Goal: Task Accomplishment & Management: Complete application form

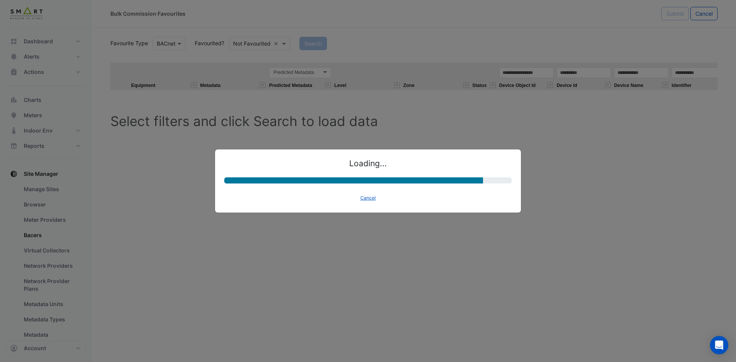
select select "********"
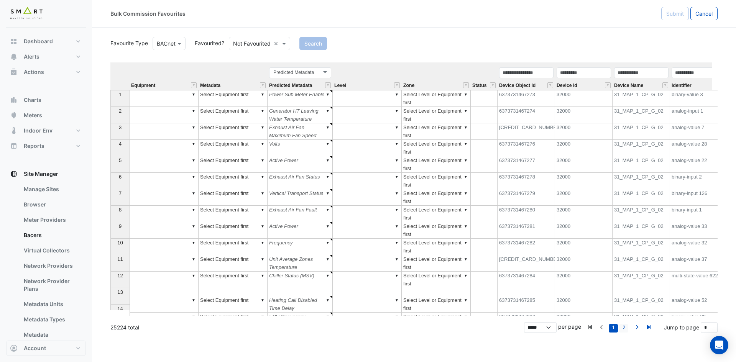
click at [624, 327] on link "2" at bounding box center [623, 328] width 9 height 8
type input "*"
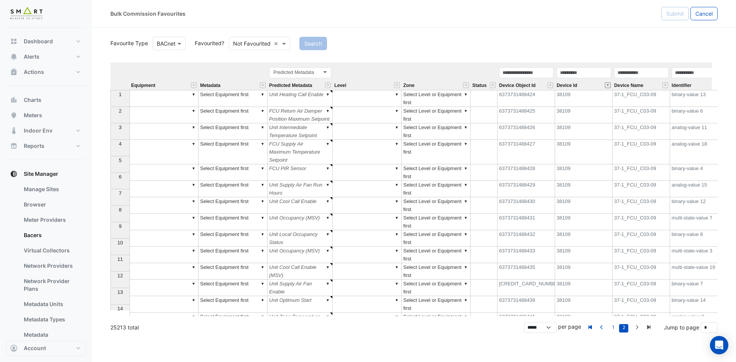
click at [608, 84] on button "" at bounding box center [608, 85] width 6 height 6
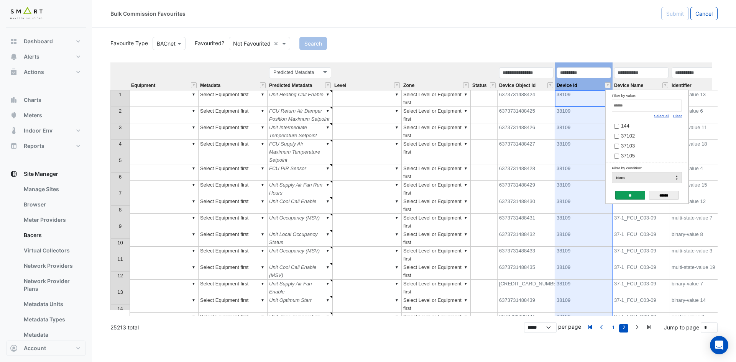
click at [678, 117] on link "Clear" at bounding box center [677, 116] width 9 height 4
click at [670, 110] on input "Filter by value:" at bounding box center [647, 106] width 70 height 12
paste input "*****"
type input "*****"
click at [628, 122] on td "37102" at bounding box center [644, 125] width 64 height 10
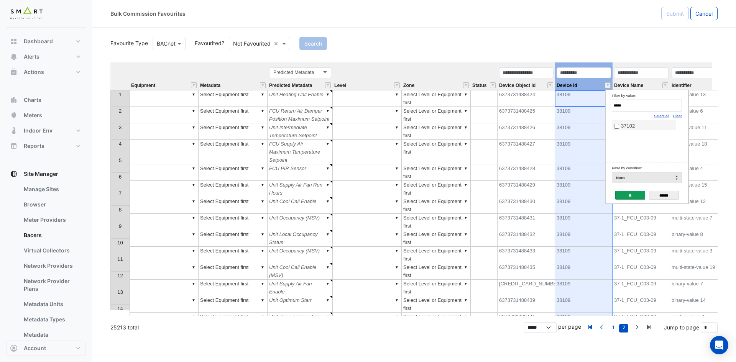
click at [627, 124] on span "37102" at bounding box center [628, 126] width 14 height 6
click at [626, 191] on input "**" at bounding box center [630, 195] width 30 height 9
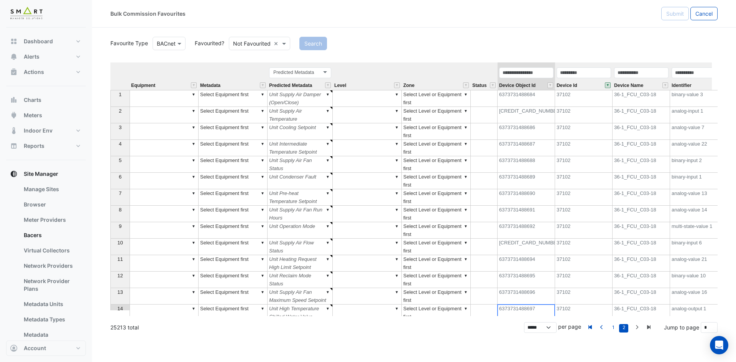
drag, startPoint x: 505, startPoint y: 310, endPoint x: 535, endPoint y: 312, distance: 30.4
click at [535, 312] on div "Equipment Metadata Predicted Metadata Level Zone Status Device Object Id Device…" at bounding box center [413, 189] width 607 height 254
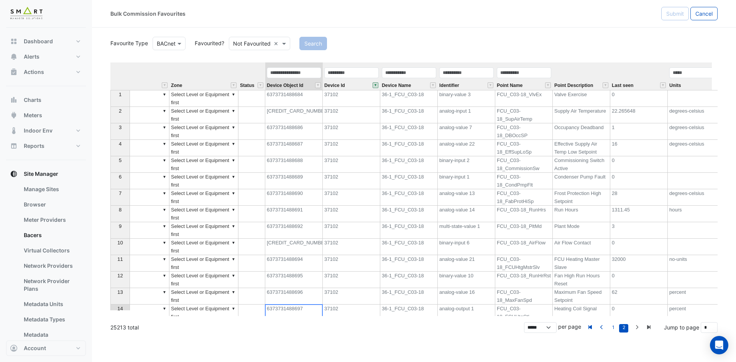
scroll to position [0, 246]
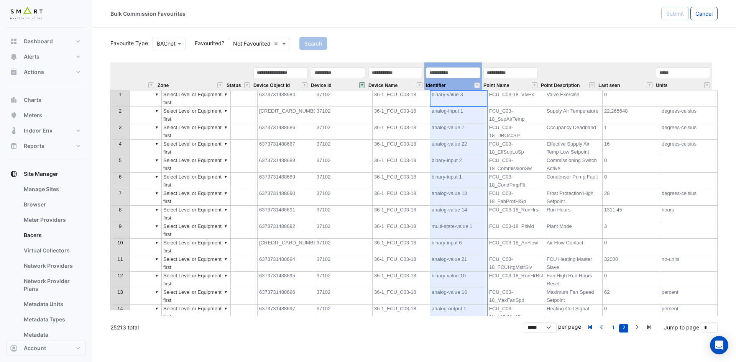
click at [464, 85] on div "Identifier" at bounding box center [452, 78] width 57 height 23
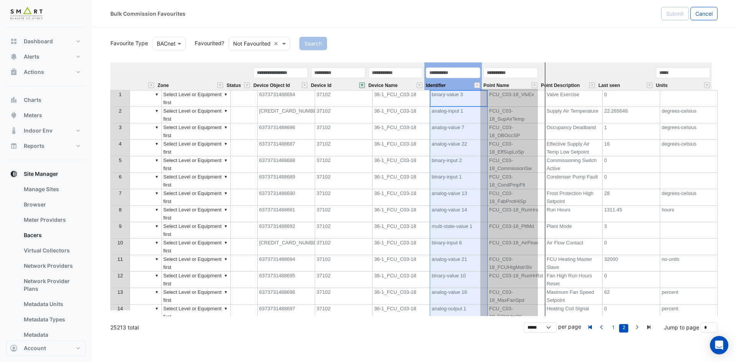
drag, startPoint x: 465, startPoint y: 65, endPoint x: 532, endPoint y: 65, distance: 67.5
click at [529, 65] on tr "Equipment Metadata Predicted Metadata Predicted Metadata Level Zone Status Devi…" at bounding box center [287, 76] width 847 height 28
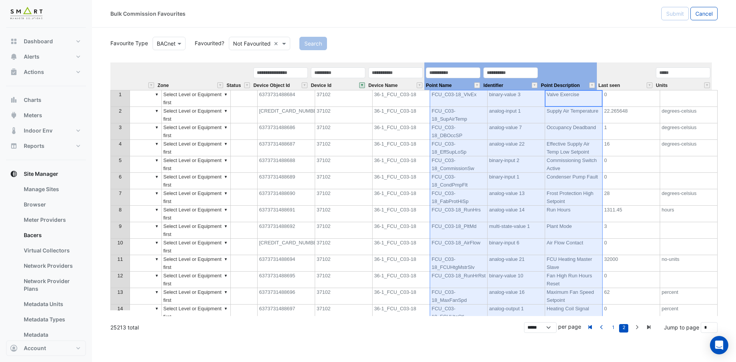
drag, startPoint x: 571, startPoint y: 72, endPoint x: 447, endPoint y: 73, distance: 125.0
click at [447, 73] on tr "Equipment Metadata Predicted Metadata Predicted Metadata Level Zone Status Devi…" at bounding box center [287, 76] width 847 height 28
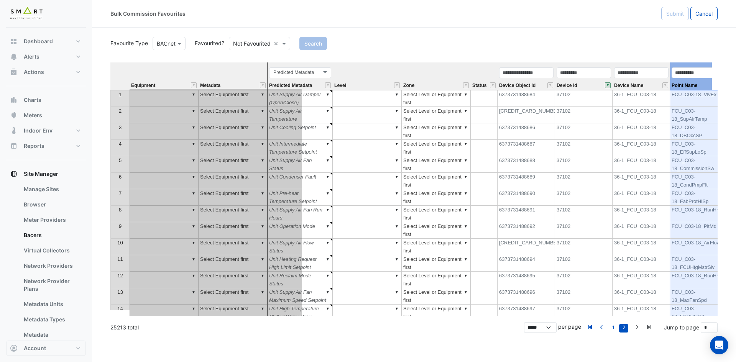
drag, startPoint x: 558, startPoint y: 75, endPoint x: 265, endPoint y: 91, distance: 292.9
click at [254, 92] on div "Equipment Metadata Predicted Metadata Level Zone Status Device Object Id Device…" at bounding box center [413, 189] width 607 height 254
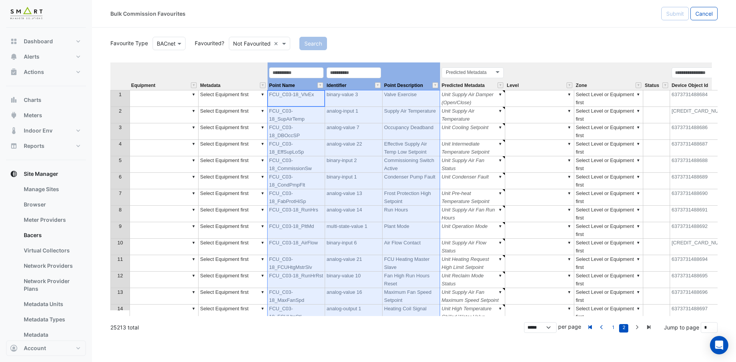
click at [493, 82] on div "Predicted Metadata Predicted Metadata" at bounding box center [472, 78] width 65 height 23
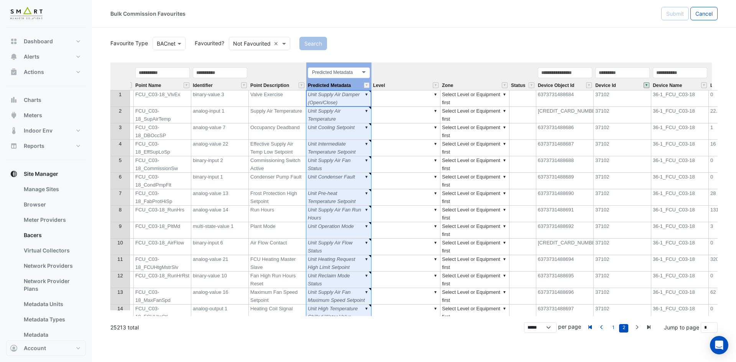
scroll to position [0, 211]
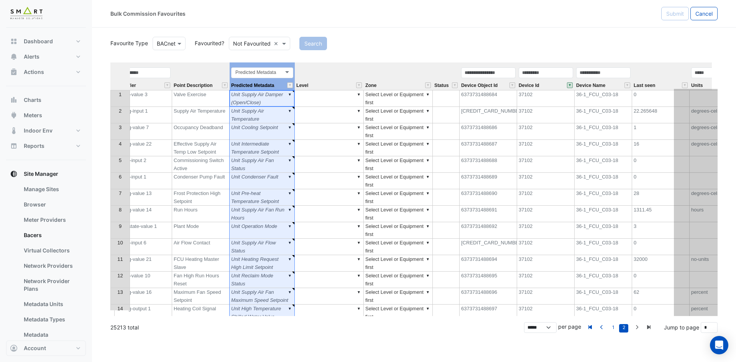
drag, startPoint x: 486, startPoint y: 65, endPoint x: 734, endPoint y: 57, distance: 247.3
click at [736, 57] on html "Bulk Commission Favourites Submit Cancel Favourite Type BACnet Favourited? Not …" at bounding box center [368, 181] width 736 height 362
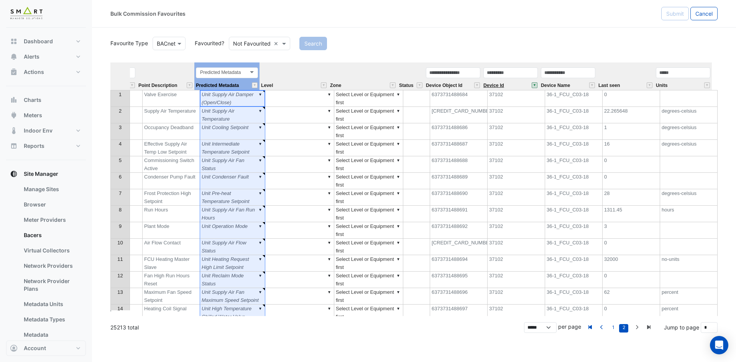
click at [504, 85] on span "Device Id" at bounding box center [493, 85] width 21 height 5
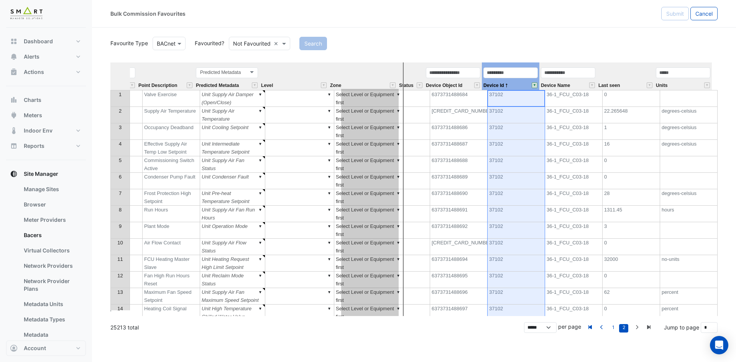
drag, startPoint x: 519, startPoint y: 64, endPoint x: 372, endPoint y: 65, distance: 146.4
click at [372, 65] on tr "Equipment Metadata Point Name Identifier Point Description Predicted Metadata P…" at bounding box center [287, 76] width 847 height 28
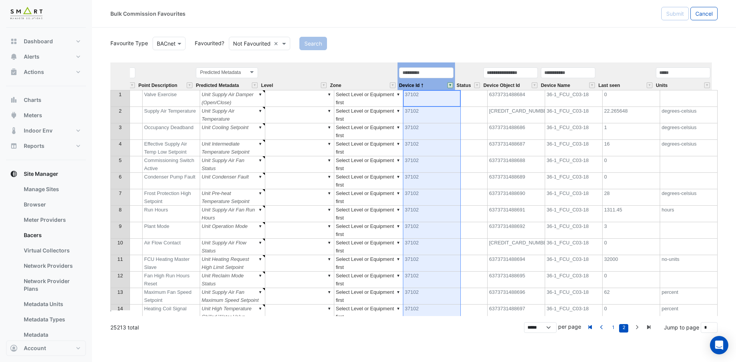
click at [366, 73] on th "Zone" at bounding box center [362, 76] width 69 height 28
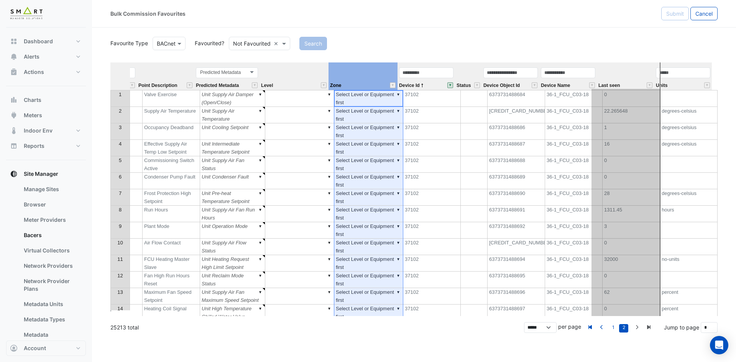
drag, startPoint x: 370, startPoint y: 64, endPoint x: 624, endPoint y: 72, distance: 253.8
click at [627, 66] on tr "Equipment Metadata Point Name Identifier Point Description Predicted Metadata P…" at bounding box center [287, 76] width 847 height 28
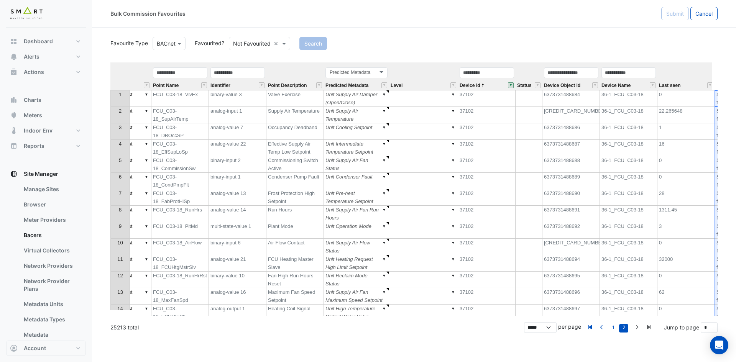
scroll to position [0, 0]
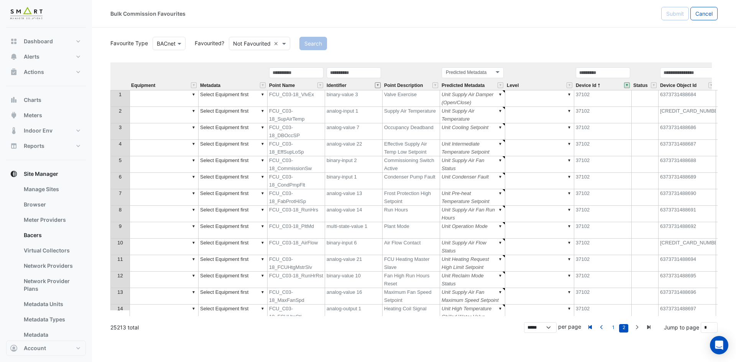
click at [378, 84] on button "" at bounding box center [378, 85] width 6 height 6
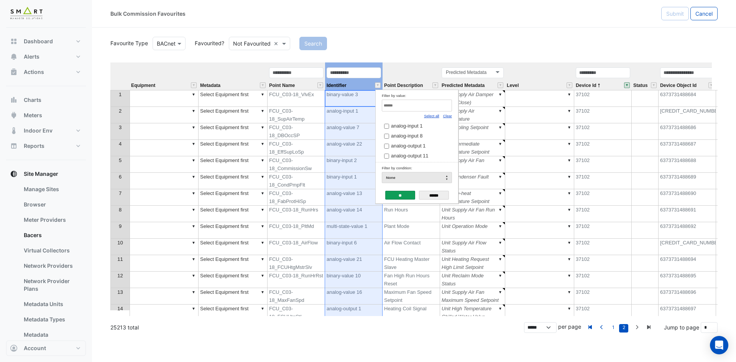
click at [452, 116] on link "Clear" at bounding box center [447, 116] width 9 height 4
click at [443, 108] on input "Filter by value:" at bounding box center [417, 106] width 70 height 12
paste input "**********"
click at [421, 126] on span "binary-input 6" at bounding box center [406, 126] width 30 height 6
drag, startPoint x: 403, startPoint y: 106, endPoint x: 320, endPoint y: 102, distance: 82.9
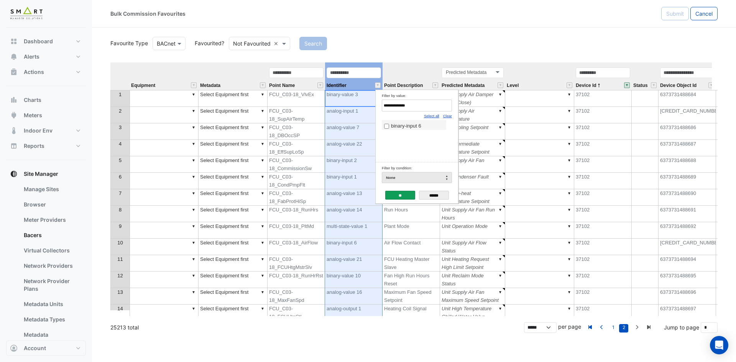
click at [320, 102] on body "Bulk Commission Favourites Submit Cancel Favourite Type BACnet Favourited? Not …" at bounding box center [368, 181] width 736 height 362
paste input "Filter by value:"
click at [395, 123] on span "binary-input 1" at bounding box center [406, 126] width 30 height 6
drag, startPoint x: 418, startPoint y: 107, endPoint x: 299, endPoint y: 104, distance: 119.2
click at [299, 104] on body "Bulk Commission Favourites Submit Cancel Favourite Type BACnet Favourited? Not …" at bounding box center [368, 181] width 736 height 362
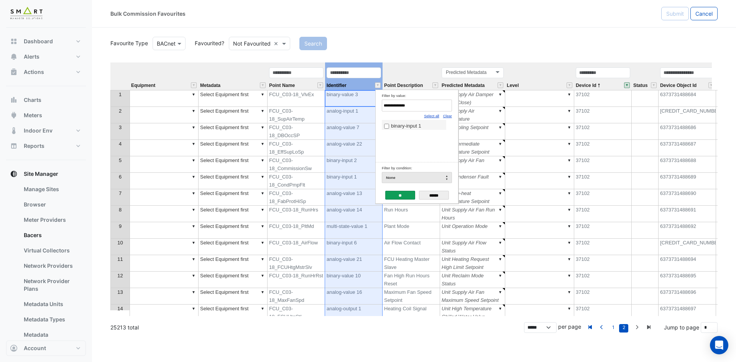
paste input "*"
type input "**********"
click at [402, 125] on span "analog-output 2" at bounding box center [408, 126] width 34 height 6
type textarea "******"
drag, startPoint x: 399, startPoint y: 105, endPoint x: 320, endPoint y: 98, distance: 78.9
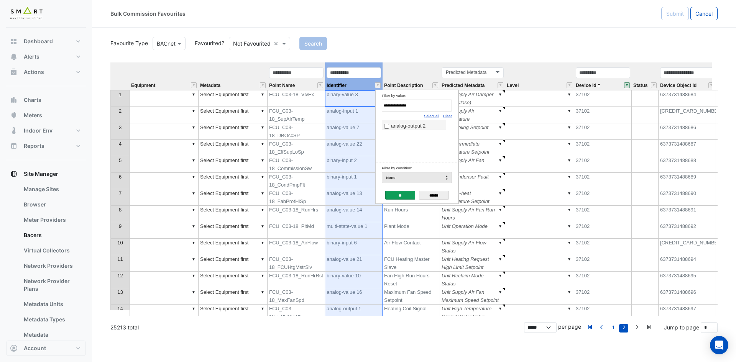
click at [320, 98] on body "Bulk Commission Favourites Submit Cancel Favourite Type BACnet Favourited? Not …" at bounding box center [368, 181] width 736 height 362
paste input "Filter by value:"
click at [398, 122] on td "binary-value 11" at bounding box center [414, 125] width 64 height 10
click at [410, 125] on span "binary-value 11" at bounding box center [408, 126] width 34 height 6
drag, startPoint x: 433, startPoint y: 110, endPoint x: 341, endPoint y: 103, distance: 93.0
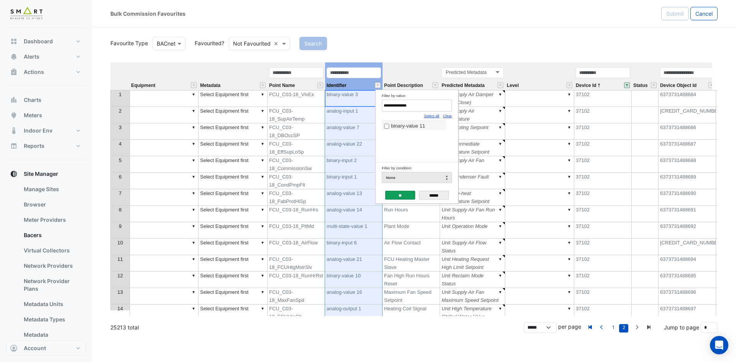
click at [341, 103] on body "Bulk Commission Favourites Submit Cancel Favourite Type BACnet Favourited? Not …" at bounding box center [368, 181] width 736 height 362
paste input "*"
click at [404, 127] on span "analog-output 11" at bounding box center [410, 126] width 38 height 6
drag, startPoint x: 427, startPoint y: 107, endPoint x: 315, endPoint y: 95, distance: 112.5
click at [315, 95] on body "Bulk Commission Favourites Submit Cancel Favourite Type BACnet Favourited? Not …" at bounding box center [368, 181] width 736 height 362
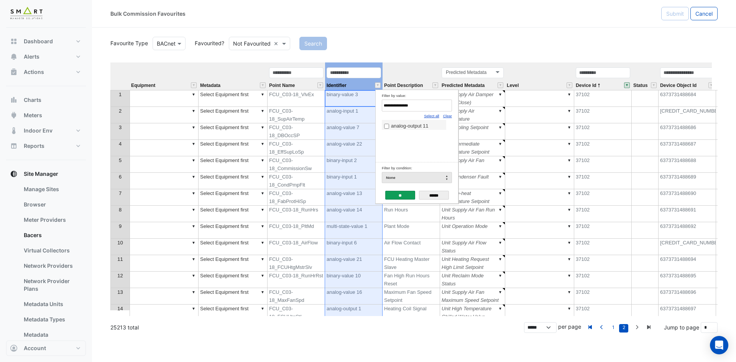
paste input "Filter by value:"
click at [408, 125] on span "binary-output 1" at bounding box center [407, 126] width 33 height 6
drag, startPoint x: 415, startPoint y: 105, endPoint x: 319, endPoint y: 96, distance: 96.6
click at [319, 96] on body "Bulk Commission Favourites Submit Cancel Favourite Type BACnet Favourited? Not …" at bounding box center [368, 181] width 736 height 362
paste input "Filter by value:"
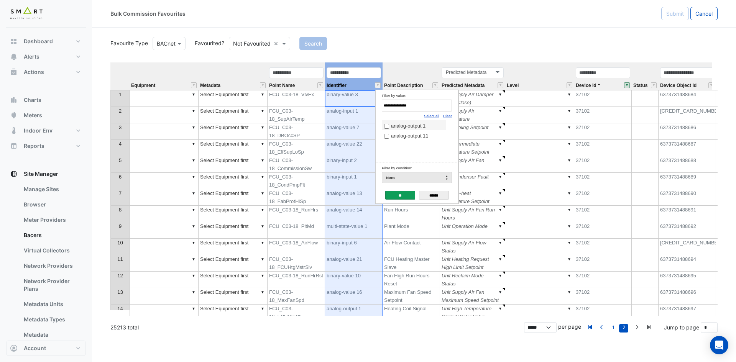
click at [400, 130] on label "analog-output 1" at bounding box center [414, 126] width 60 height 8
drag, startPoint x: 419, startPoint y: 103, endPoint x: 345, endPoint y: 99, distance: 74.1
click at [345, 99] on body "Bulk Commission Favourites Submit Cancel Favourite Type BACnet Favourited? Not …" at bounding box center [368, 181] width 736 height 362
paste input "****"
click at [399, 124] on span "multi-state-value 1" at bounding box center [411, 126] width 41 height 6
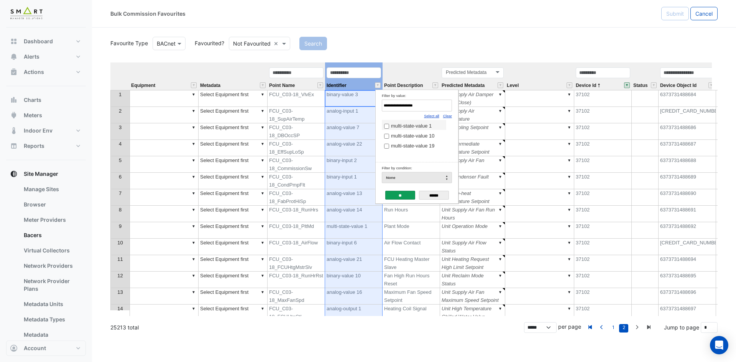
drag, startPoint x: 424, startPoint y: 107, endPoint x: 228, endPoint y: 95, distance: 195.8
click at [228, 95] on body "Bulk Commission Favourites Submit Cancel Favourite Type BACnet Favourited? Not …" at bounding box center [368, 181] width 736 height 362
paste input "Filter by value:"
click at [396, 122] on td "analog-input 8" at bounding box center [414, 125] width 64 height 10
click at [400, 127] on span "analog-input 8" at bounding box center [406, 126] width 31 height 6
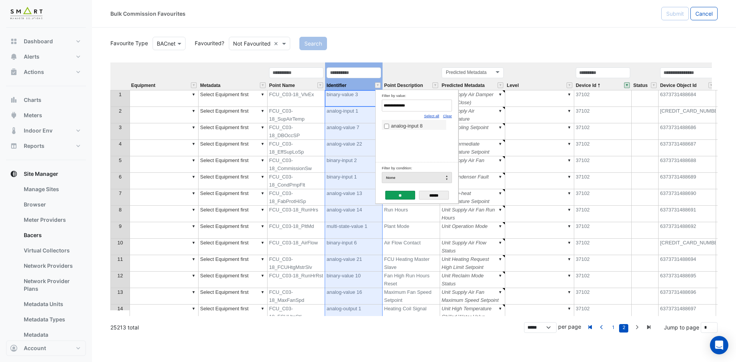
drag, startPoint x: 402, startPoint y: 104, endPoint x: 341, endPoint y: 100, distance: 60.7
click at [341, 100] on body "Bulk Commission Favourites Submit Cancel Favourite Type BACnet Favourited? Not …" at bounding box center [368, 181] width 736 height 362
paste input "Filter by value:"
click at [413, 122] on td "analog-input 1" at bounding box center [414, 125] width 64 height 10
click at [414, 125] on span "analog-input 1" at bounding box center [406, 126] width 31 height 6
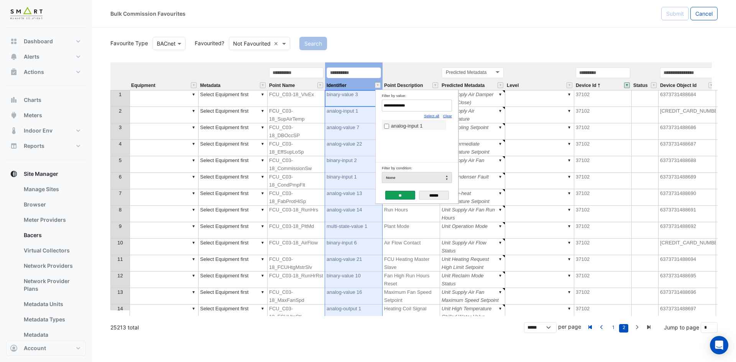
drag, startPoint x: 381, startPoint y: 103, endPoint x: 317, endPoint y: 99, distance: 63.4
click at [317, 99] on body "Bulk Commission Favourites Submit Cancel Favourite Type BACnet Favourited? Not …" at bounding box center [368, 181] width 736 height 362
paste input "Filter by value:"
type input "**********"
click at [392, 126] on span "analog-value 6" at bounding box center [407, 126] width 33 height 6
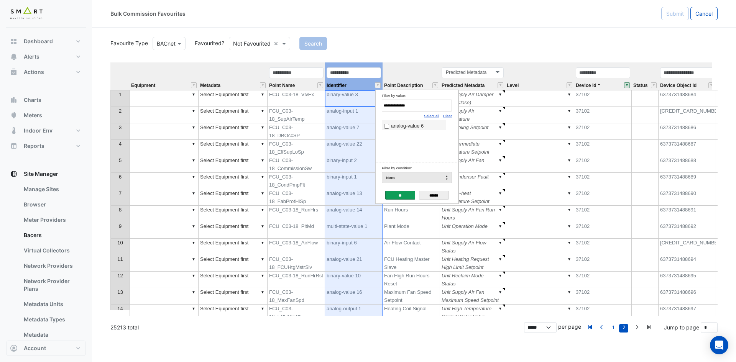
click at [400, 195] on input "**" at bounding box center [400, 195] width 30 height 9
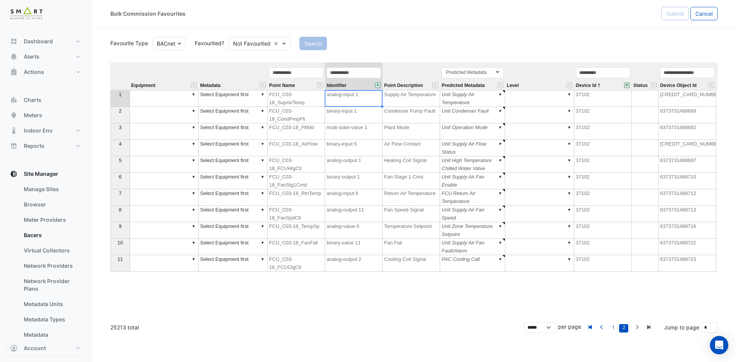
click at [117, 69] on th at bounding box center [119, 76] width 19 height 28
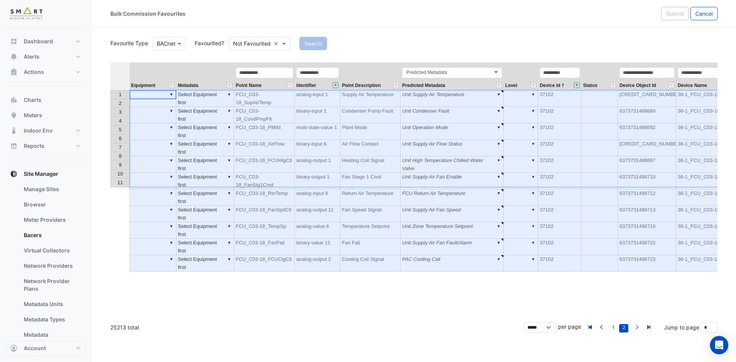
click at [221, 71] on th "Metadata" at bounding box center [205, 76] width 58 height 28
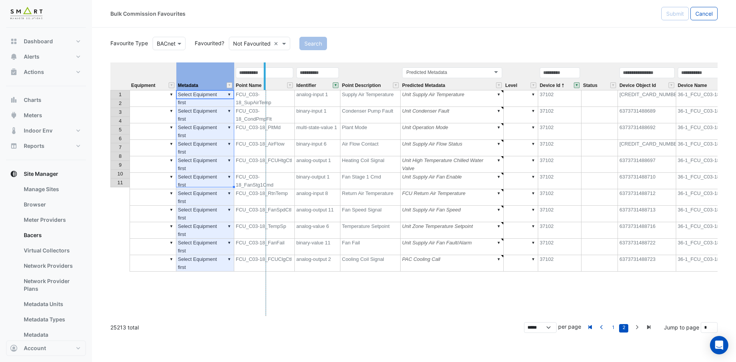
drag, startPoint x: 233, startPoint y: 67, endPoint x: 265, endPoint y: 67, distance: 32.6
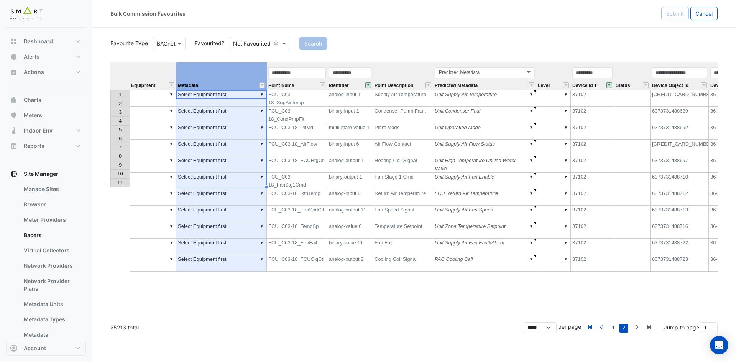
click at [143, 93] on td "▼" at bounding box center [153, 98] width 47 height 17
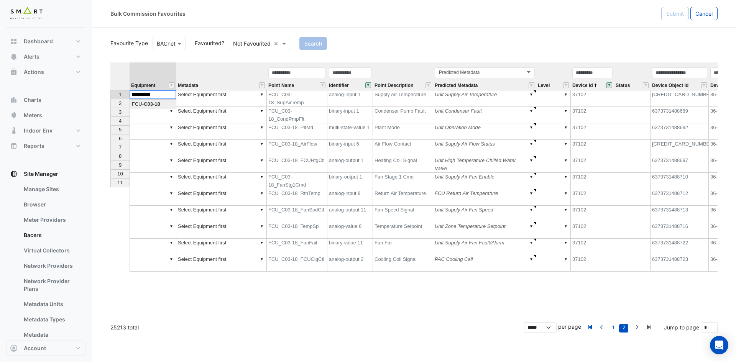
click at [156, 102] on div "Equipment Metadata Point Name Identifier Point Description Predicted Metadata L…" at bounding box center [413, 189] width 607 height 254
drag, startPoint x: 175, startPoint y: 98, endPoint x: 167, endPoint y: 185, distance: 87.4
click at [110, 185] on div "Equipment Metadata Point Name Identifier Point Description Predicted Metadata L…" at bounding box center [110, 166] width 0 height 209
type textarea "**********"
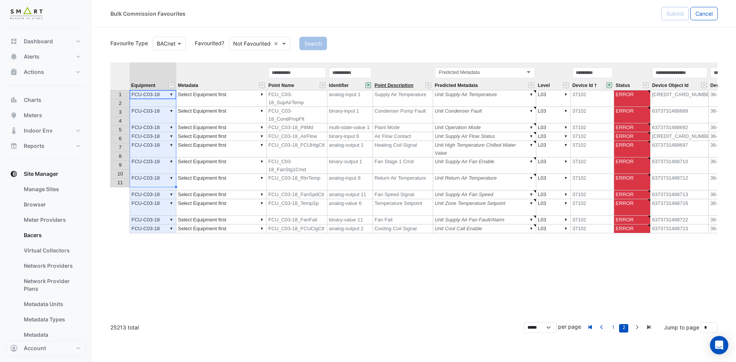
click at [404, 85] on span "Point Description" at bounding box center [393, 85] width 39 height 5
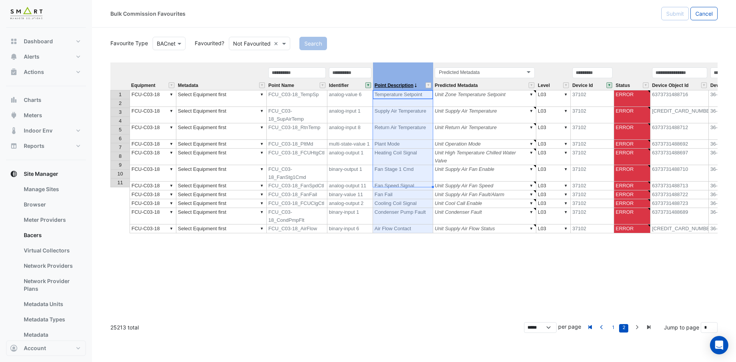
click at [404, 85] on span "Point Description" at bounding box center [393, 85] width 39 height 5
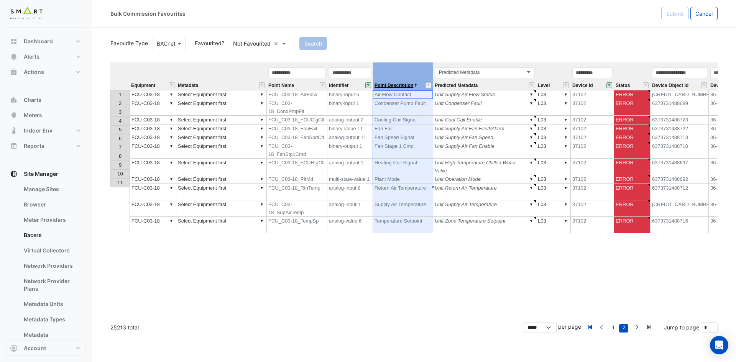
click at [404, 85] on span "Point Description" at bounding box center [393, 85] width 39 height 5
click at [498, 85] on div "Predicted Metadata Predicted Metadata" at bounding box center [484, 78] width 103 height 23
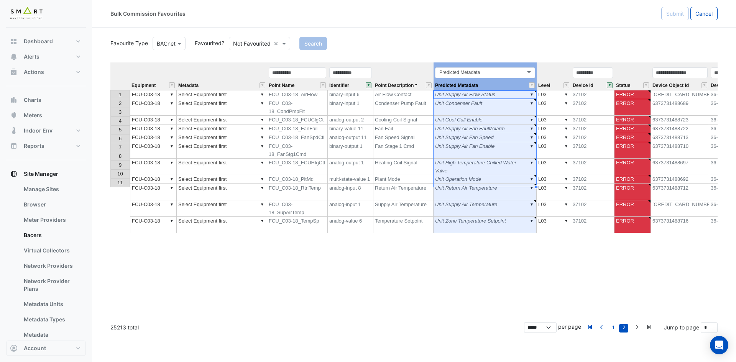
scroll to position [0, 96]
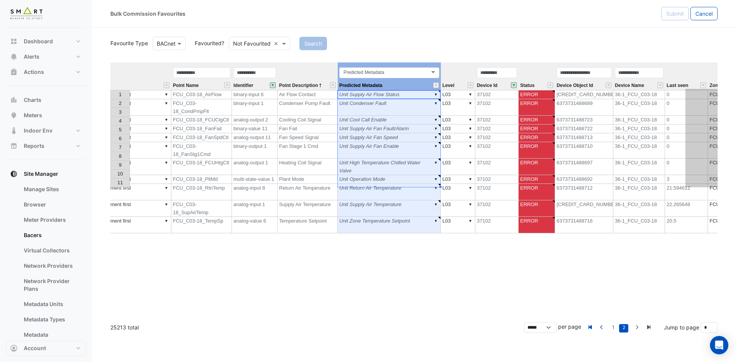
drag, startPoint x: 499, startPoint y: 65, endPoint x: 771, endPoint y: 66, distance: 271.4
click at [736, 66] on html "Bulk Commission Favourites Submit Cancel Favourite Type BACnet Favourited? Not …" at bounding box center [368, 181] width 736 height 362
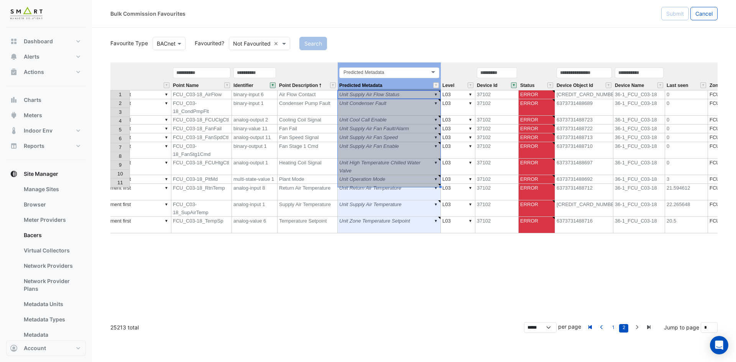
click at [413, 85] on div "Predicted Metadata Predicted Metadata" at bounding box center [389, 78] width 103 height 23
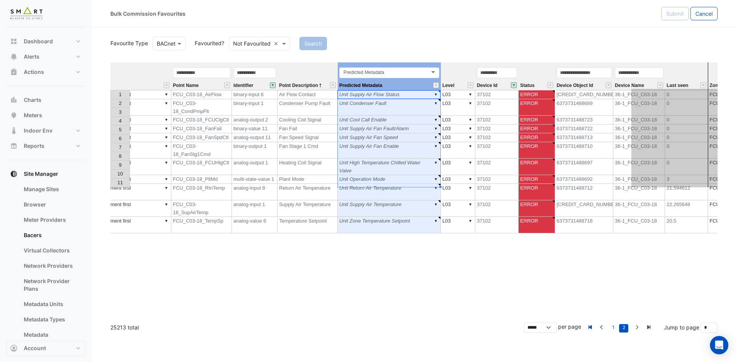
drag, startPoint x: 420, startPoint y: 62, endPoint x: 711, endPoint y: 69, distance: 291.0
click at [716, 64] on tr "Equipment Metadata Point Name Identifier Point Description Predicted Metadata P…" at bounding box center [419, 76] width 808 height 28
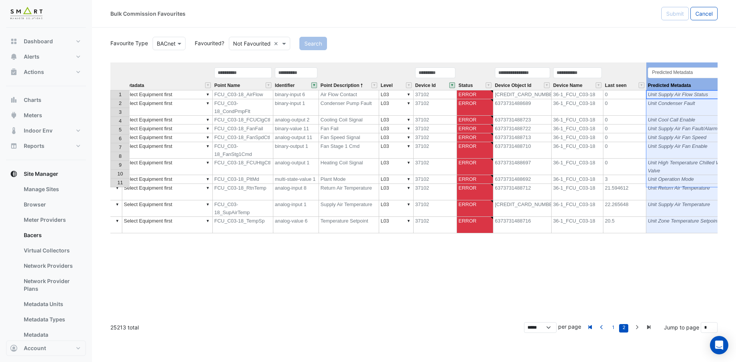
scroll to position [0, 0]
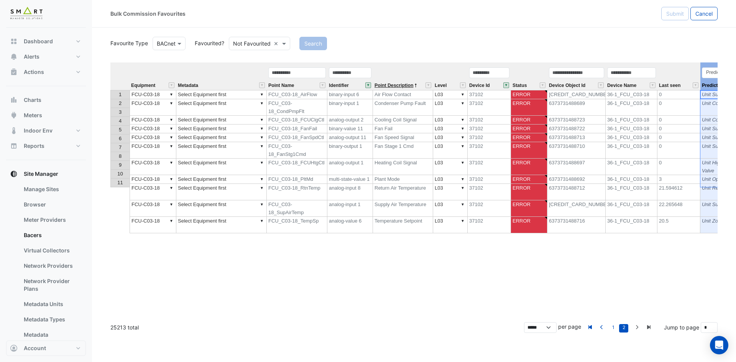
click at [393, 83] on span "Point Description" at bounding box center [393, 85] width 39 height 5
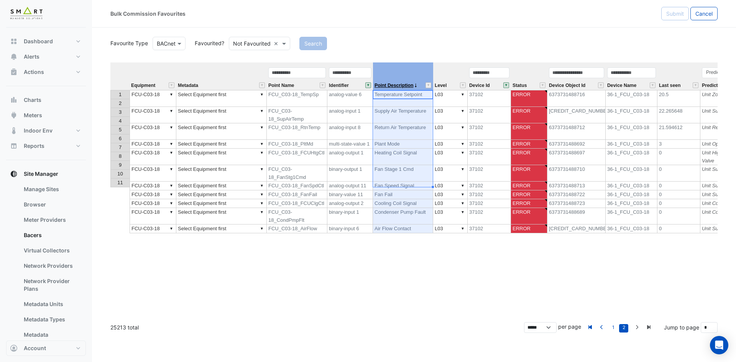
click at [393, 83] on span "Point Description" at bounding box center [393, 85] width 39 height 5
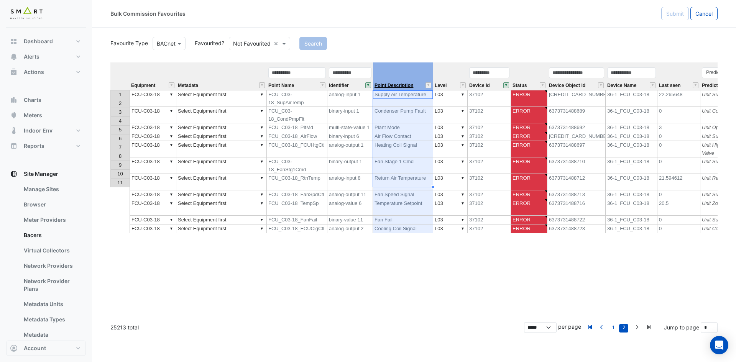
click at [393, 83] on span "Point Description" at bounding box center [393, 85] width 39 height 5
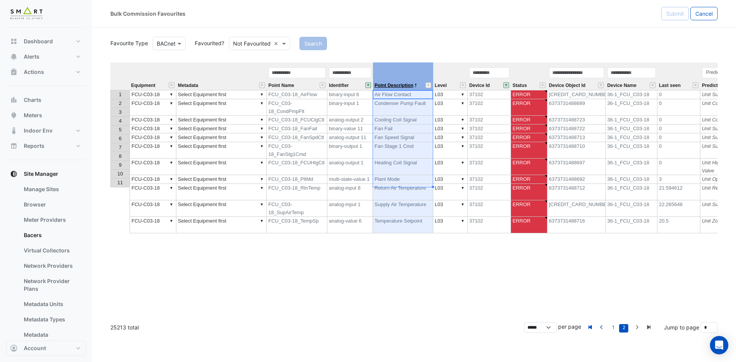
click at [393, 83] on span "Point Description" at bounding box center [393, 85] width 39 height 5
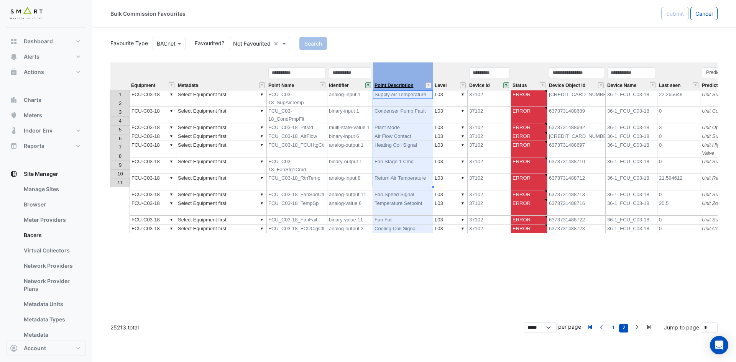
click at [393, 83] on span "Point Description" at bounding box center [393, 85] width 39 height 5
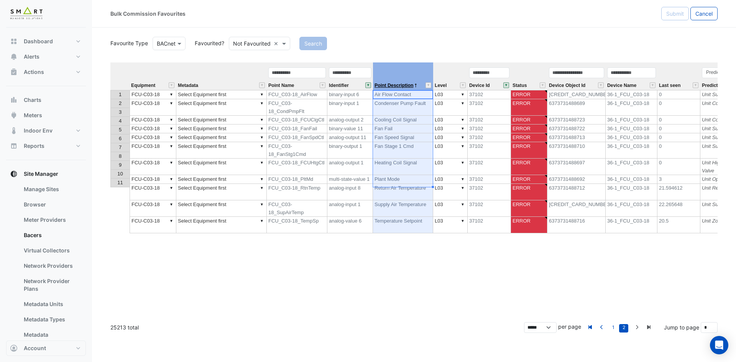
click at [393, 83] on span "Point Description" at bounding box center [393, 85] width 39 height 5
click at [228, 94] on td "▼ Select Equipment first" at bounding box center [221, 94] width 90 height 9
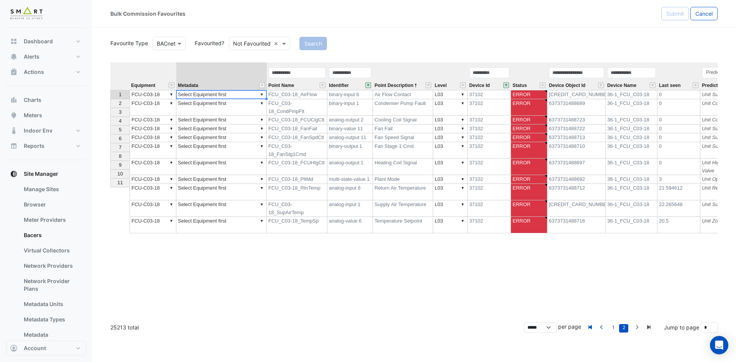
type textarea "**********"
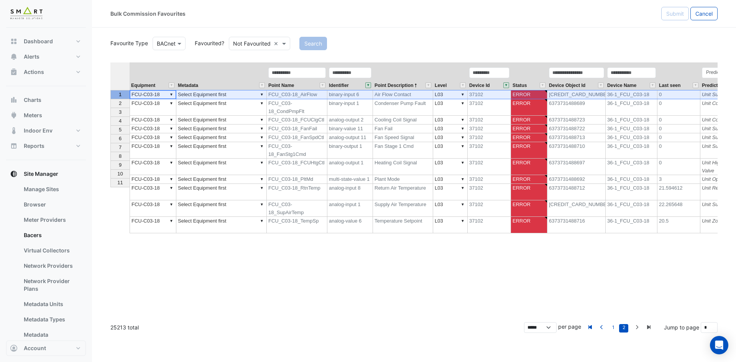
click at [123, 94] on div "1" at bounding box center [120, 94] width 16 height 8
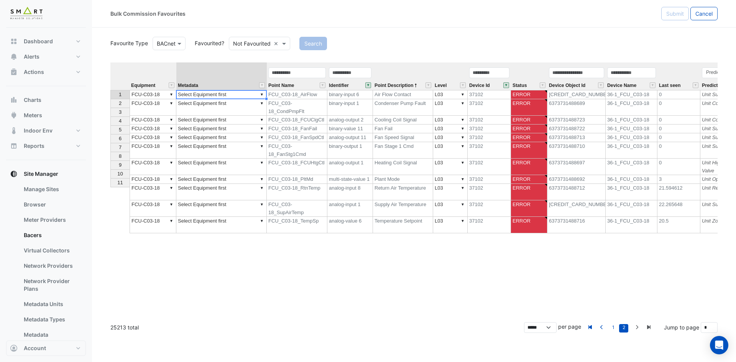
click at [238, 95] on td "▼ Select Equipment first" at bounding box center [221, 94] width 90 height 9
type textarea "**********"
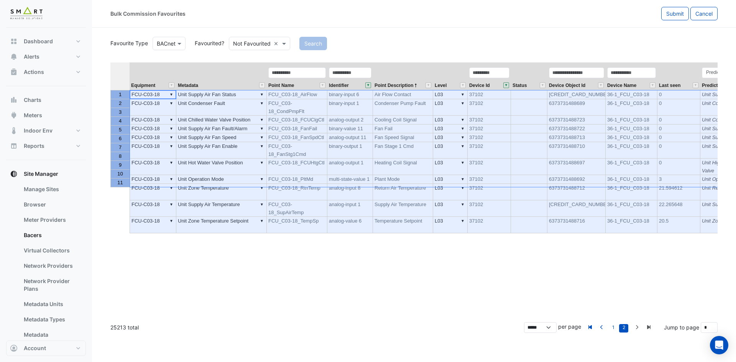
drag, startPoint x: 117, startPoint y: 95, endPoint x: 119, endPoint y: 184, distance: 89.0
click at [119, 184] on tbody "1 2 3 4 5 6 7 8 9 10 11" at bounding box center [119, 138] width 19 height 97
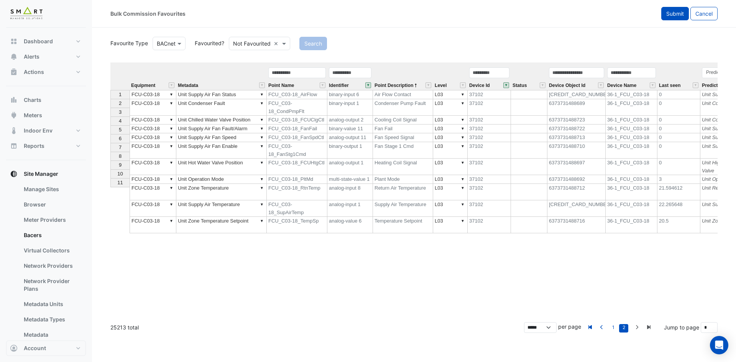
click at [668, 18] on button "Submit" at bounding box center [675, 13] width 28 height 13
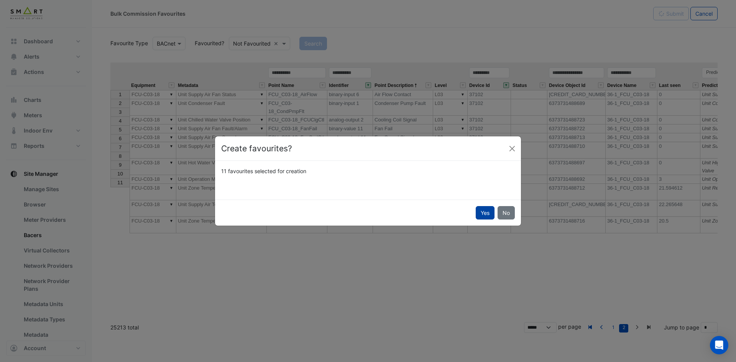
click at [481, 213] on button "Yes" at bounding box center [485, 212] width 19 height 13
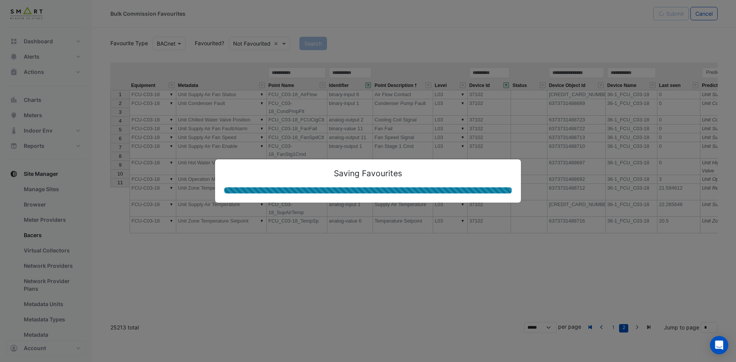
type textarea "**********"
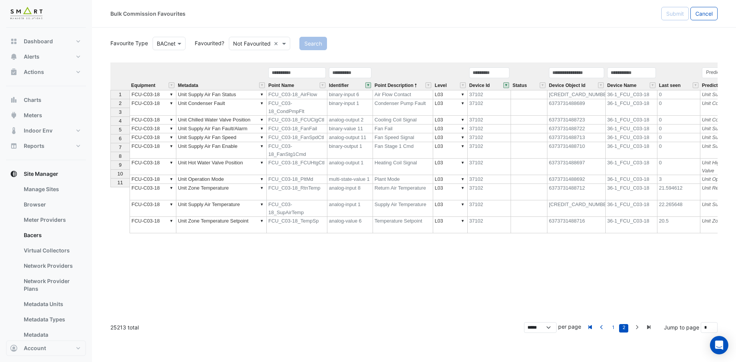
click at [507, 82] on button "" at bounding box center [506, 85] width 6 height 6
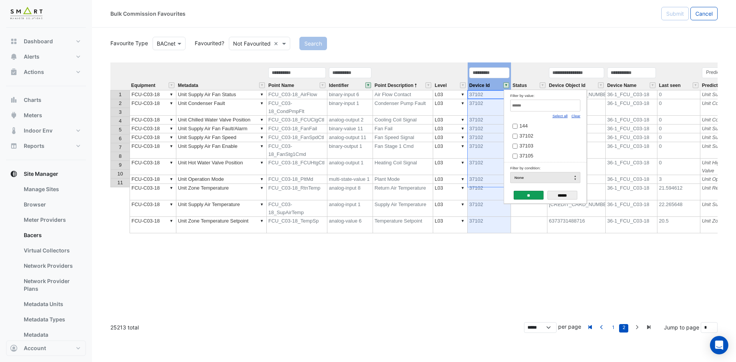
click at [574, 117] on link "Clear" at bounding box center [575, 116] width 9 height 4
click at [566, 109] on input "Filter by value:" at bounding box center [545, 106] width 70 height 12
paste input "*****"
type input "*****"
click at [561, 194] on input "******" at bounding box center [562, 195] width 30 height 9
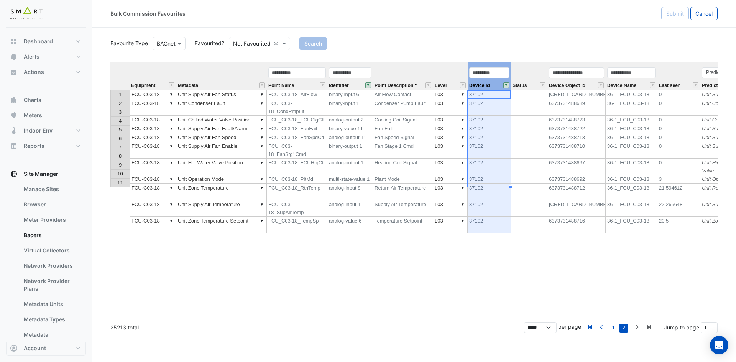
click at [506, 85] on button "" at bounding box center [506, 85] width 6 height 6
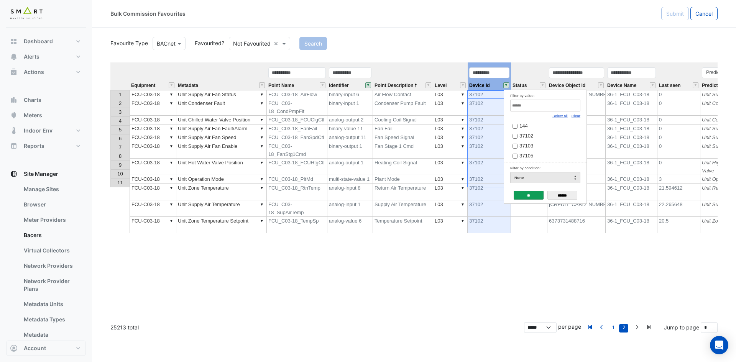
click at [578, 116] on link "Clear" at bounding box center [575, 116] width 9 height 4
click at [565, 109] on input "Filter by value:" at bounding box center [545, 106] width 70 height 12
paste input "*****"
type input "*****"
click at [527, 124] on span "37103" at bounding box center [526, 126] width 14 height 6
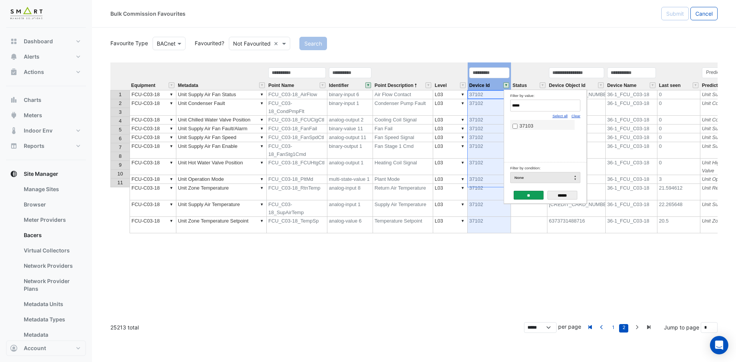
click at [519, 193] on input "**" at bounding box center [529, 195] width 30 height 9
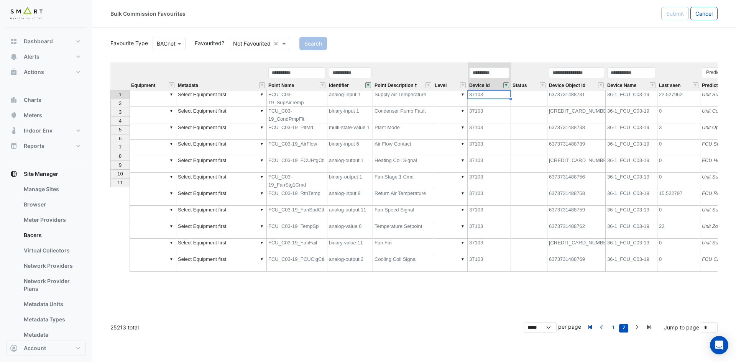
click at [153, 95] on td "▼" at bounding box center [153, 98] width 47 height 17
click at [158, 104] on div "Equipment Metadata Point Name Identifier Point Description Level Device Id Stat…" at bounding box center [413, 189] width 607 height 254
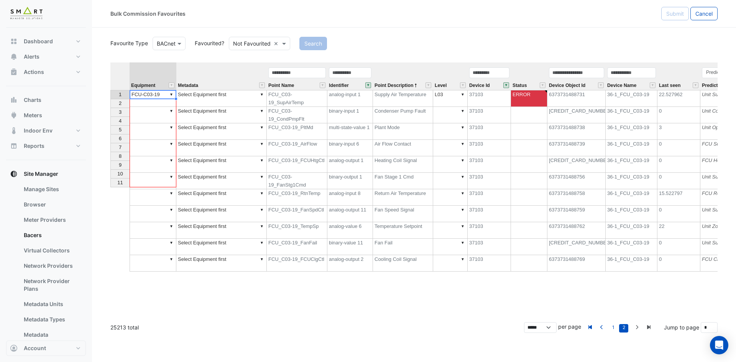
drag, startPoint x: 174, startPoint y: 98, endPoint x: 165, endPoint y: 185, distance: 87.2
click at [110, 185] on div "Equipment Metadata Point Name Identifier Point Description Level Device Id Stat…" at bounding box center [110, 166] width 0 height 209
type textarea "**********"
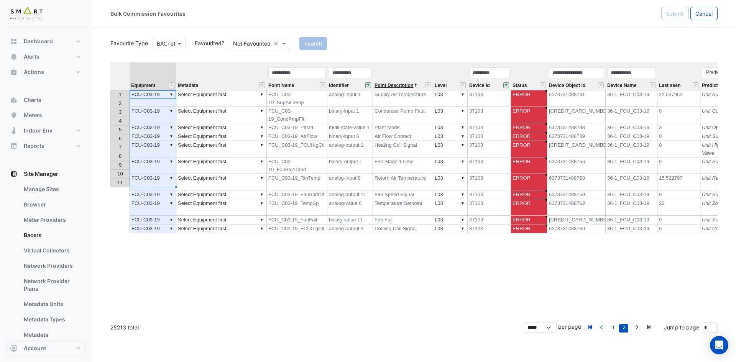
click at [378, 87] on span "Point Description" at bounding box center [393, 85] width 39 height 5
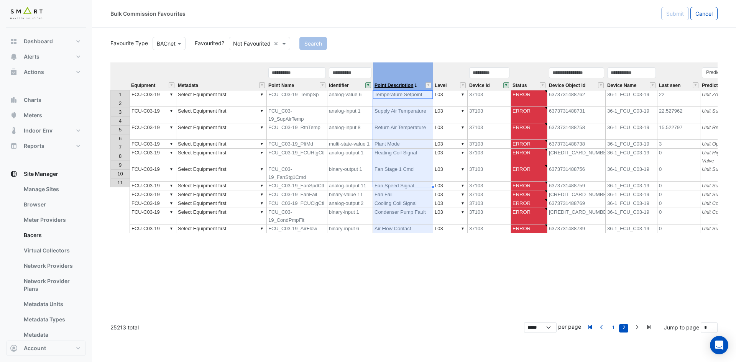
click at [378, 86] on span "Point Description" at bounding box center [393, 85] width 39 height 5
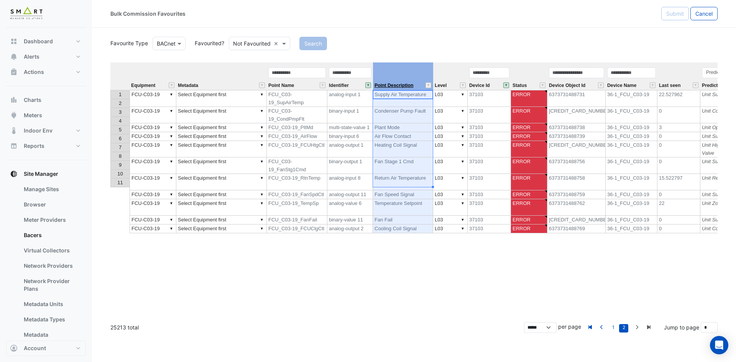
click at [378, 86] on span "Point Description" at bounding box center [393, 85] width 39 height 5
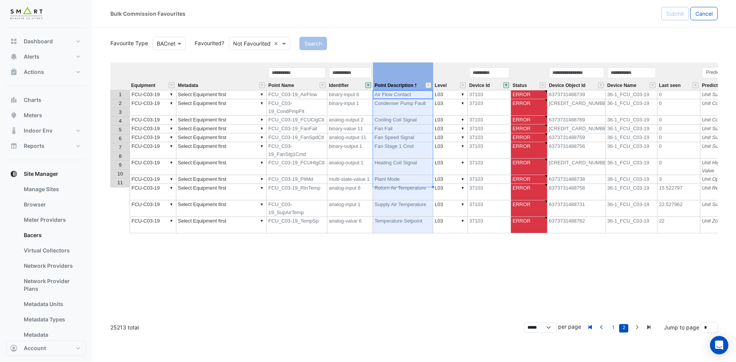
type textarea "******"
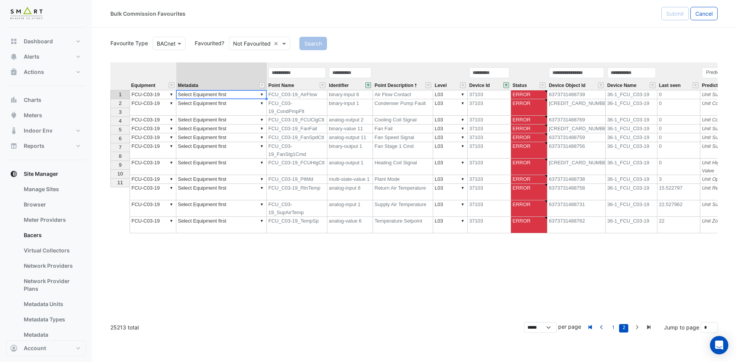
click at [233, 94] on td "▼ Select Equipment first" at bounding box center [221, 94] width 90 height 9
type textarea "**********"
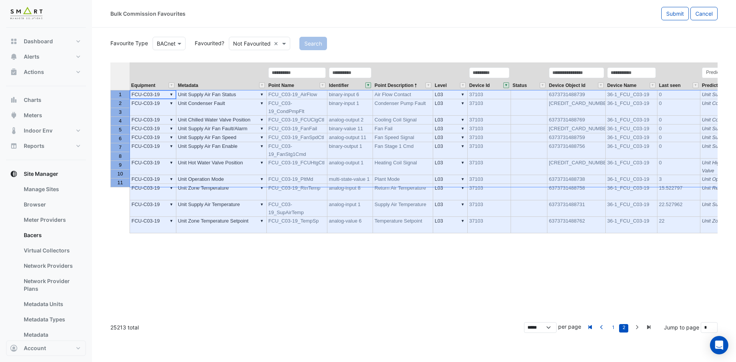
drag, startPoint x: 123, startPoint y: 95, endPoint x: 112, endPoint y: 180, distance: 85.8
click at [112, 182] on tbody "1 2 3 4 5 6 7 8 9 10 11" at bounding box center [119, 138] width 19 height 97
drag, startPoint x: 124, startPoint y: 94, endPoint x: 122, endPoint y: 182, distance: 88.2
click at [122, 182] on tbody "1 2 3 4 5 6 7 8 9 10 11" at bounding box center [119, 138] width 19 height 97
click at [676, 14] on span "Submit" at bounding box center [675, 13] width 18 height 7
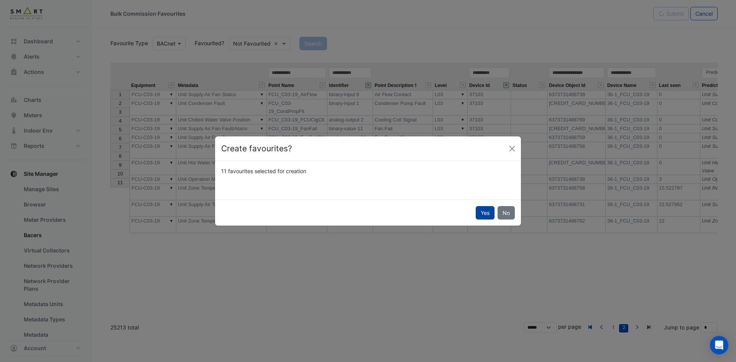
click at [483, 211] on button "Yes" at bounding box center [485, 212] width 19 height 13
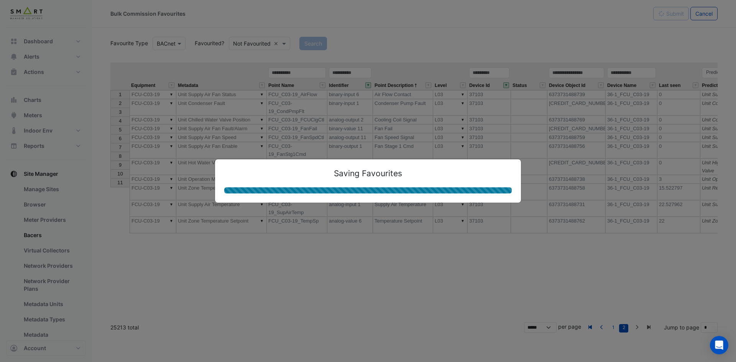
type textarea "**********"
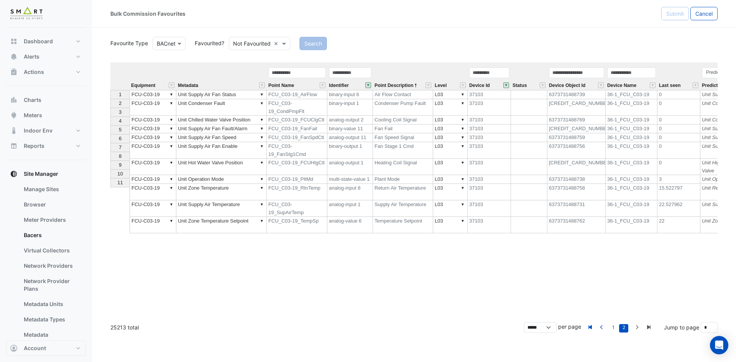
click at [505, 86] on button "" at bounding box center [506, 85] width 6 height 6
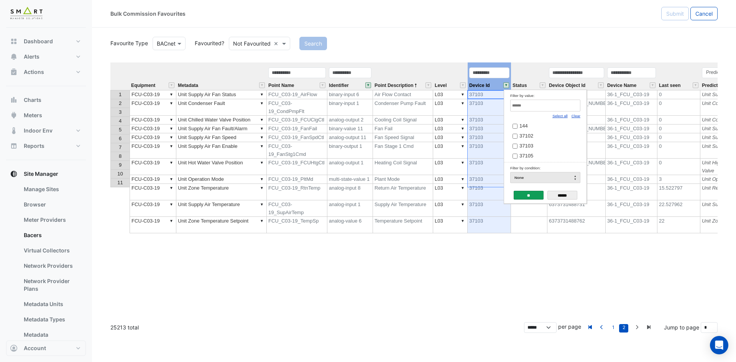
click at [578, 117] on link "Clear" at bounding box center [575, 116] width 9 height 4
click at [562, 106] on input "Filter by value:" at bounding box center [545, 106] width 70 height 12
paste input "*****"
type input "*****"
click at [532, 126] on span "37105" at bounding box center [526, 126] width 14 height 6
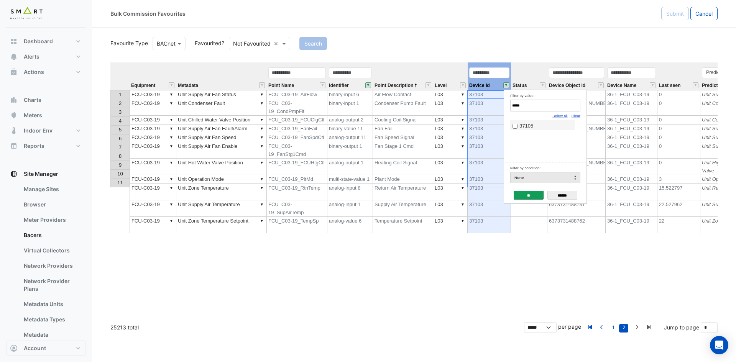
click at [528, 195] on input "**" at bounding box center [529, 195] width 30 height 9
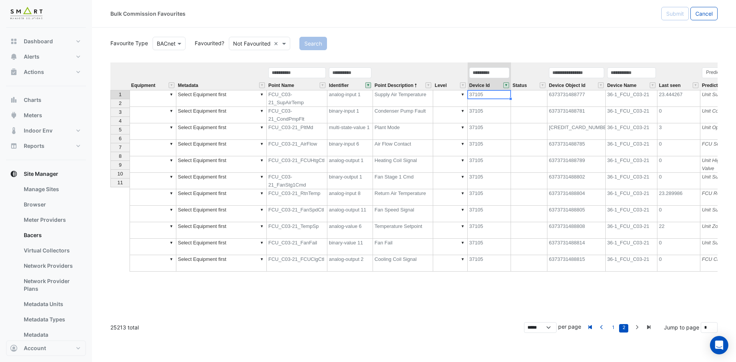
click at [147, 94] on td "▼" at bounding box center [153, 98] width 47 height 17
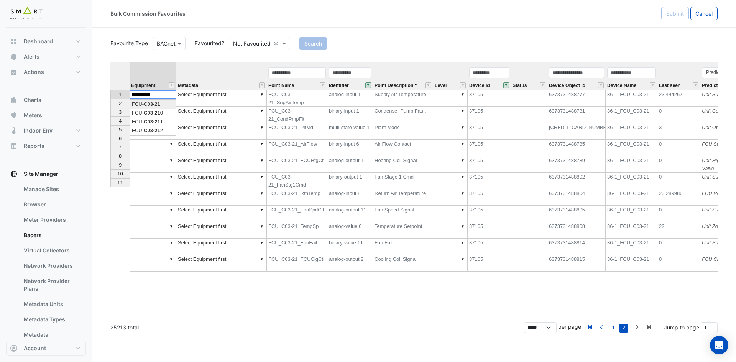
click at [141, 105] on div "Equipment Metadata Point Name Identifier Point Description Level Device Id Stat…" at bounding box center [413, 189] width 607 height 254
drag, startPoint x: 175, startPoint y: 99, endPoint x: 172, endPoint y: 181, distance: 82.1
type textarea "**********"
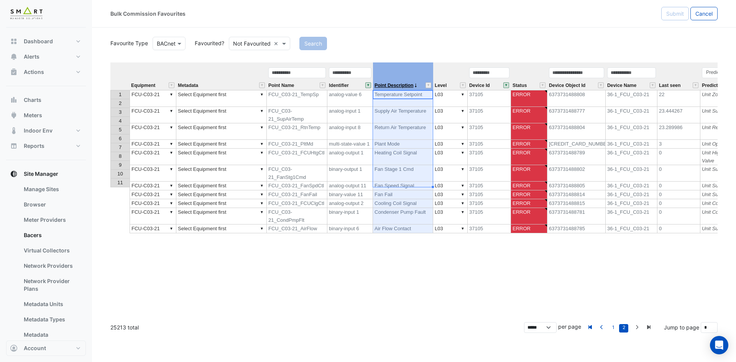
click at [388, 84] on span "Point Description" at bounding box center [393, 85] width 39 height 5
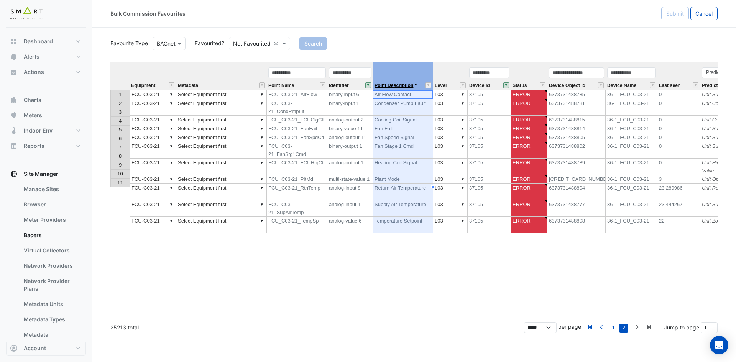
click at [388, 84] on span "Point Description" at bounding box center [393, 85] width 39 height 5
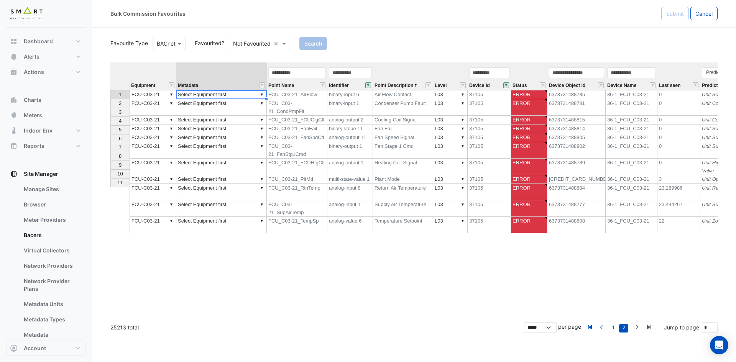
click at [240, 97] on td "▼ Select Equipment first" at bounding box center [221, 94] width 90 height 9
type textarea "**********"
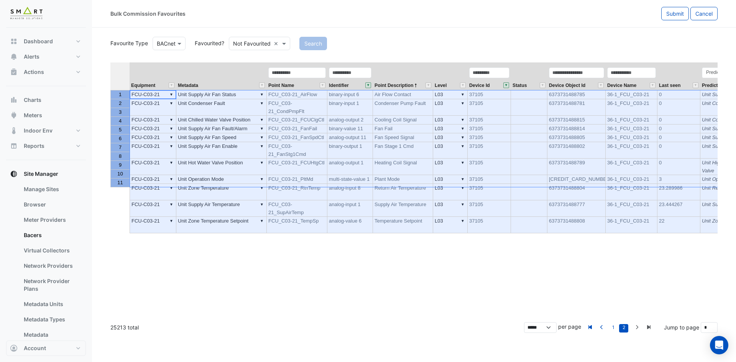
drag, startPoint x: 117, startPoint y: 95, endPoint x: 121, endPoint y: 186, distance: 91.7
click at [121, 186] on tbody "1 2 3 4 5 6 7 8 9 10 11" at bounding box center [119, 138] width 19 height 97
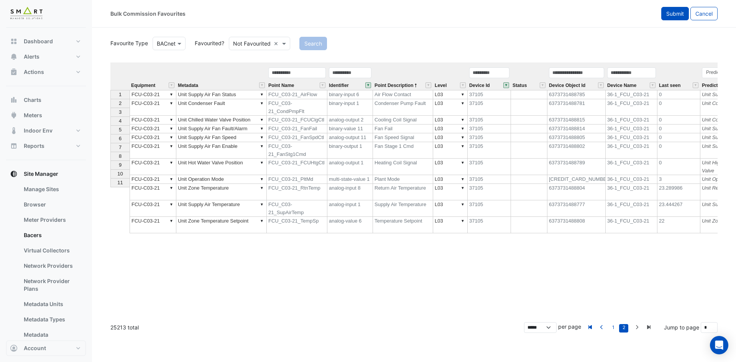
click at [670, 13] on span "Submit" at bounding box center [675, 13] width 18 height 7
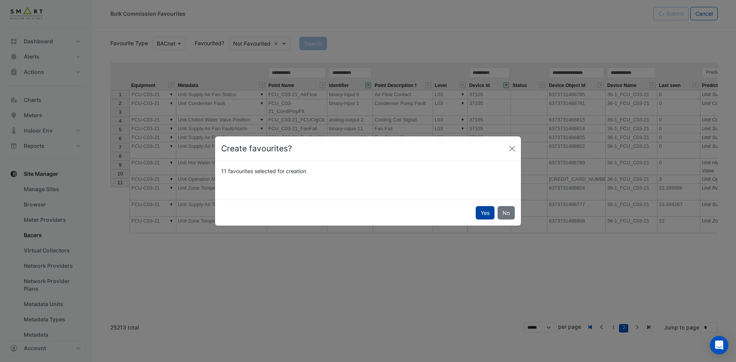
click at [485, 213] on button "Yes" at bounding box center [485, 212] width 19 height 13
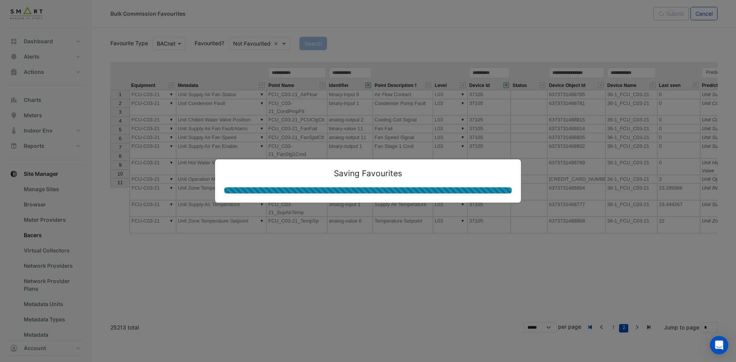
type textarea "**********"
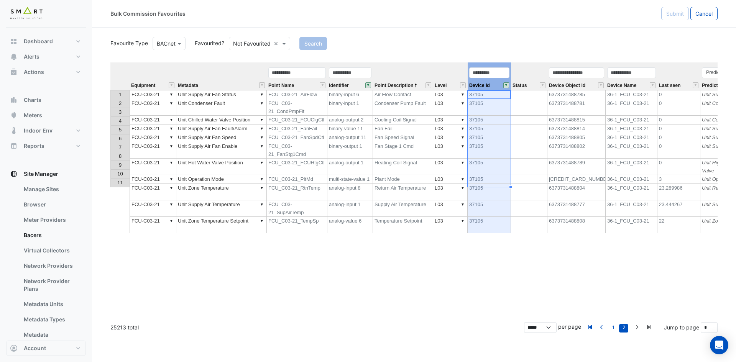
click at [506, 85] on button "" at bounding box center [506, 85] width 6 height 6
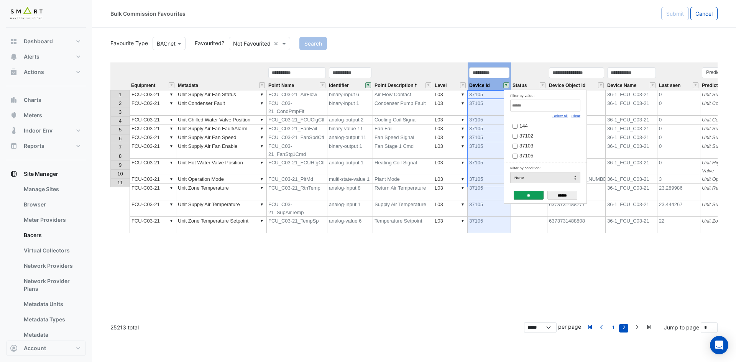
click at [548, 109] on input "Filter by value:" at bounding box center [545, 106] width 70 height 12
click at [577, 117] on link "Clear" at bounding box center [575, 116] width 9 height 4
click at [563, 109] on input "Filter by value:" at bounding box center [545, 106] width 70 height 12
paste input "*****"
type input "*****"
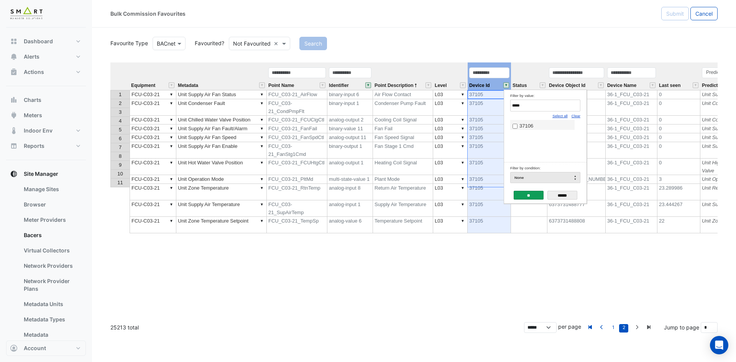
click at [526, 124] on span "37106" at bounding box center [526, 126] width 14 height 6
click at [531, 194] on input "**" at bounding box center [529, 195] width 30 height 9
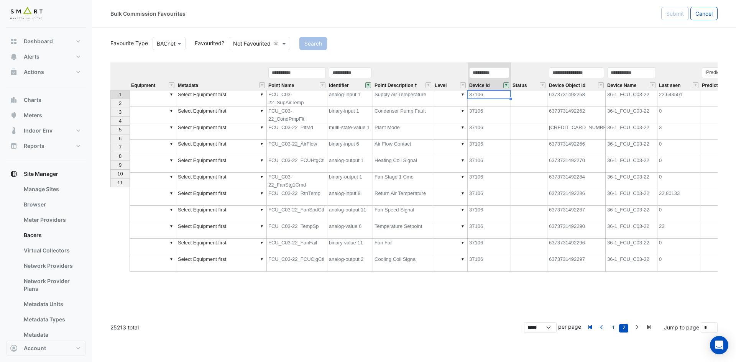
click at [148, 95] on td "▼" at bounding box center [153, 98] width 47 height 17
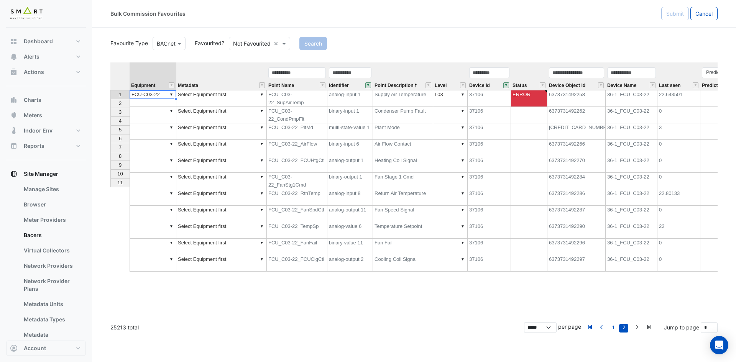
click at [164, 105] on div "Equipment Metadata Point Name Identifier Point Description Level Device Id Stat…" at bounding box center [413, 189] width 607 height 254
drag, startPoint x: 175, startPoint y: 99, endPoint x: 150, endPoint y: 184, distance: 89.4
click at [110, 184] on div "Equipment Metadata Point Name Identifier Point Description Level Device Id Stat…" at bounding box center [110, 166] width 0 height 209
type textarea "**********"
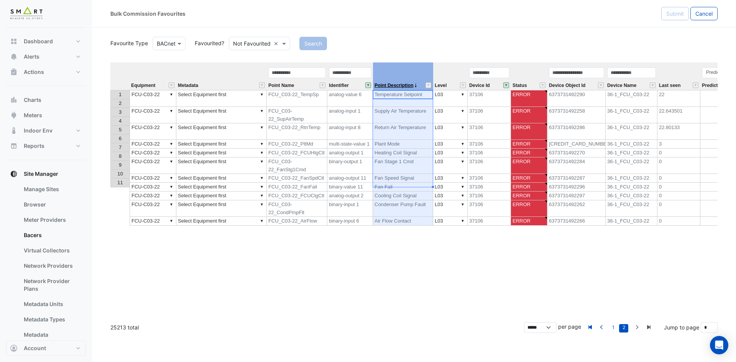
click at [398, 83] on span "Point Description" at bounding box center [393, 85] width 39 height 5
click at [396, 85] on span "Point Description" at bounding box center [393, 85] width 39 height 5
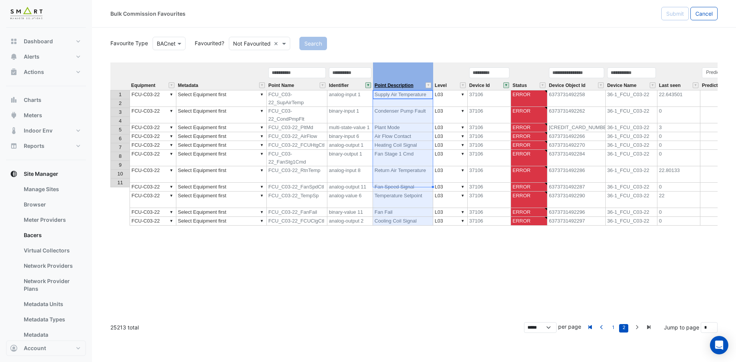
click at [396, 85] on span "Point Description" at bounding box center [393, 85] width 39 height 5
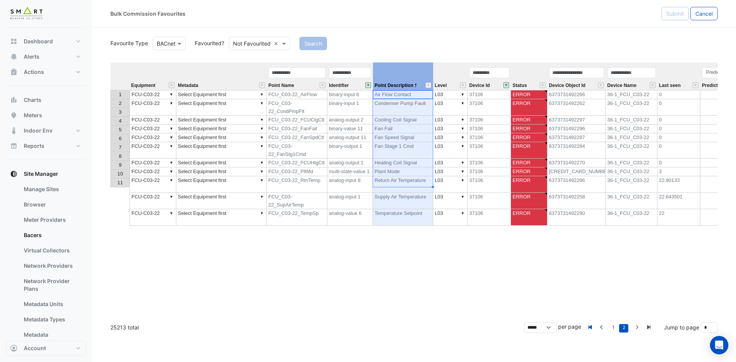
click at [235, 100] on td "▼ Select Equipment first" at bounding box center [221, 107] width 90 height 16
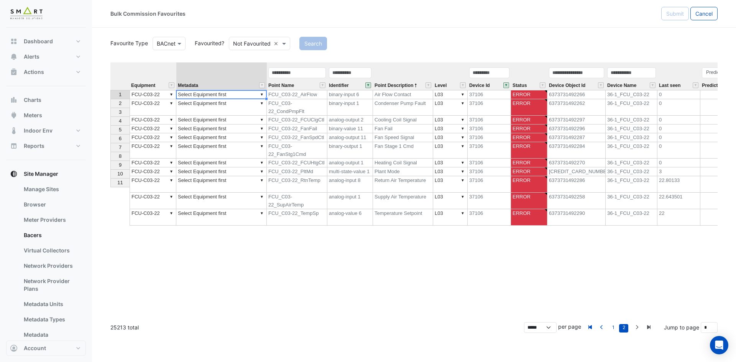
click at [246, 91] on td "▼ Select Equipment first" at bounding box center [221, 94] width 90 height 9
type textarea "**********"
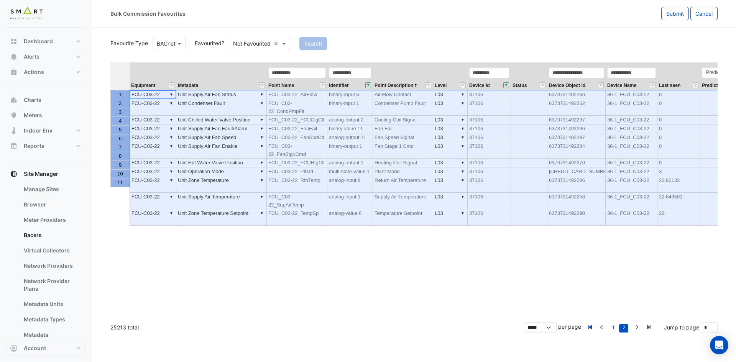
drag, startPoint x: 118, startPoint y: 94, endPoint x: 111, endPoint y: 181, distance: 87.0
click at [111, 181] on tbody "1 2 3 4 5 6 7 8 9 10 11" at bounding box center [119, 138] width 19 height 97
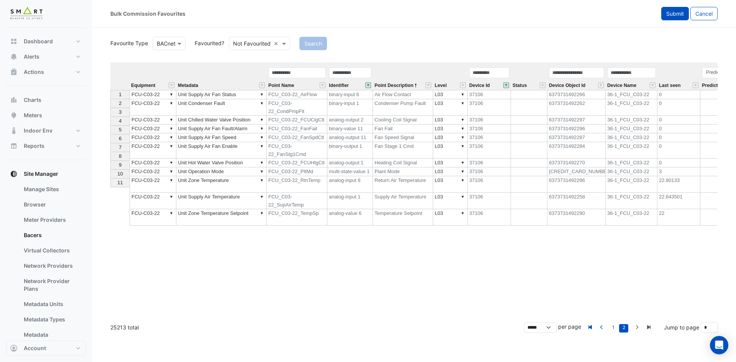
click at [674, 18] on button "Submit" at bounding box center [675, 13] width 28 height 13
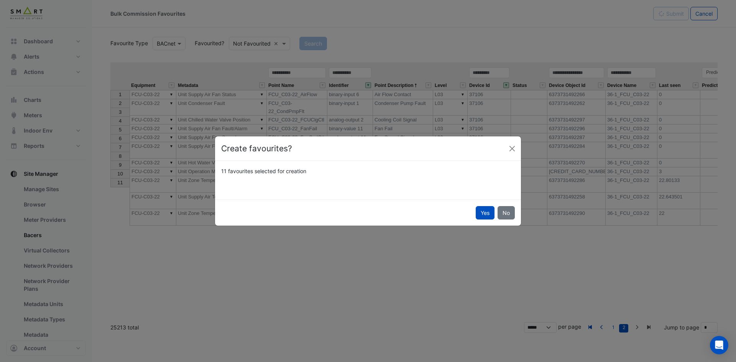
click at [473, 208] on div "Yes No" at bounding box center [368, 213] width 306 height 26
click at [479, 213] on button "Yes" at bounding box center [485, 212] width 19 height 13
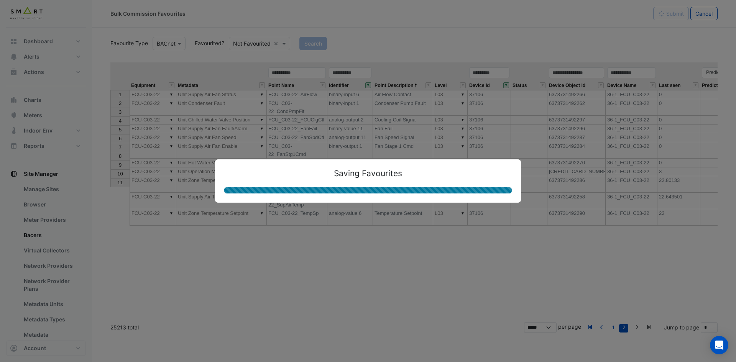
type textarea "**********"
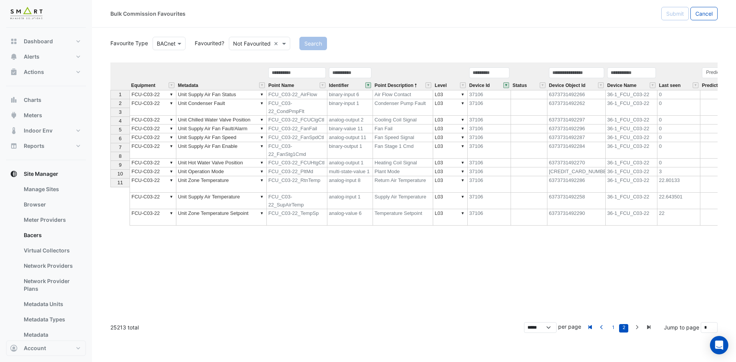
click at [507, 85] on button "" at bounding box center [506, 85] width 6 height 6
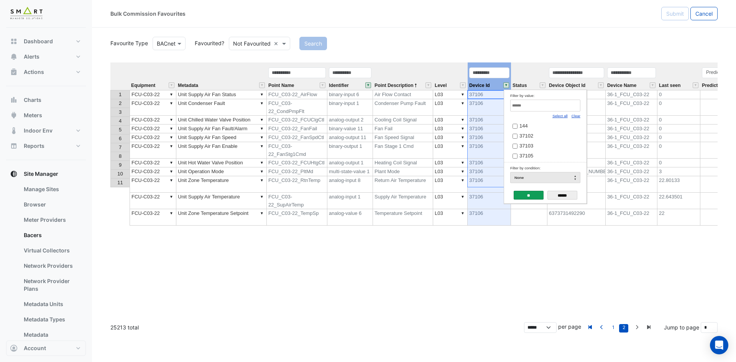
click at [577, 116] on link "Clear" at bounding box center [575, 116] width 9 height 4
click at [565, 107] on input "Filter by value:" at bounding box center [545, 106] width 70 height 12
paste input "*****"
type input "*****"
click at [522, 123] on span "37107" at bounding box center [526, 126] width 14 height 6
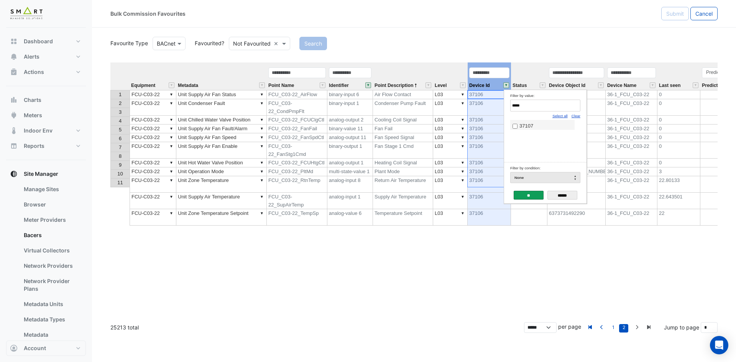
click at [534, 195] on input "**" at bounding box center [529, 195] width 30 height 9
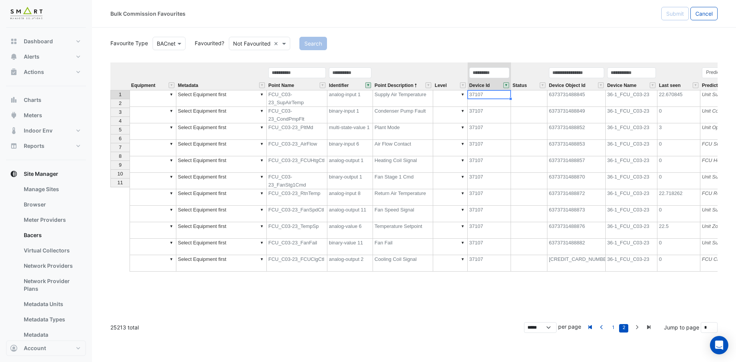
click at [154, 96] on td "▼" at bounding box center [153, 98] width 47 height 17
click at [164, 103] on div "Equipment Metadata Point Name Identifier Point Description Level Device Id Stat…" at bounding box center [413, 189] width 607 height 254
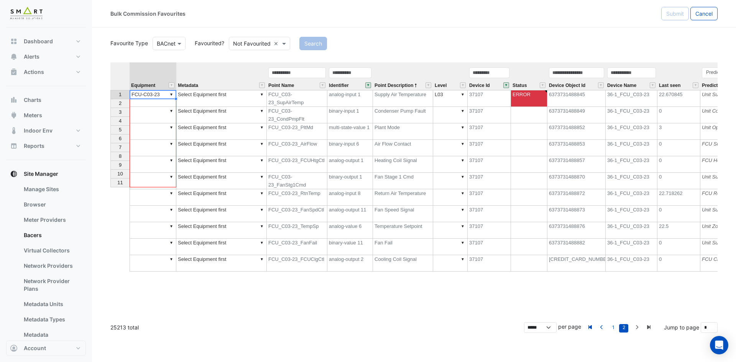
drag, startPoint x: 175, startPoint y: 98, endPoint x: 165, endPoint y: 183, distance: 85.7
click at [110, 183] on div "Equipment Metadata Point Name Identifier Point Description Level Device Id Stat…" at bounding box center [110, 166] width 0 height 209
type textarea "**********"
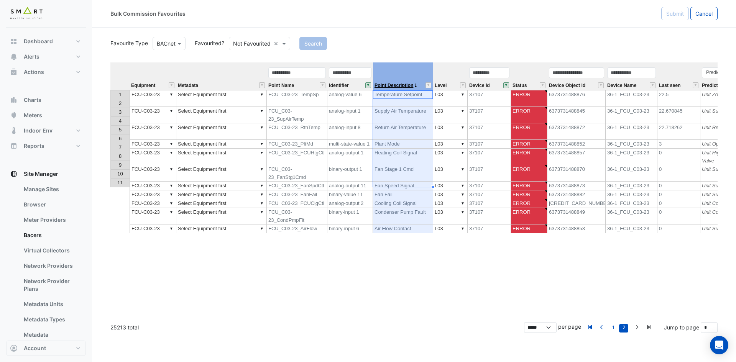
click at [397, 87] on span "Point Description" at bounding box center [393, 85] width 39 height 5
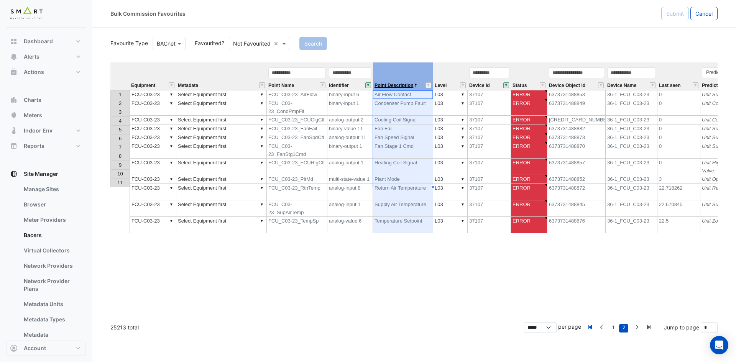
click at [397, 87] on span "Point Description" at bounding box center [393, 85] width 39 height 5
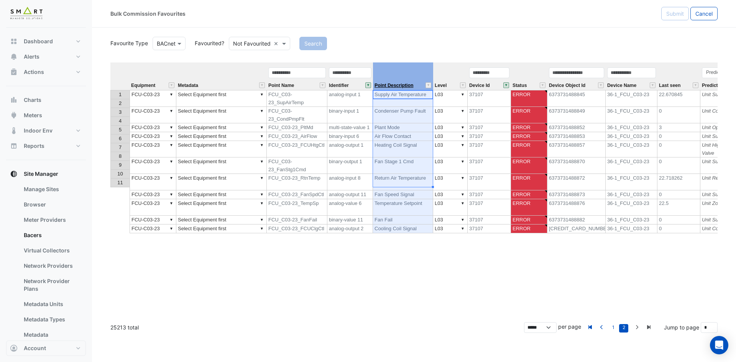
click at [397, 87] on span "Point Description" at bounding box center [393, 85] width 39 height 5
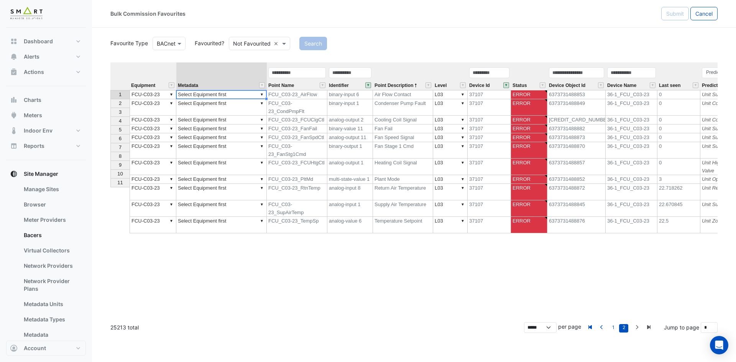
click at [243, 97] on td "▼ Select Equipment first" at bounding box center [221, 94] width 90 height 9
type textarea "**********"
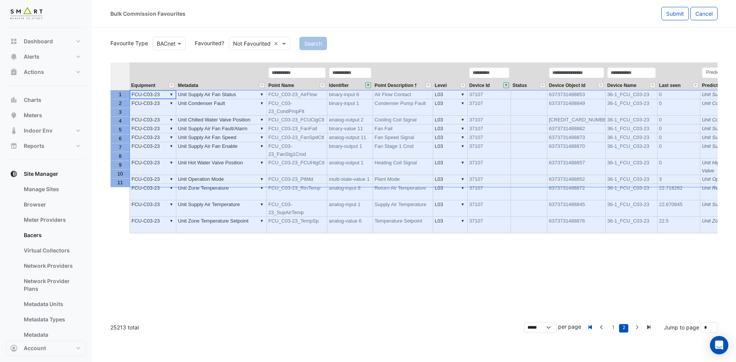
drag, startPoint x: 120, startPoint y: 95, endPoint x: 522, endPoint y: 80, distance: 401.6
click at [131, 182] on div "Equipment Metadata Point Name Identifier Point Description Level Device Id Stat…" at bounding box center [413, 189] width 607 height 254
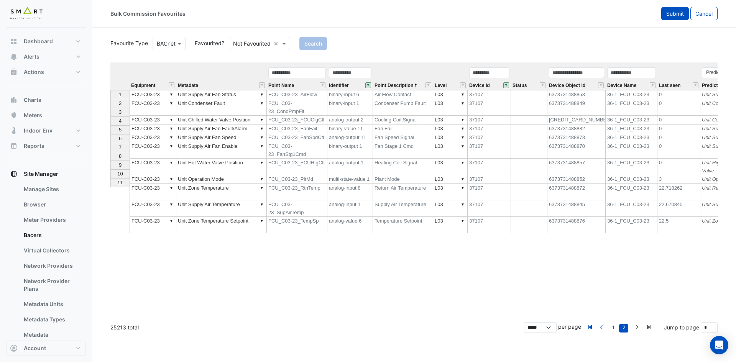
click at [672, 14] on span "Submit" at bounding box center [675, 13] width 18 height 7
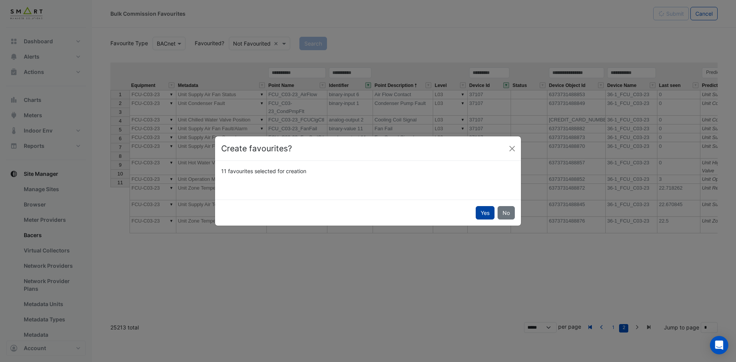
click at [490, 214] on button "Yes" at bounding box center [485, 212] width 19 height 13
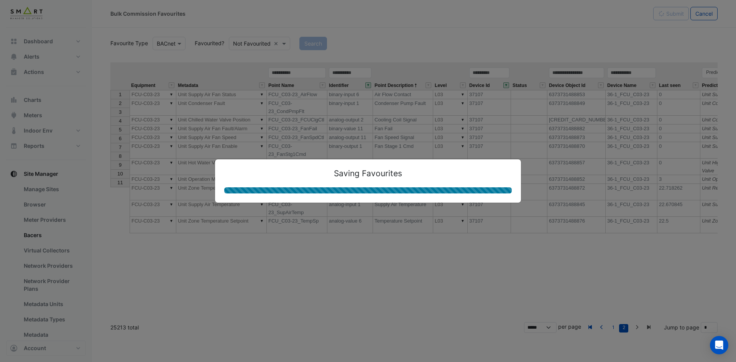
type textarea "**********"
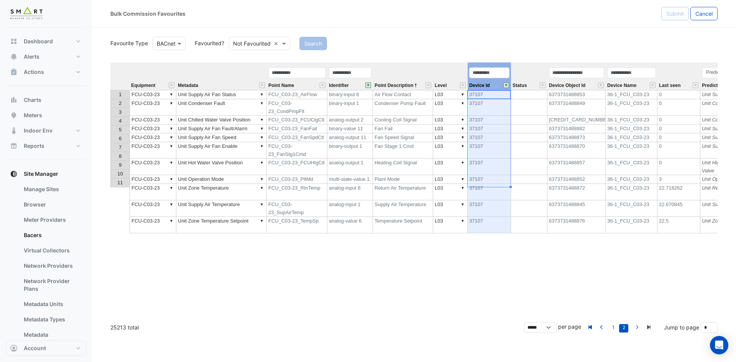
click at [504, 84] on button "" at bounding box center [506, 85] width 6 height 6
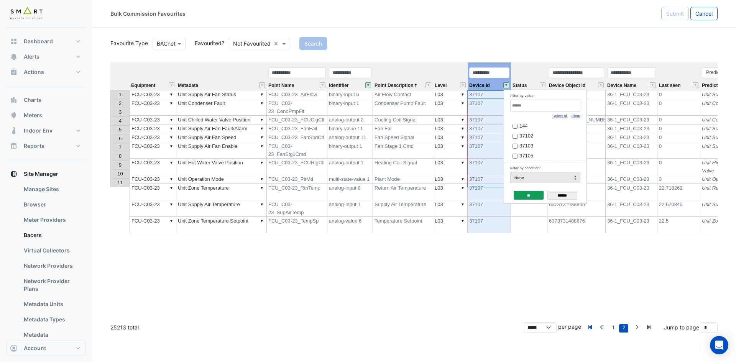
click at [576, 117] on link "Clear" at bounding box center [575, 116] width 9 height 4
click at [562, 103] on input "Filter by value:" at bounding box center [545, 106] width 70 height 12
paste input "*****"
type input "*****"
click at [530, 127] on span "37108" at bounding box center [526, 126] width 14 height 6
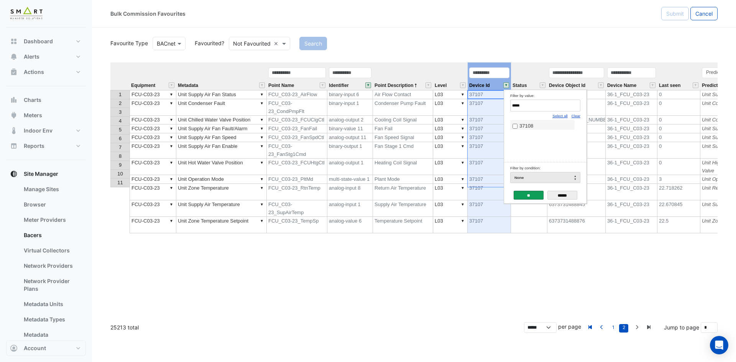
click at [531, 193] on input "**" at bounding box center [529, 195] width 30 height 9
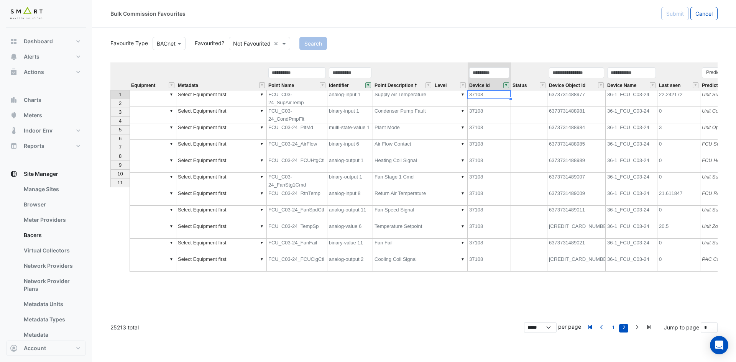
type textarea "******"
click at [364, 156] on td "analog-output 1" at bounding box center [350, 164] width 46 height 16
click at [368, 85] on button "" at bounding box center [368, 85] width 6 height 6
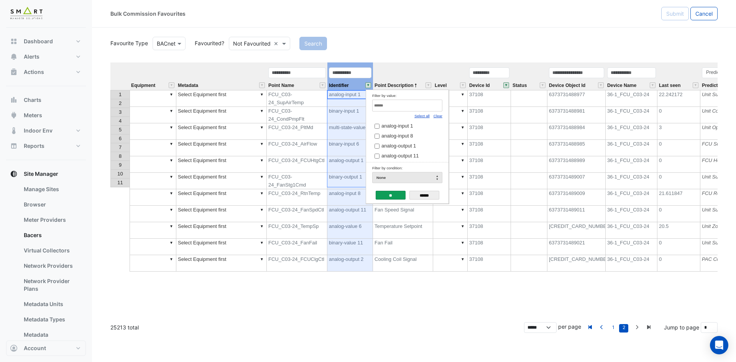
click at [438, 116] on link "Clear" at bounding box center [437, 116] width 9 height 4
click at [426, 106] on input "Filter by value:" at bounding box center [407, 106] width 70 height 12
paste input "**********"
click at [441, 116] on link "Clear" at bounding box center [437, 116] width 9 height 4
type input "**********"
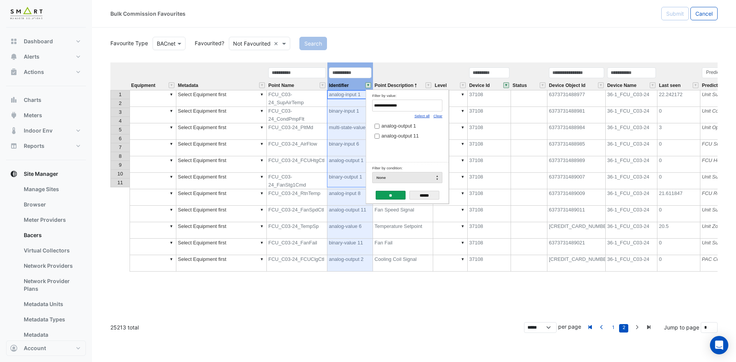
click at [446, 214] on div "Equipment Metadata Point Name Identifier Point Description Level Device Id Stat…" at bounding box center [413, 189] width 607 height 254
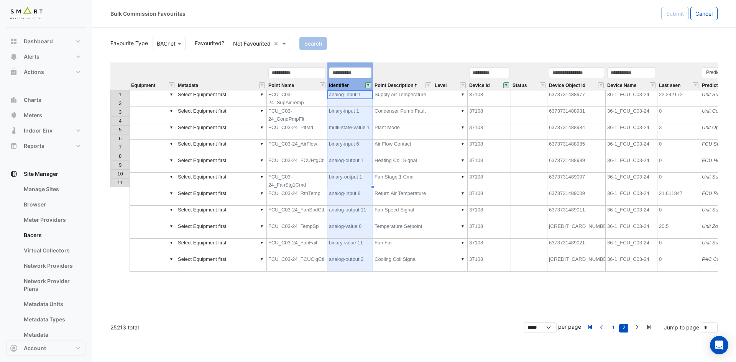
click at [369, 86] on button "" at bounding box center [368, 85] width 6 height 6
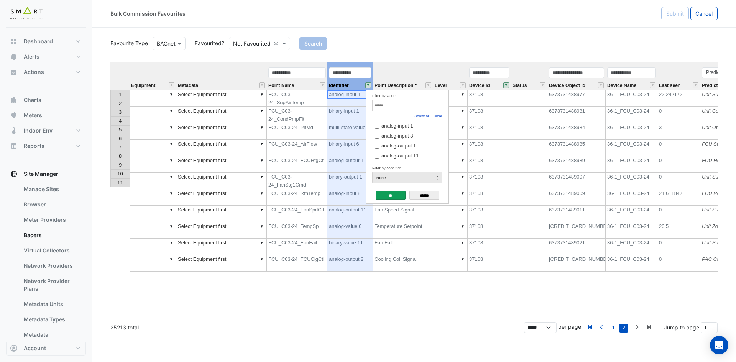
click at [428, 105] on input "Filter by value:" at bounding box center [407, 106] width 70 height 12
paste input "**********"
type input "**********"
click at [392, 126] on span "analog-output 1" at bounding box center [398, 126] width 34 height 6
click at [392, 197] on input "**" at bounding box center [391, 195] width 30 height 9
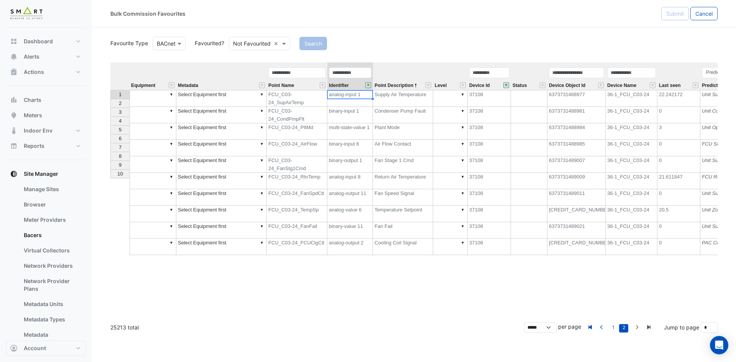
click at [389, 195] on div "Equipment Metadata Point Name Identifier Point Description Level Device Id Stat…" at bounding box center [413, 189] width 607 height 254
click at [400, 93] on td "Supply Air Temperature" at bounding box center [403, 98] width 60 height 17
click at [399, 107] on td "Condenser Pump Fault" at bounding box center [403, 115] width 60 height 16
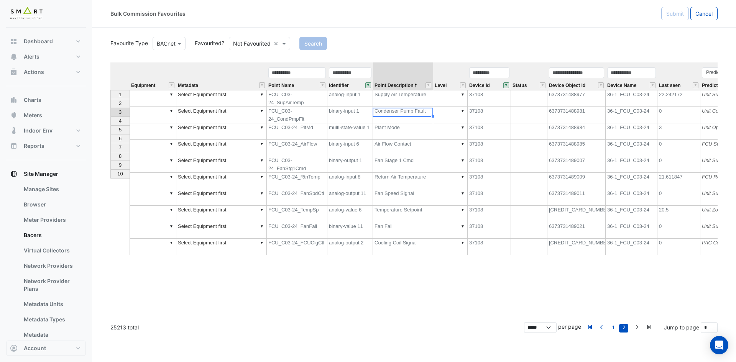
click at [397, 123] on td "Plant Mode" at bounding box center [403, 131] width 60 height 16
click at [397, 140] on td "Air Flow Contact" at bounding box center [403, 148] width 60 height 16
click at [397, 156] on td "Fan Stage 1 Cmd" at bounding box center [403, 164] width 60 height 16
click at [406, 82] on div "Point Description" at bounding box center [403, 85] width 60 height 10
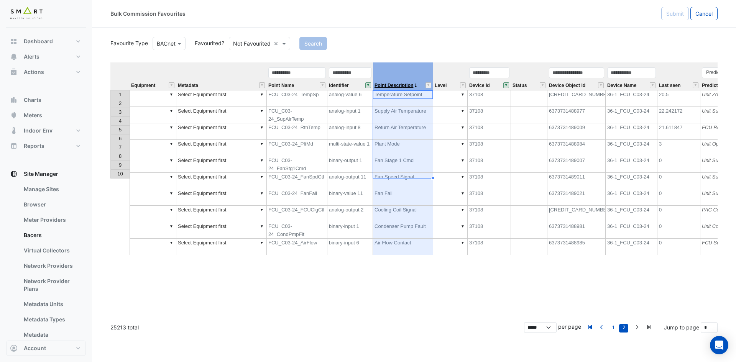
click at [405, 83] on span "Point Description" at bounding box center [393, 85] width 39 height 5
click at [162, 91] on div "Equipment Metadata Point Name Identifier Point Description Level Device Id Stat…" at bounding box center [413, 76] width 607 height 29
click at [158, 96] on td "▼" at bounding box center [153, 98] width 47 height 17
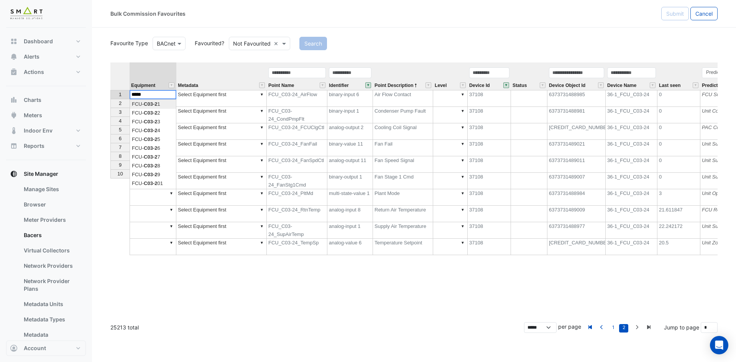
type textarea "******"
click at [158, 106] on div "Equipment Metadata Point Name Identifier Point Description Level Device Id Stat…" at bounding box center [413, 189] width 607 height 254
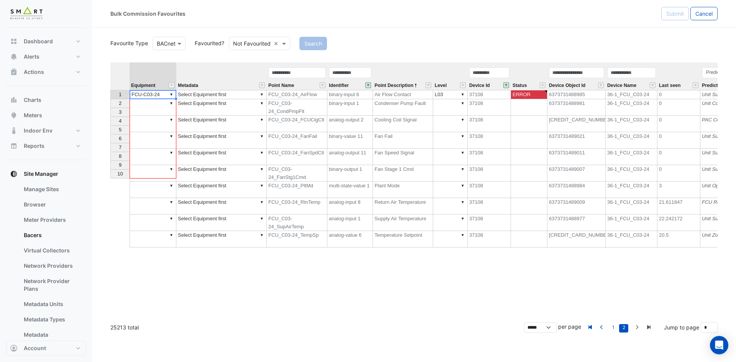
drag, startPoint x: 174, startPoint y: 98, endPoint x: 168, endPoint y: 176, distance: 78.5
click at [110, 176] on div "Equipment Metadata Point Name Identifier Point Description Level Device Id Stat…" at bounding box center [110, 154] width 0 height 185
type textarea "**********"
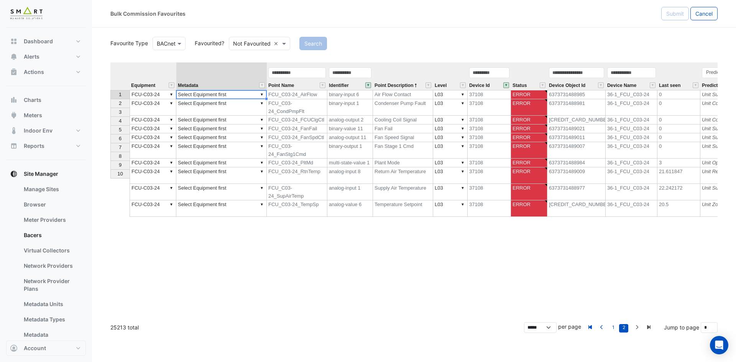
click at [240, 95] on td "▼ Select Equipment first" at bounding box center [221, 94] width 90 height 9
type textarea "**********"
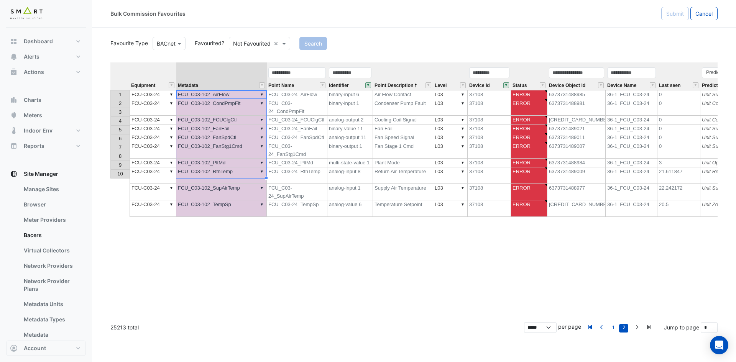
click at [248, 191] on div "Equipment Metadata Point Name Identifier Point Description Level Device Id Stat…" at bounding box center [413, 189] width 607 height 254
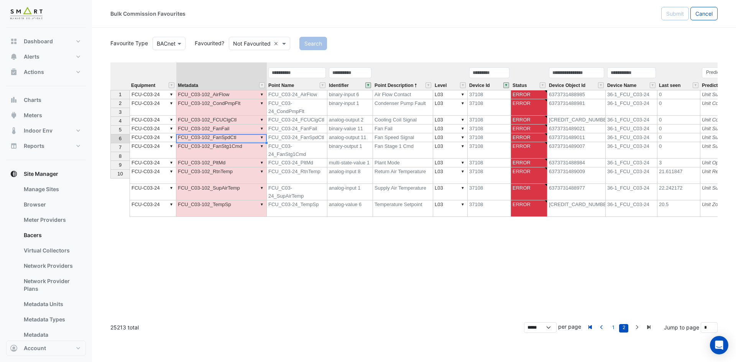
click at [242, 142] on td "▼ FCU_C03-102_FanStg1Cmd" at bounding box center [221, 150] width 90 height 16
type textarea "******"
click at [236, 94] on td "▼ FCU_C03-102_AirFlow" at bounding box center [221, 94] width 90 height 9
type textarea "**********"
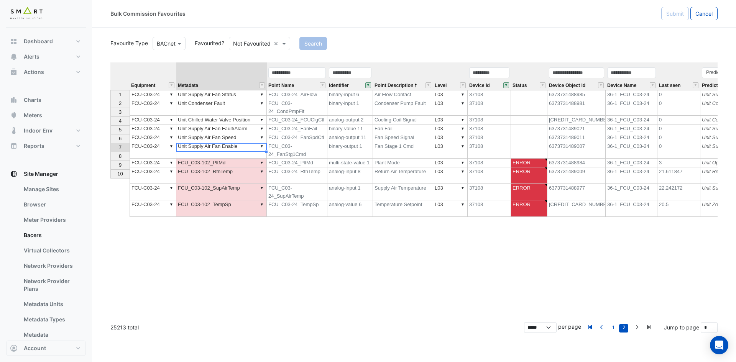
click at [238, 159] on td "▼ FCU_C03-102_PltMd" at bounding box center [221, 163] width 90 height 9
type textarea "**********"
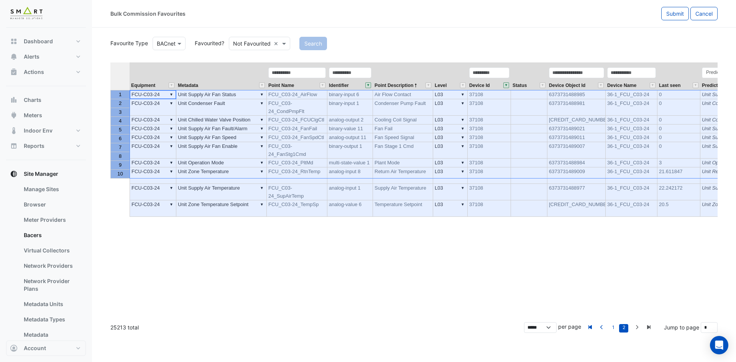
drag, startPoint x: 122, startPoint y: 92, endPoint x: 118, endPoint y: 179, distance: 87.8
click at [113, 184] on div "1 2 3 4 5 6 7 8 9 10" at bounding box center [120, 186] width 20 height 248
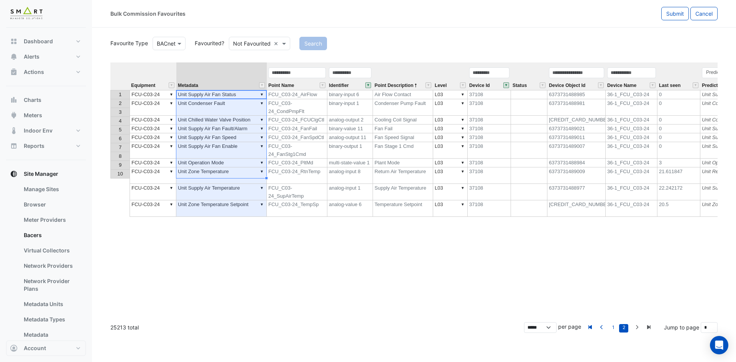
drag, startPoint x: 228, startPoint y: 97, endPoint x: 226, endPoint y: 176, distance: 78.6
click at [226, 176] on tbody "1 ▼ FCU-C03-24 ▼ Unit Supply Air Fan Status FCU_C03-24_AirFlow binary-input 6 A…" at bounding box center [514, 153] width 808 height 127
click at [671, 15] on span "Submit" at bounding box center [675, 13] width 18 height 7
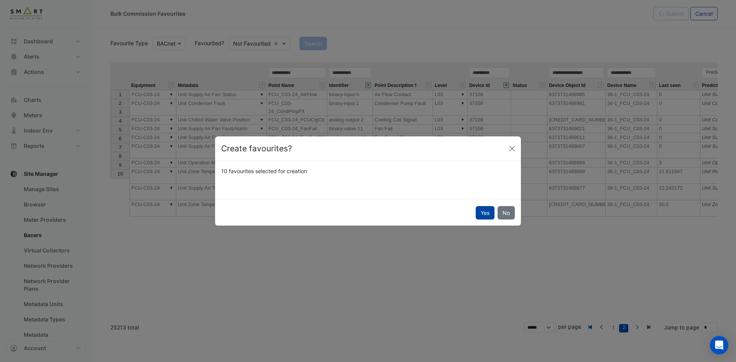
click at [486, 212] on button "Yes" at bounding box center [485, 212] width 19 height 13
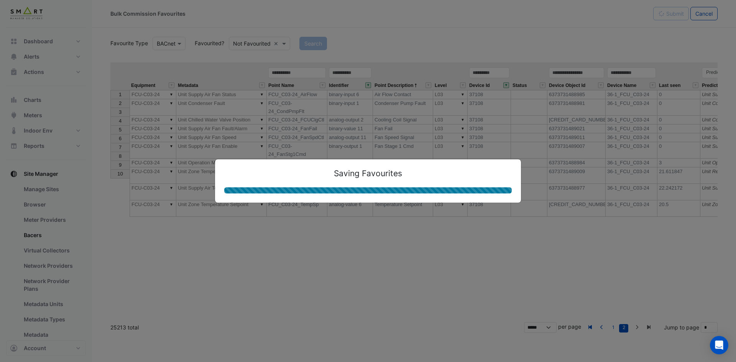
type textarea "**********"
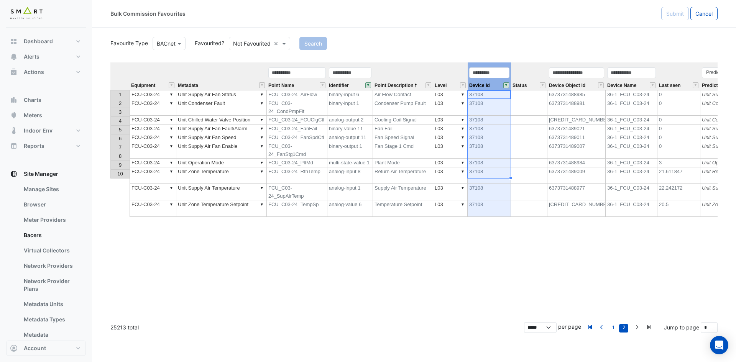
click at [508, 86] on button "" at bounding box center [506, 85] width 6 height 6
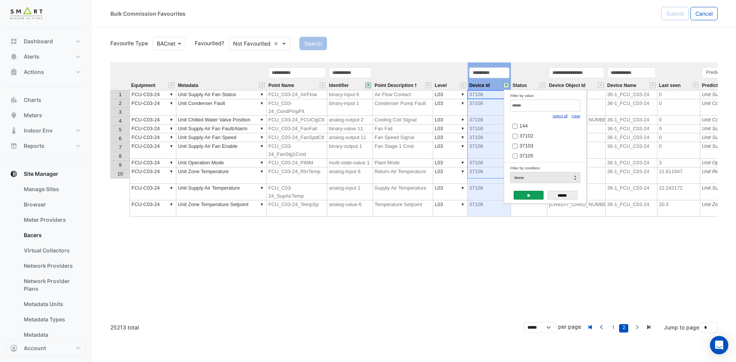
click at [574, 115] on link "Clear" at bounding box center [575, 116] width 9 height 4
click at [567, 108] on input "Filter by value:" at bounding box center [545, 106] width 70 height 12
paste input "*****"
type input "*****"
click at [535, 126] on label "37109" at bounding box center [542, 126] width 60 height 8
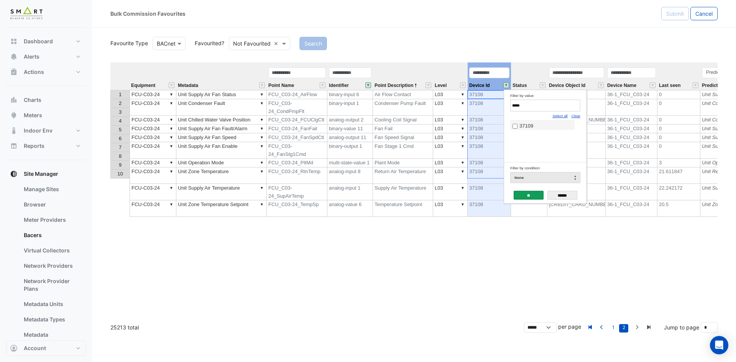
click at [528, 193] on input "**" at bounding box center [529, 195] width 30 height 9
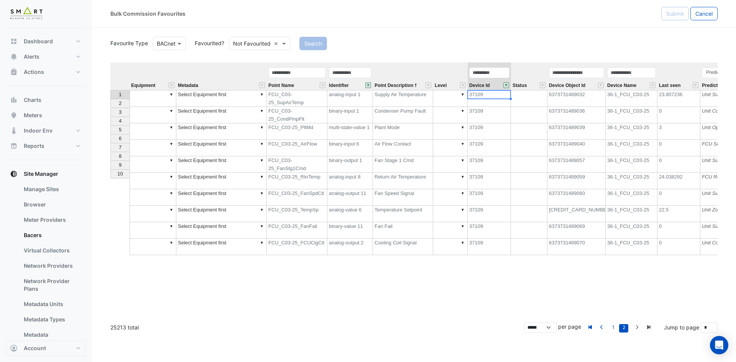
click at [366, 83] on button "" at bounding box center [368, 85] width 6 height 6
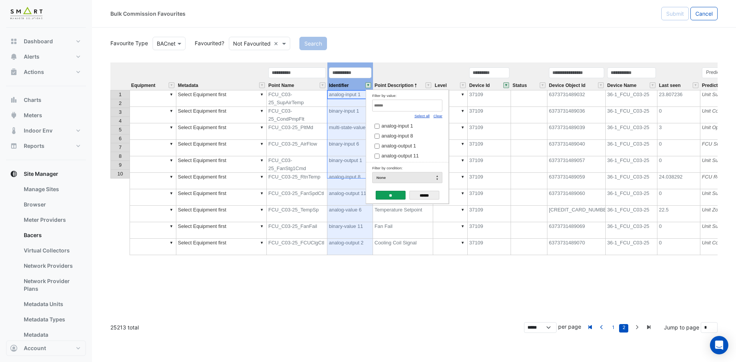
click at [433, 107] on input "Filter by value:" at bounding box center [407, 106] width 70 height 12
paste input "**********"
type input "**********"
click at [399, 126] on span "analog-output 1" at bounding box center [398, 126] width 34 height 6
click at [387, 192] on input "**" at bounding box center [391, 195] width 30 height 9
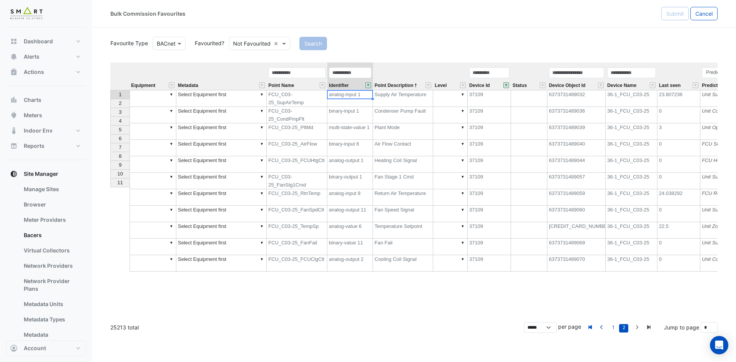
click at [139, 98] on td "▼" at bounding box center [153, 98] width 47 height 17
click at [136, 103] on div "Equipment Metadata Point Name Identifier Point Description Level Device Id Stat…" at bounding box center [413, 189] width 607 height 254
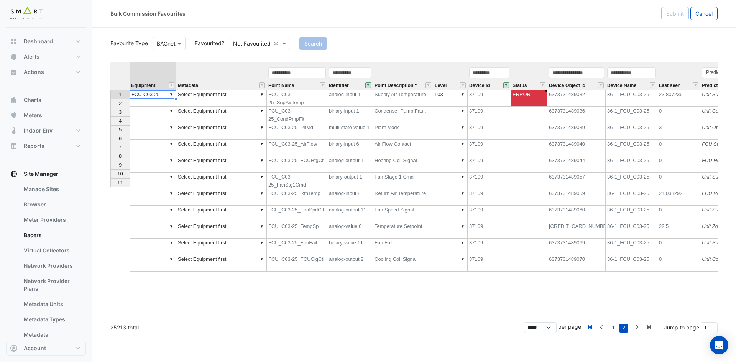
drag, startPoint x: 176, startPoint y: 100, endPoint x: 169, endPoint y: 185, distance: 85.0
type textarea "**********"
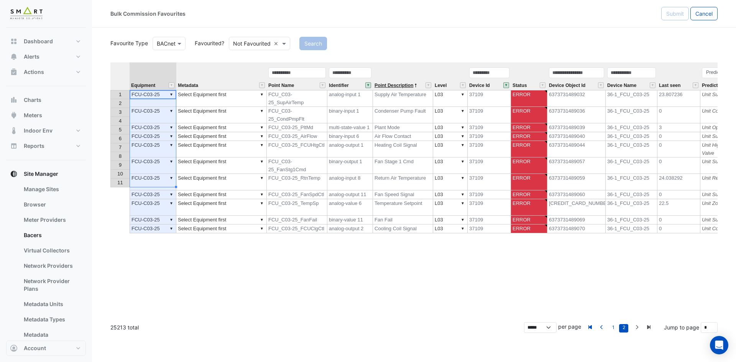
click at [385, 86] on span "Point Description" at bounding box center [393, 85] width 39 height 5
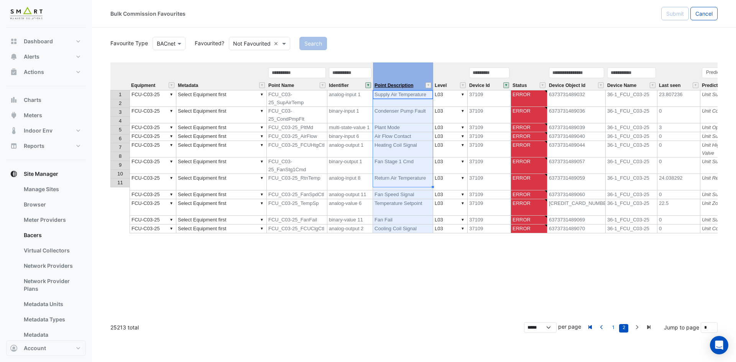
click at [385, 86] on span "Point Description" at bounding box center [393, 85] width 39 height 5
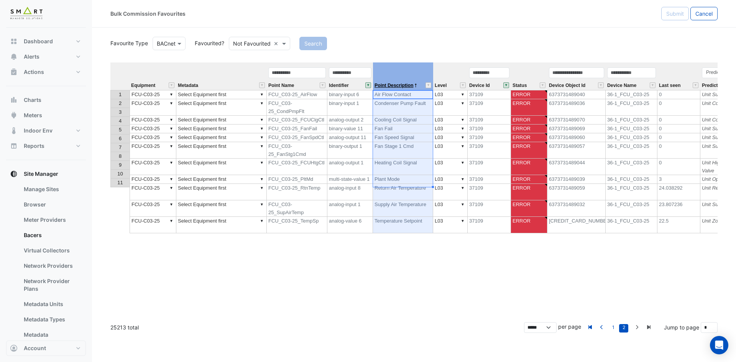
click at [385, 86] on span "Point Description" at bounding box center [393, 85] width 39 height 5
click at [222, 94] on td "▼ Select Equipment first" at bounding box center [221, 94] width 90 height 9
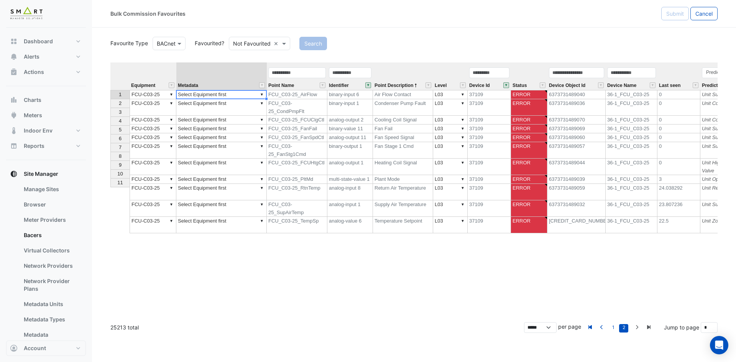
type textarea "**********"
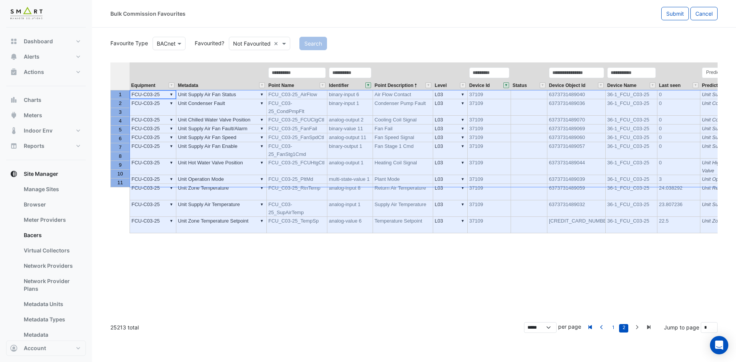
drag, startPoint x: 118, startPoint y: 94, endPoint x: 113, endPoint y: 186, distance: 92.1
click at [113, 187] on tbody "1 2 3 4 5 6 7 8 9 10 11" at bounding box center [119, 138] width 19 height 97
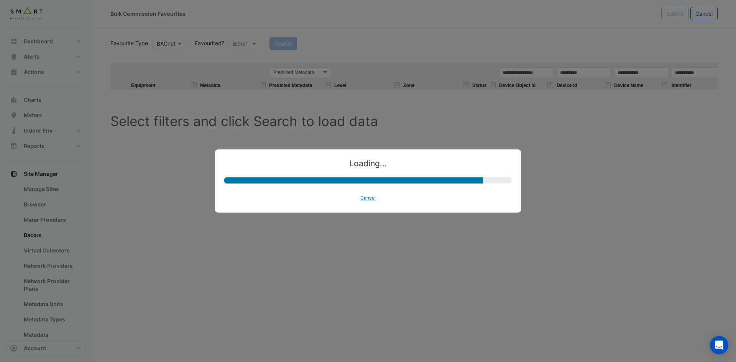
select select "********"
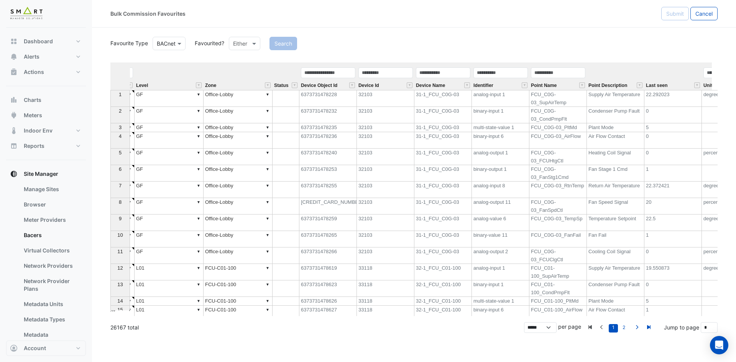
scroll to position [0, 246]
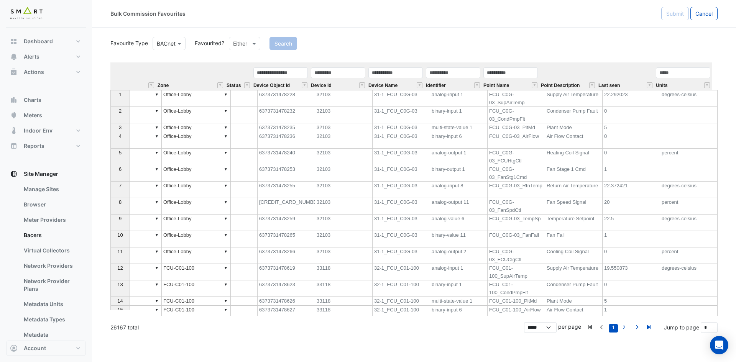
click at [402, 82] on div "Device Name" at bounding box center [395, 78] width 57 height 23
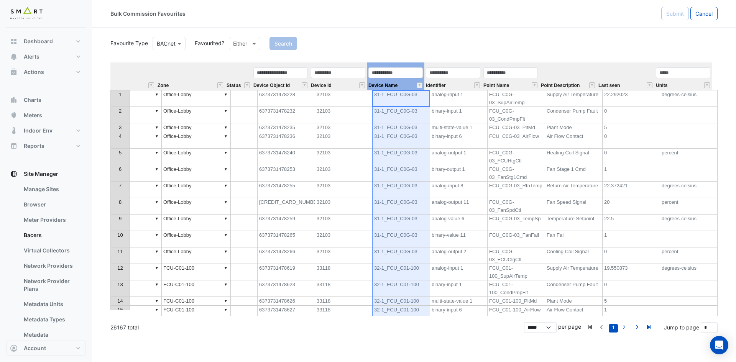
click at [462, 87] on div "Identifier" at bounding box center [452, 78] width 57 height 23
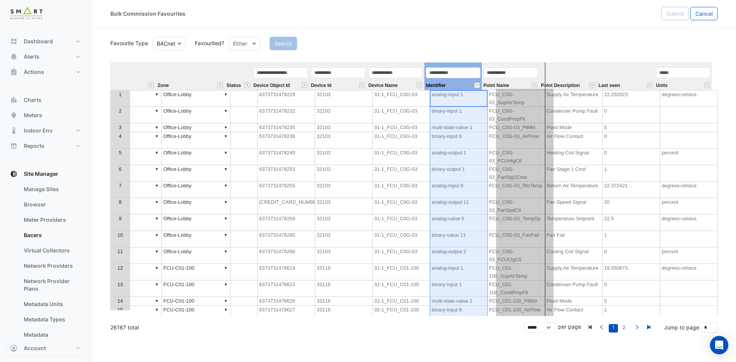
drag, startPoint x: 466, startPoint y: 64, endPoint x: 575, endPoint y: 73, distance: 108.4
click at [533, 64] on tr "Equipment Metadata Predicted Metadata Predicted Metadata Level Zone Status Devi…" at bounding box center [287, 76] width 847 height 28
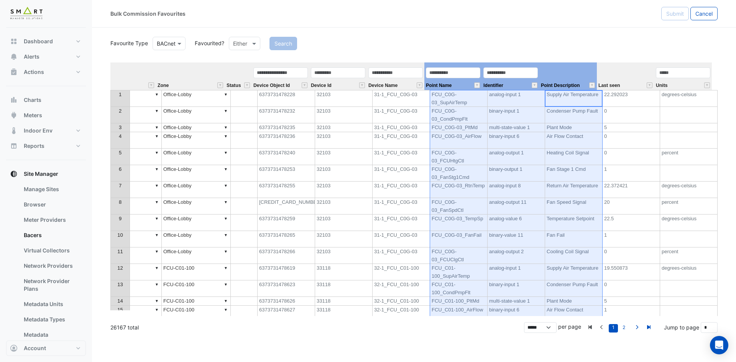
drag, startPoint x: 577, startPoint y: 73, endPoint x: 470, endPoint y: 75, distance: 107.3
click at [470, 75] on tr "Equipment Metadata Predicted Metadata Predicted Metadata Level Zone Status Devi…" at bounding box center [287, 76] width 847 height 28
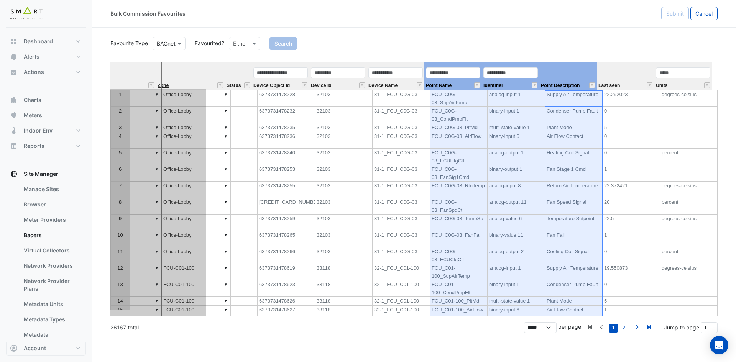
drag, startPoint x: 557, startPoint y: 70, endPoint x: 172, endPoint y: 83, distance: 385.8
click at [164, 82] on tr "Equipment Metadata Predicted Metadata Predicted Metadata Level Zone Status Devi…" at bounding box center [287, 76] width 847 height 28
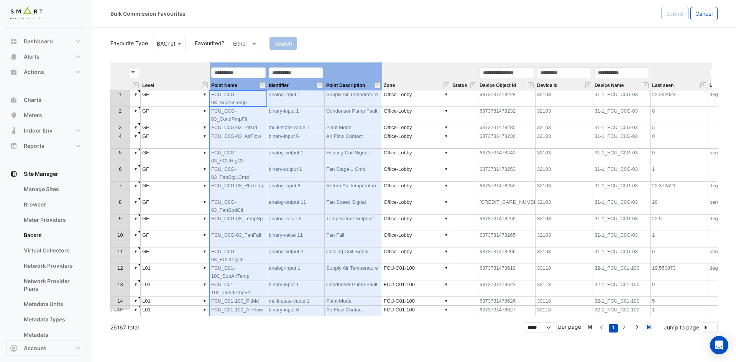
scroll to position [0, 0]
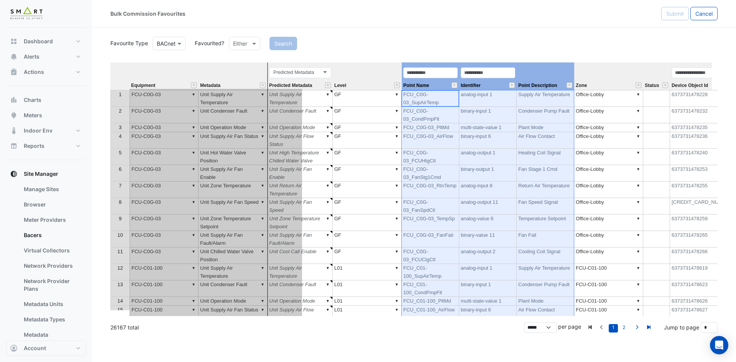
drag, startPoint x: 541, startPoint y: 72, endPoint x: 250, endPoint y: 71, distance: 291.3
click at [250, 71] on tr "Equipment Metadata Predicted Metadata Predicted Metadata Level Point Name Ident…" at bounding box center [533, 76] width 847 height 28
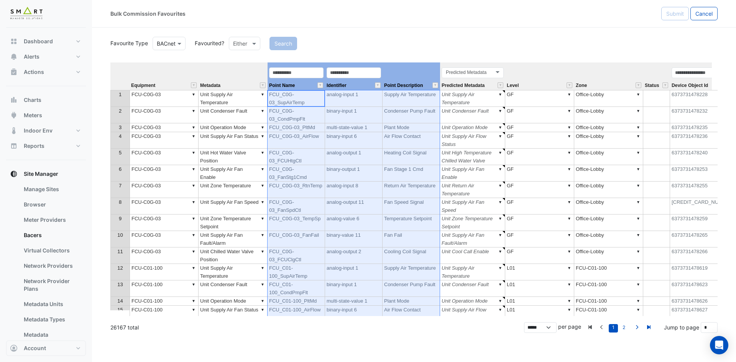
click at [491, 83] on div "Predicted Metadata Predicted Metadata" at bounding box center [472, 78] width 65 height 23
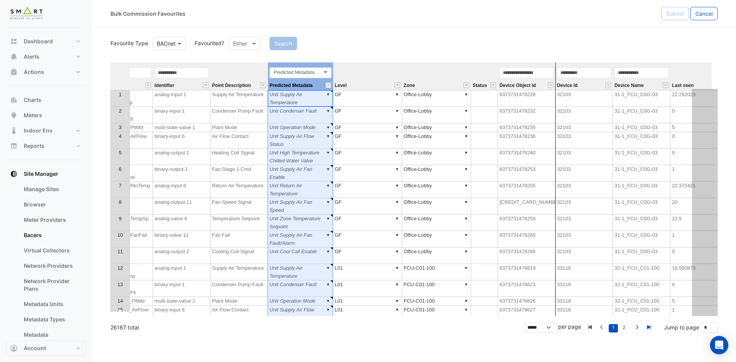
scroll to position [0, 246]
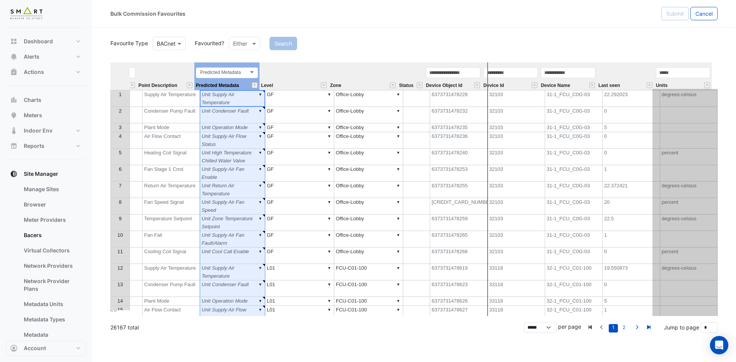
drag, startPoint x: 492, startPoint y: 64, endPoint x: 723, endPoint y: 74, distance: 230.9
click at [723, 74] on section "Favourite Type BACnet Favourited? Either Search Equipment Metadata Point Name I…" at bounding box center [414, 180] width 644 height 305
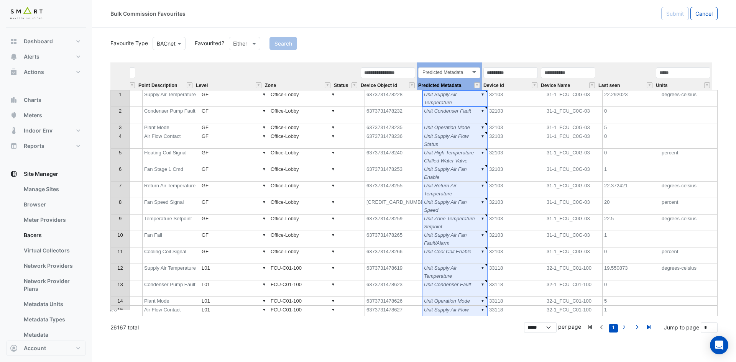
click at [515, 87] on div "Device Id" at bounding box center [510, 78] width 57 height 23
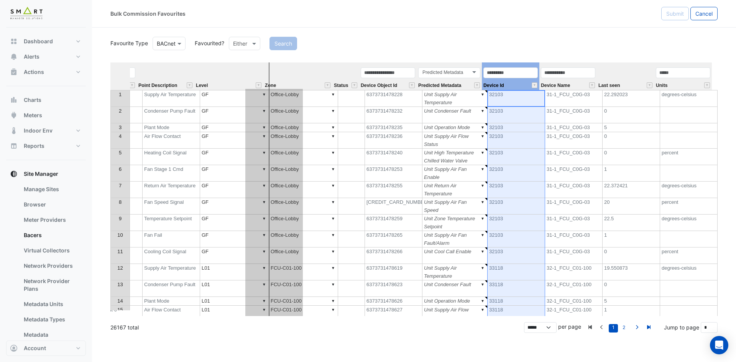
drag, startPoint x: 521, startPoint y: 64, endPoint x: 281, endPoint y: 72, distance: 240.4
click at [273, 70] on tr "Equipment Metadata Point Name Identifier Point Description Level Zone Status De…" at bounding box center [287, 76] width 847 height 28
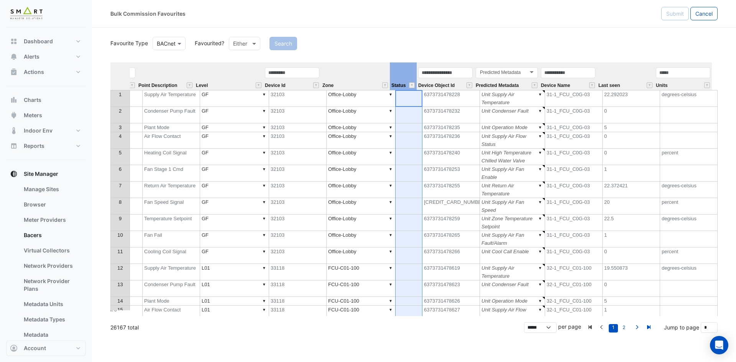
click at [394, 72] on th "Status" at bounding box center [403, 76] width 27 height 28
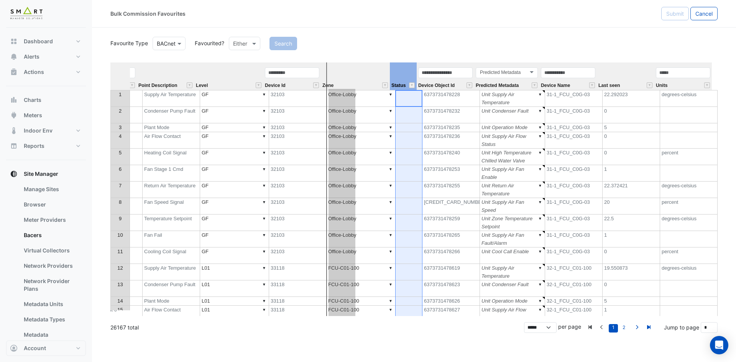
drag, startPoint x: 398, startPoint y: 70, endPoint x: 331, endPoint y: 69, distance: 67.1
click at [331, 69] on tr "Equipment Metadata Point Name Identifier Point Description Level Device Id Zone…" at bounding box center [287, 76] width 847 height 28
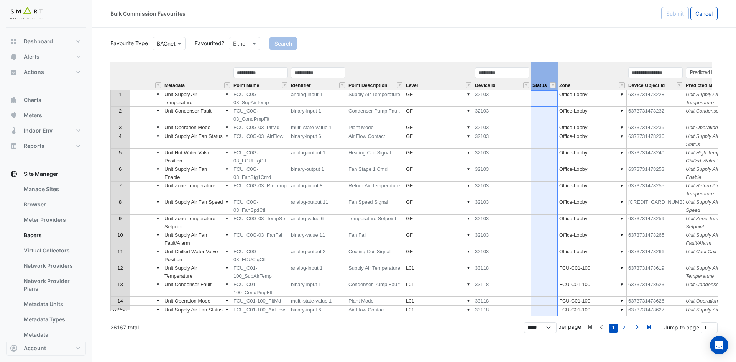
scroll to position [0, 0]
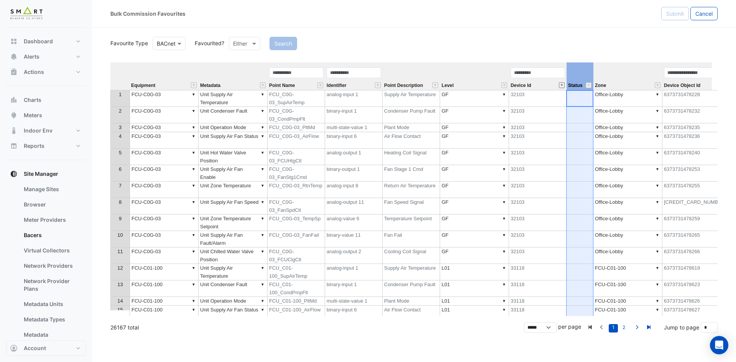
click at [564, 84] on button "" at bounding box center [562, 85] width 6 height 6
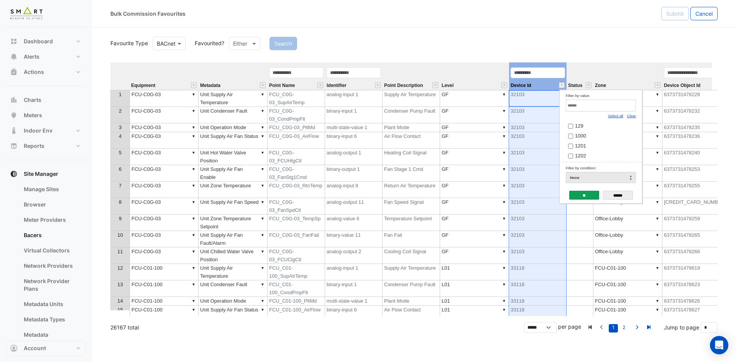
drag, startPoint x: 633, startPoint y: 117, endPoint x: 630, endPoint y: 114, distance: 4.3
click at [633, 117] on link "Clear" at bounding box center [631, 116] width 9 height 4
click at [629, 113] on div "Clear" at bounding box center [631, 116] width 9 height 8
click at [628, 102] on input "Filter by value:" at bounding box center [601, 106] width 70 height 12
paste input "*****"
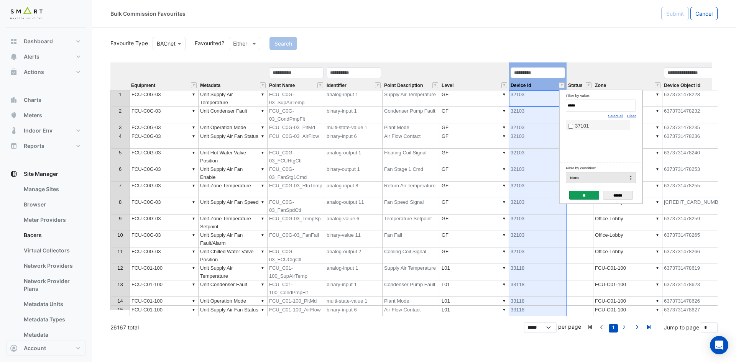
type input "*****"
click at [578, 126] on span "37101" at bounding box center [582, 126] width 14 height 6
click at [588, 190] on div "**" at bounding box center [584, 196] width 30 height 13
click at [588, 191] on input "**" at bounding box center [584, 195] width 30 height 9
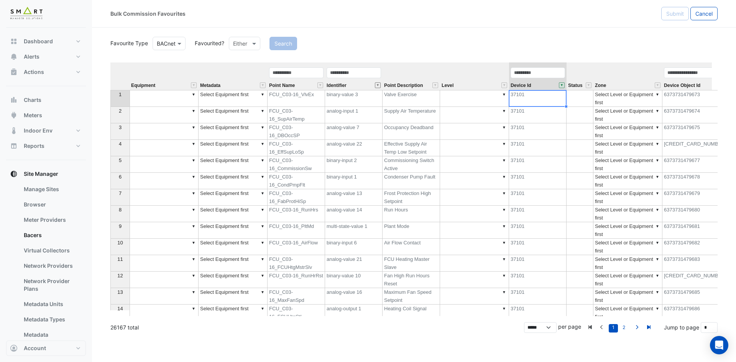
click at [376, 84] on button "" at bounding box center [378, 85] width 6 height 6
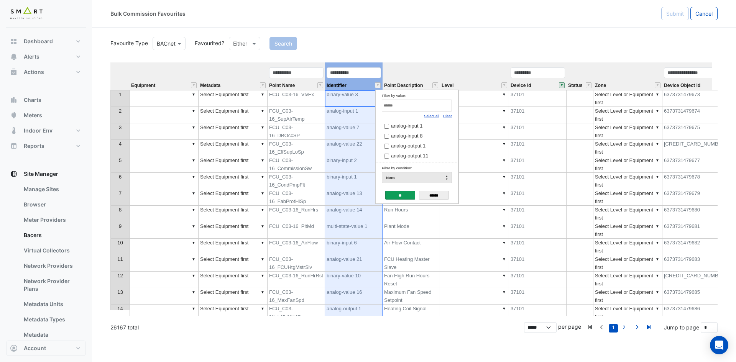
click at [447, 117] on link "Clear" at bounding box center [447, 116] width 9 height 4
click at [443, 110] on input "Filter by value:" at bounding box center [417, 106] width 70 height 12
paste input "**********"
click at [415, 125] on span "binary-input 6" at bounding box center [406, 126] width 30 height 6
drag, startPoint x: 390, startPoint y: 106, endPoint x: 308, endPoint y: 105, distance: 82.0
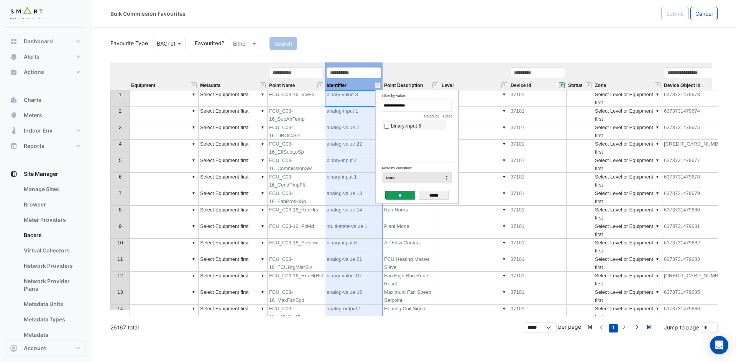
click at [308, 105] on body "Bulk Commission Favourites Submit Cancel Favourite Type BACnet Favourited? Eith…" at bounding box center [368, 181] width 736 height 362
paste input "Filter by value:"
click at [395, 128] on span "binary-input 1" at bounding box center [406, 126] width 30 height 6
drag, startPoint x: 413, startPoint y: 105, endPoint x: 310, endPoint y: 105, distance: 103.1
click at [310, 105] on body "Bulk Commission Favourites Submit Cancel Favourite Type BACnet Favourited? Eith…" at bounding box center [368, 181] width 736 height 362
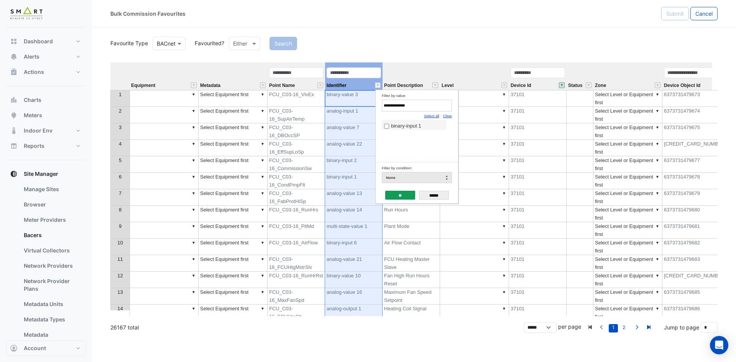
paste input "*"
click at [399, 126] on span "analog-output 2" at bounding box center [408, 126] width 34 height 6
drag, startPoint x: 397, startPoint y: 105, endPoint x: 321, endPoint y: 105, distance: 75.5
click at [321, 105] on body "Bulk Commission Favourites Submit Cancel Favourite Type BACnet Favourited? Eith…" at bounding box center [368, 181] width 736 height 362
paste input "Filter by value:"
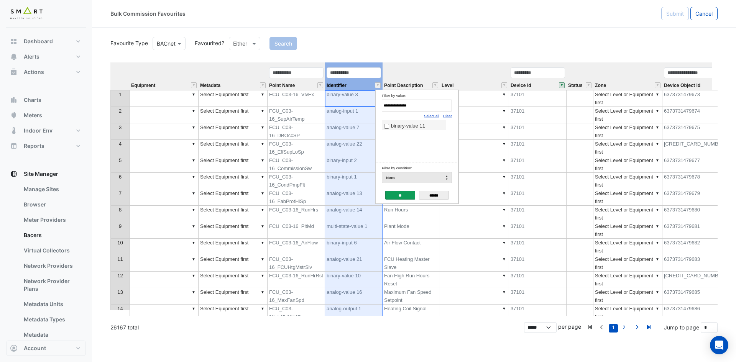
type input "**********"
click at [389, 126] on label "binary-value 11" at bounding box center [414, 126] width 60 height 8
drag, startPoint x: 297, startPoint y: 105, endPoint x: 273, endPoint y: 105, distance: 24.9
click at [273, 105] on body "Bulk Commission Favourites Submit Cancel Favourite Type BACnet Favourited? Eith…" at bounding box center [368, 181] width 736 height 362
paste input "Filter by value:"
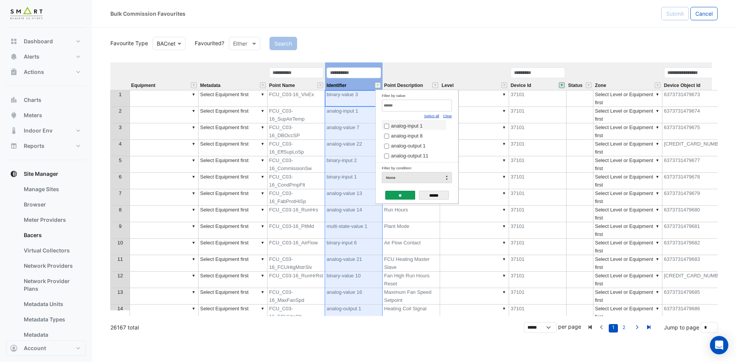
click at [416, 105] on input "Filter by value:" at bounding box center [417, 106] width 70 height 12
paste input "Filter by value:"
click at [411, 108] on input "Filter by value:" at bounding box center [417, 106] width 70 height 12
paste input "**********"
click at [406, 125] on span "analog-output 11" at bounding box center [410, 126] width 38 height 6
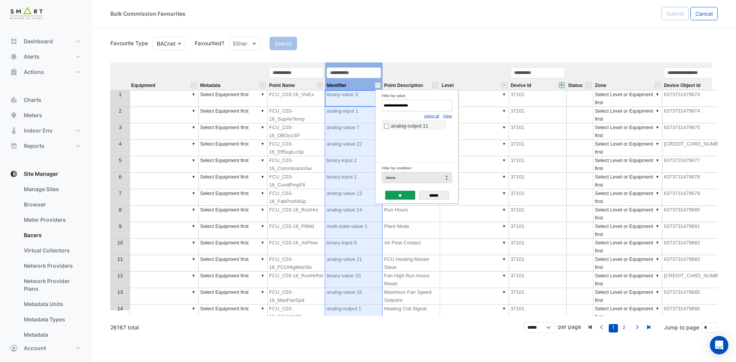
drag, startPoint x: 417, startPoint y: 105, endPoint x: 281, endPoint y: 105, distance: 136.1
click at [281, 105] on body "Bulk Commission Favourites Submit Cancel Favourite Type BACnet Favourited? Eith…" at bounding box center [368, 181] width 736 height 362
paste input "Filter by value:"
click at [419, 129] on span "binary-output 1" at bounding box center [407, 126] width 33 height 6
drag, startPoint x: 421, startPoint y: 106, endPoint x: 315, endPoint y: 100, distance: 106.0
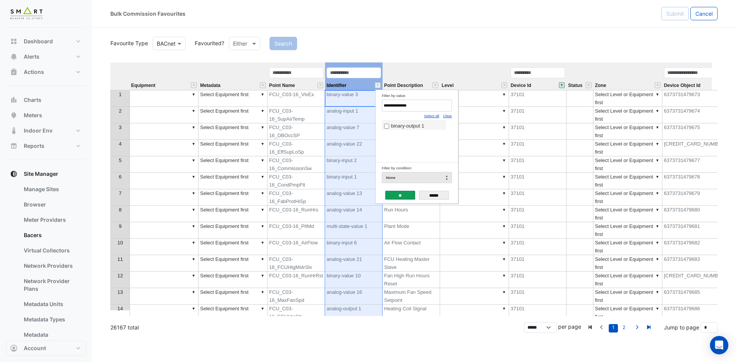
click at [315, 100] on body "Bulk Commission Favourites Submit Cancel Favourite Type BACnet Favourited? Eith…" at bounding box center [368, 181] width 736 height 362
paste input "Filter by value:"
click at [412, 126] on span "analog-output 1" at bounding box center [408, 126] width 34 height 6
drag, startPoint x: 423, startPoint y: 104, endPoint x: 332, endPoint y: 105, distance: 90.5
click at [332, 105] on body "Bulk Commission Favourites Submit Cancel Favourite Type BACnet Favourited? Eith…" at bounding box center [368, 181] width 736 height 362
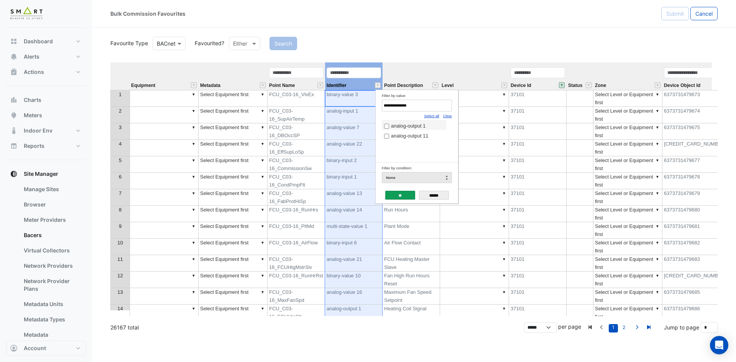
paste input "****"
click at [430, 123] on label "multi-state-value 1" at bounding box center [414, 126] width 60 height 8
drag, startPoint x: 430, startPoint y: 107, endPoint x: 285, endPoint y: 106, distance: 144.9
click at [285, 106] on body "Bulk Commission Favourites Submit Cancel Favourite Type BACnet Favourited? Eith…" at bounding box center [368, 181] width 736 height 362
paste input "Filter by value:"
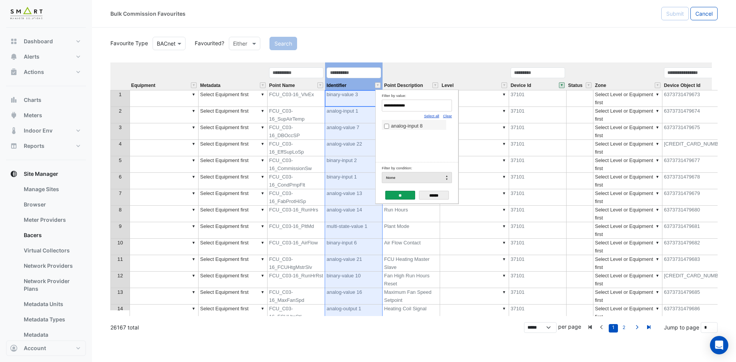
click at [408, 127] on span "analog-input 8" at bounding box center [406, 126] width 31 height 6
drag, startPoint x: 392, startPoint y: 105, endPoint x: 294, endPoint y: 97, distance: 98.4
click at [294, 97] on body "Bulk Commission Favourites Submit Cancel Favourite Type BACnet Favourited? Eith…" at bounding box center [368, 181] width 736 height 362
paste input "Filter by value:"
click at [412, 130] on label "analog-input 1" at bounding box center [414, 126] width 60 height 8
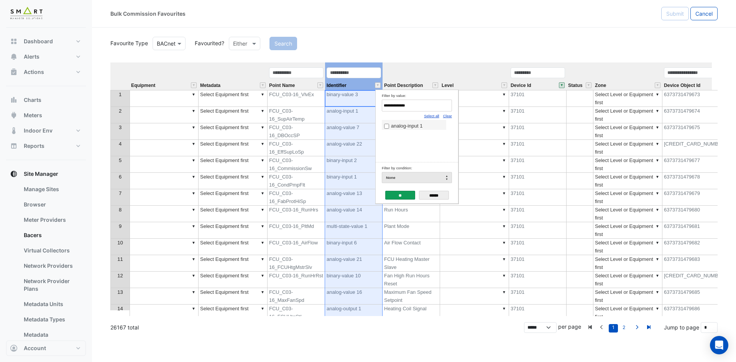
drag, startPoint x: 380, startPoint y: 108, endPoint x: 319, endPoint y: 108, distance: 61.3
click at [319, 108] on body "Bulk Commission Favourites Submit Cancel Favourite Type BACnet Favourited? Eith…" at bounding box center [368, 181] width 736 height 362
paste input "Filter by value:"
type input "**********"
click at [398, 125] on span "analog-value 6" at bounding box center [407, 126] width 33 height 6
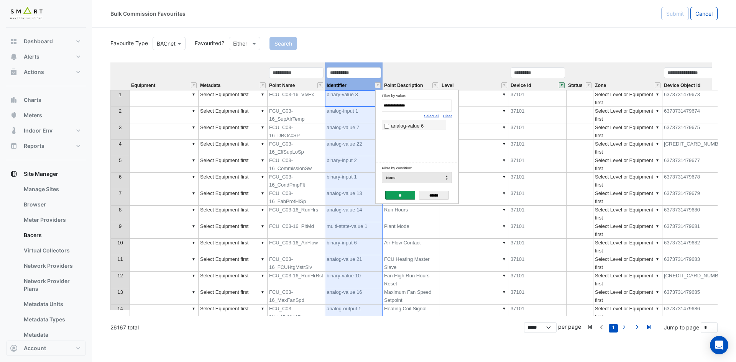
click at [402, 194] on input "**" at bounding box center [400, 195] width 30 height 9
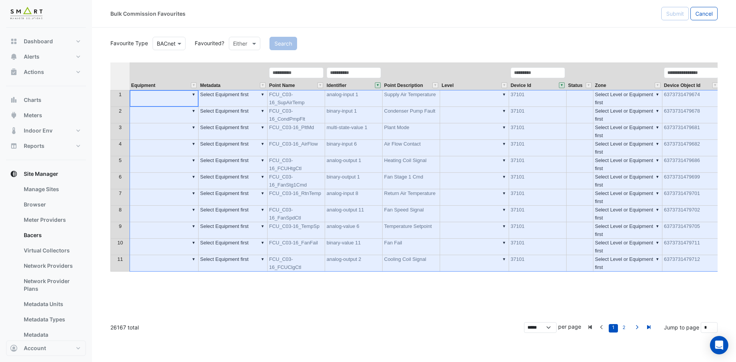
click at [128, 77] on th at bounding box center [119, 76] width 19 height 28
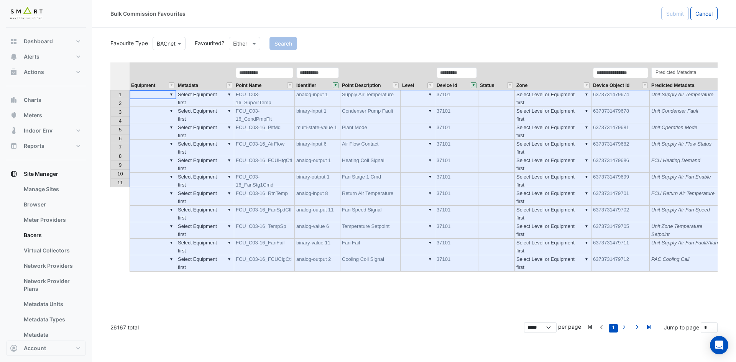
click at [212, 68] on th "Metadata" at bounding box center [205, 76] width 58 height 28
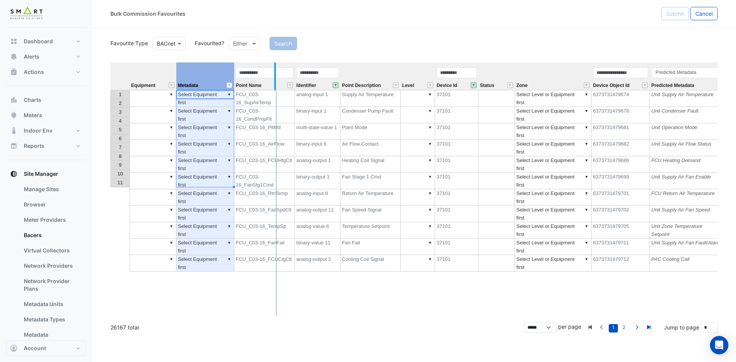
drag, startPoint x: 233, startPoint y: 68, endPoint x: 276, endPoint y: 68, distance: 42.2
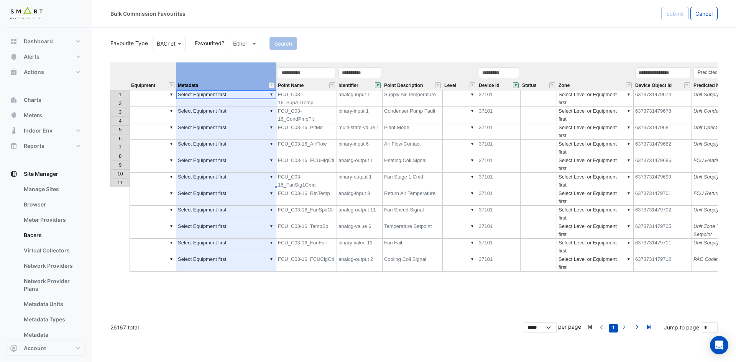
click at [163, 93] on td "▼" at bounding box center [153, 98] width 47 height 17
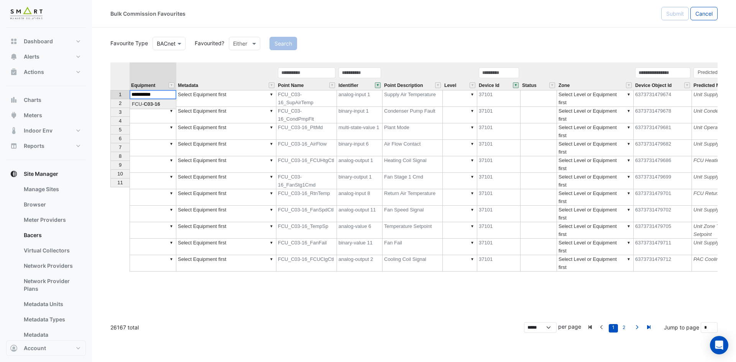
click at [160, 107] on div "Equipment Metadata Point Name Identifier Point Description Level Device Id Stat…" at bounding box center [413, 189] width 607 height 254
drag, startPoint x: 176, startPoint y: 99, endPoint x: 241, endPoint y: 166, distance: 93.5
type textarea "**********"
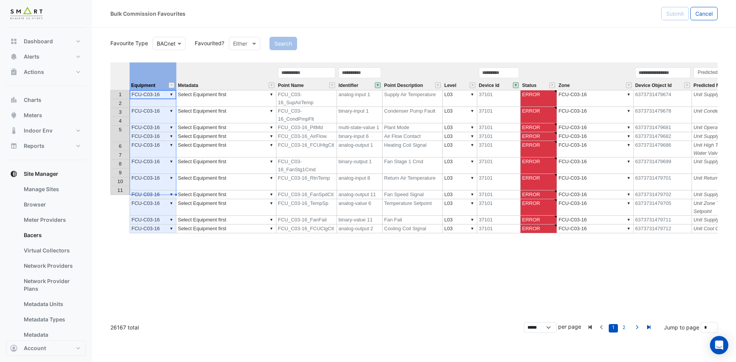
click at [135, 71] on th "Equipment" at bounding box center [153, 76] width 47 height 28
click at [118, 68] on th at bounding box center [119, 76] width 19 height 28
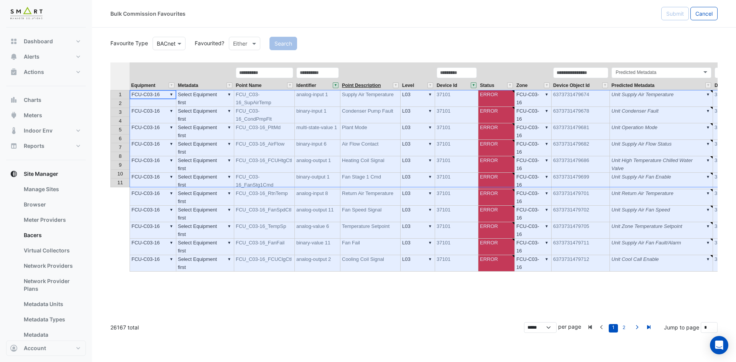
click at [366, 84] on span "Point Description" at bounding box center [361, 85] width 39 height 5
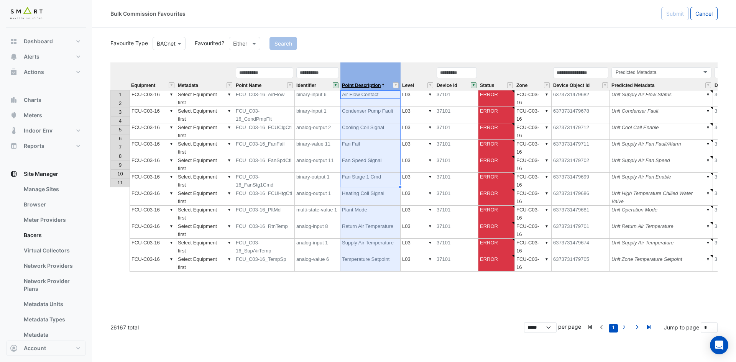
click at [366, 84] on span "Point Description" at bounding box center [361, 85] width 39 height 5
click at [228, 72] on th "Metadata" at bounding box center [205, 76] width 58 height 28
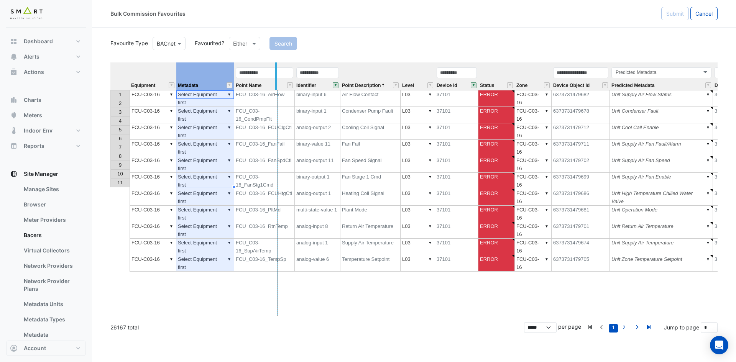
drag, startPoint x: 232, startPoint y: 71, endPoint x: 276, endPoint y: 71, distance: 43.7
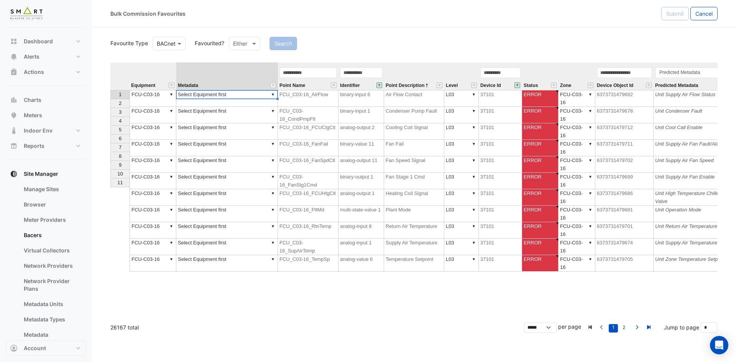
click at [227, 93] on td "▼ Select Equipment first" at bounding box center [227, 98] width 102 height 17
type textarea "**********"
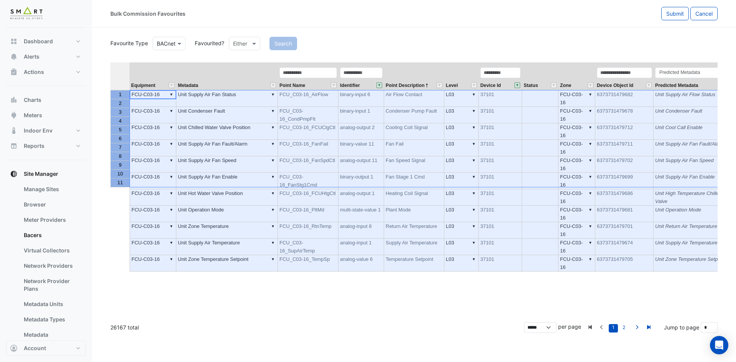
drag, startPoint x: 120, startPoint y: 96, endPoint x: 112, endPoint y: 186, distance: 90.5
click at [112, 186] on tbody "1 2 3 4 5 6 7 8 9 10 11" at bounding box center [119, 138] width 19 height 97
click at [686, 20] on button "Submit" at bounding box center [675, 13] width 28 height 13
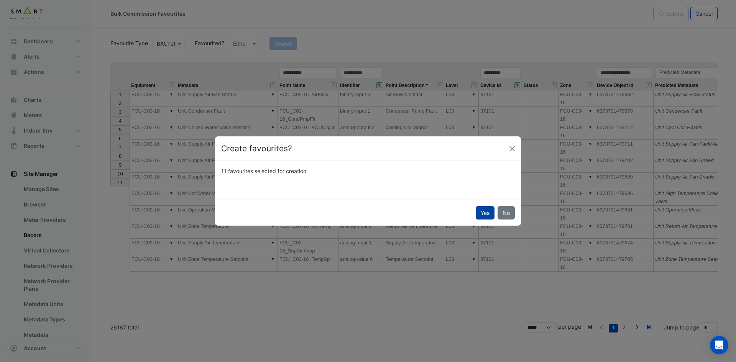
click at [481, 209] on button "Yes" at bounding box center [485, 212] width 19 height 13
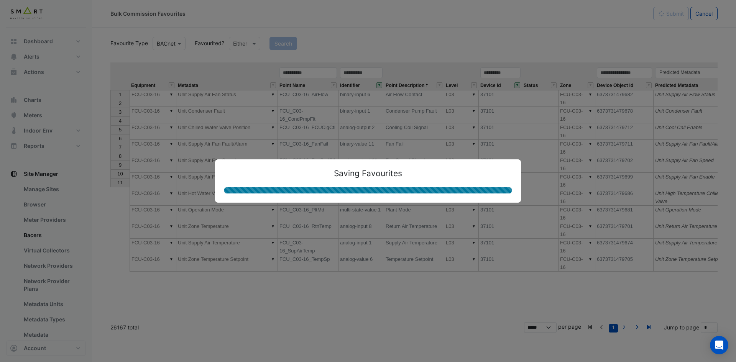
type textarea "**********"
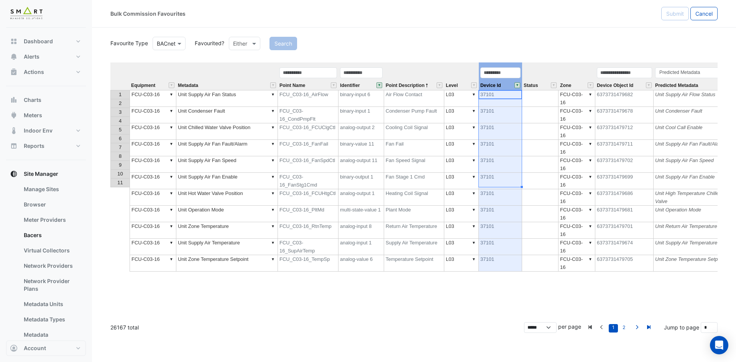
click at [517, 85] on button "" at bounding box center [517, 85] width 6 height 6
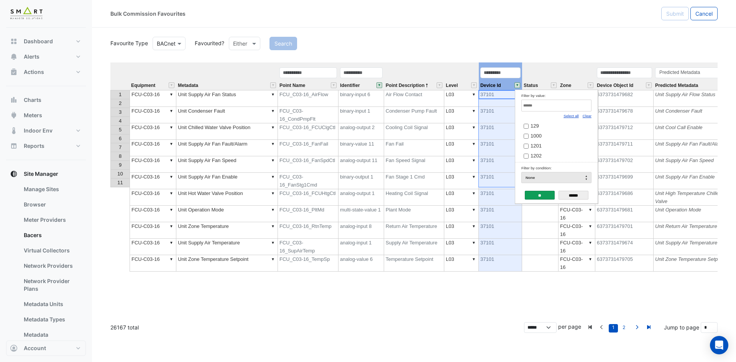
drag, startPoint x: 588, startPoint y: 118, endPoint x: 584, endPoint y: 115, distance: 4.4
click at [588, 117] on link "Clear" at bounding box center [587, 116] width 9 height 4
click at [563, 100] on input "Filter by value:" at bounding box center [556, 106] width 70 height 12
paste input "*****"
type input "*****"
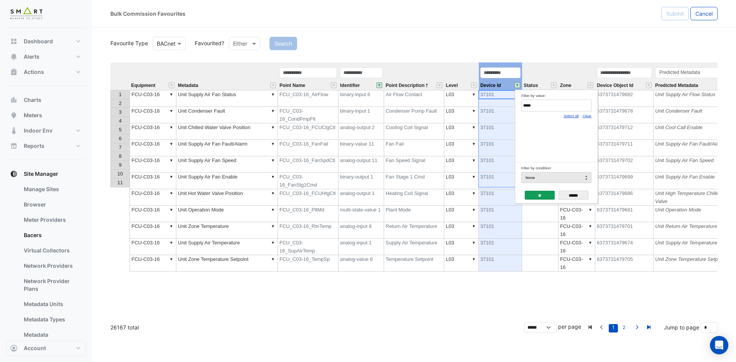
click at [606, 205] on div "Equipment Metadata Point Name Identifier Point Description Level Device Id Stat…" at bounding box center [413, 189] width 607 height 254
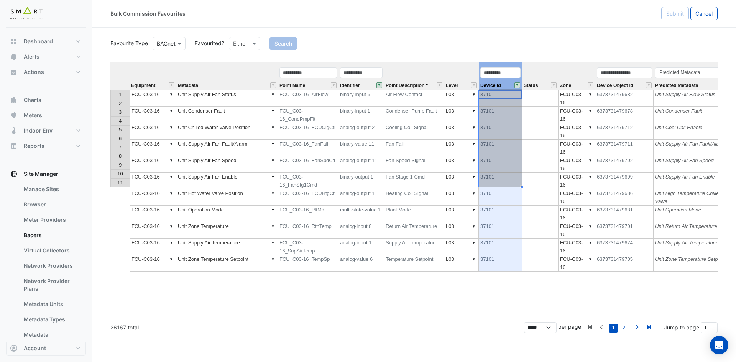
click at [518, 88] on div "Device Id" at bounding box center [500, 78] width 43 height 23
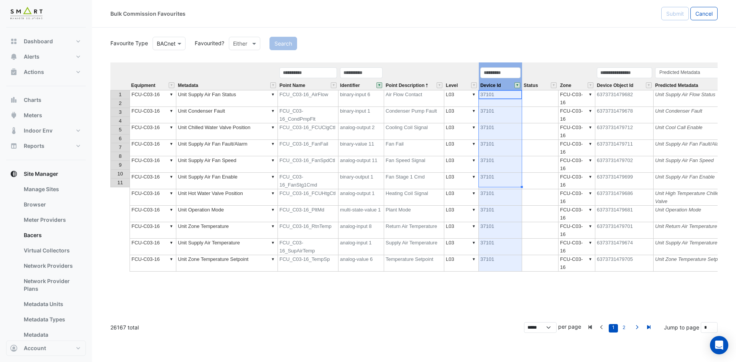
click at [516, 86] on button "" at bounding box center [517, 85] width 6 height 6
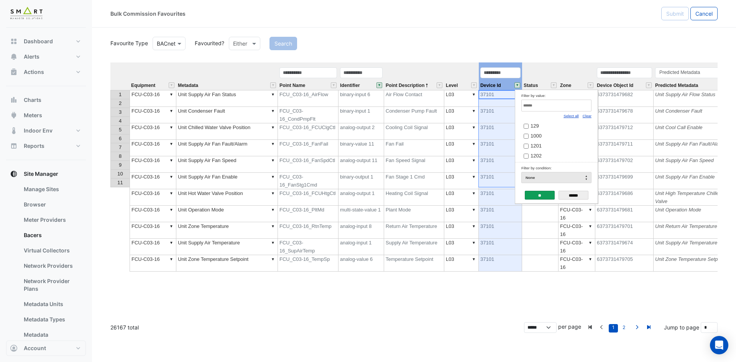
drag, startPoint x: 586, startPoint y: 116, endPoint x: 585, endPoint y: 113, distance: 3.9
click at [587, 116] on link "Clear" at bounding box center [587, 116] width 9 height 4
click at [581, 110] on input "Filter by value:" at bounding box center [556, 106] width 70 height 12
paste input "*****"
type input "*****"
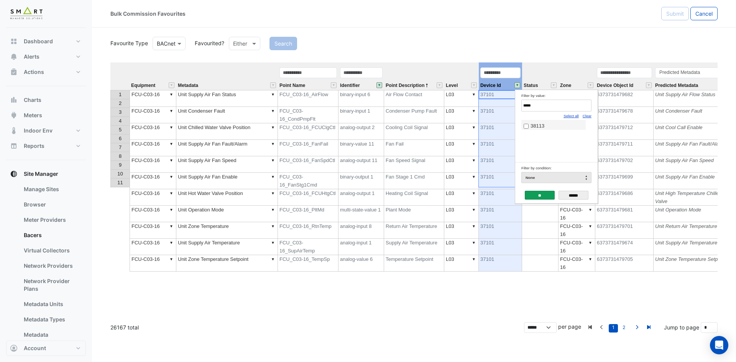
click at [533, 126] on span "38113" at bounding box center [537, 126] width 14 height 6
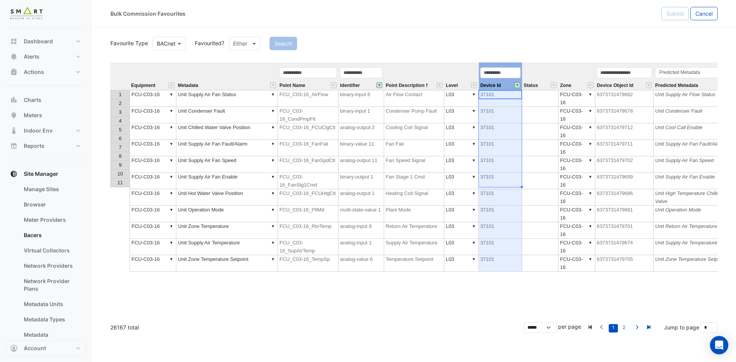
click at [649, 204] on div "Equipment Metadata Point Name Identifier Point Description Level Device Id Stat…" at bounding box center [413, 189] width 607 height 254
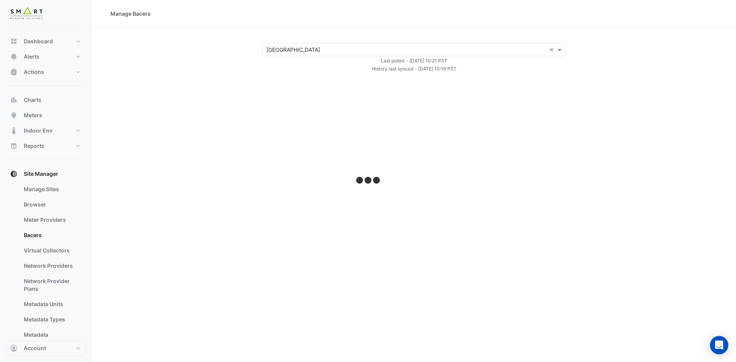
select select "***"
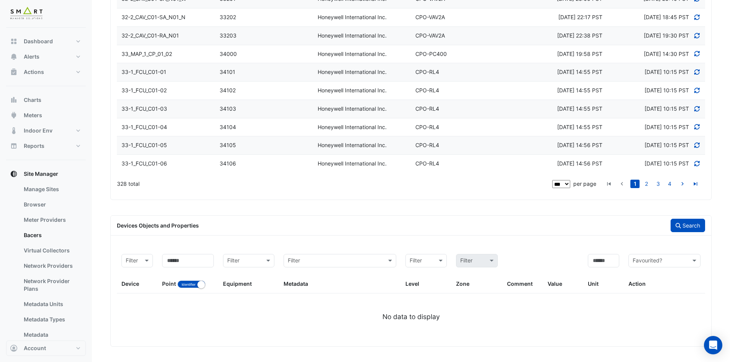
click at [690, 222] on button "Search" at bounding box center [688, 225] width 34 height 13
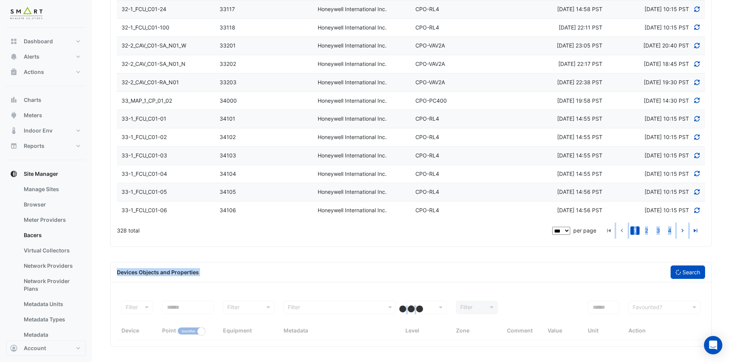
drag, startPoint x: 690, startPoint y: 222, endPoint x: 700, endPoint y: 268, distance: 46.8
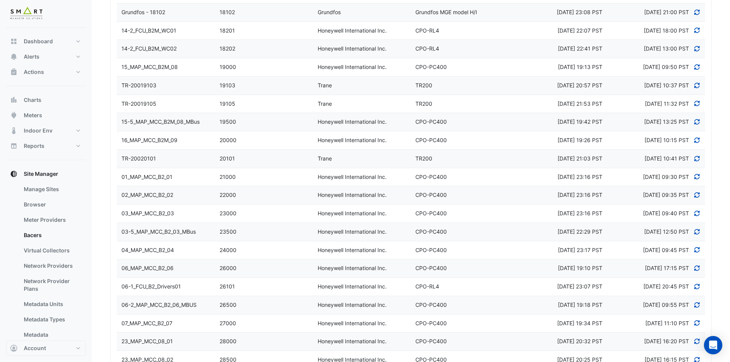
scroll to position [911, 0]
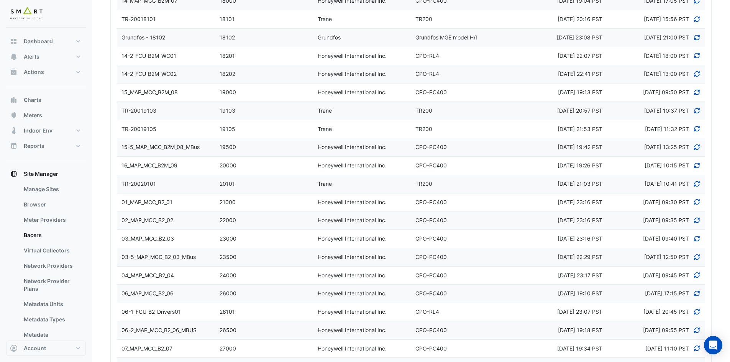
select select "***"
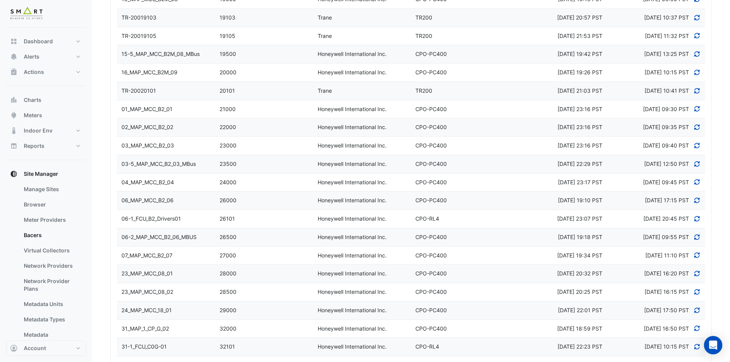
scroll to position [0, 0]
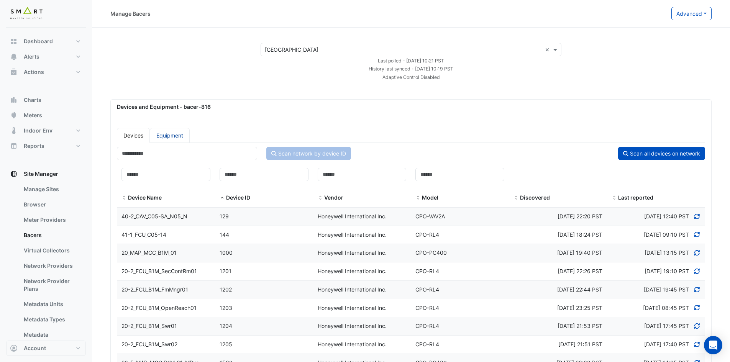
click at [169, 138] on link "Equipment" at bounding box center [170, 135] width 40 height 15
select select "***"
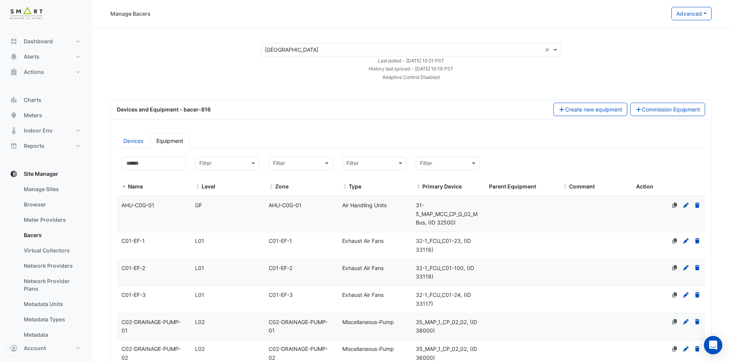
click at [169, 138] on link "Equipment" at bounding box center [170, 140] width 40 height 15
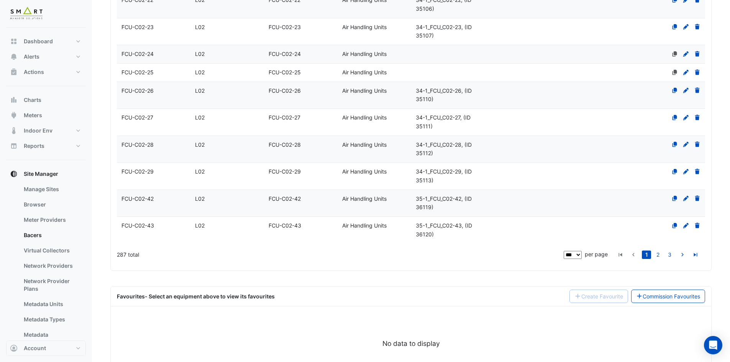
scroll to position [2660, 0]
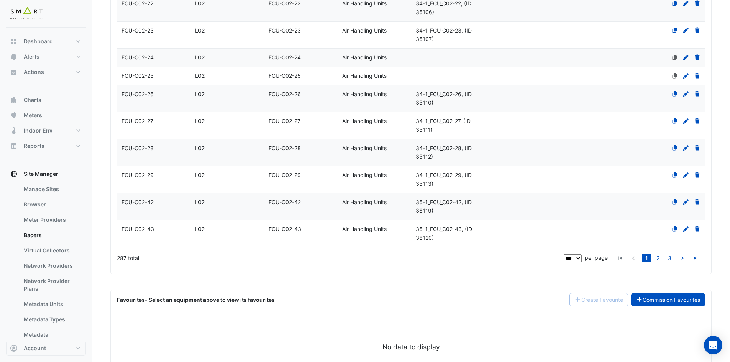
click at [678, 293] on link "Commission Favourites" at bounding box center [668, 299] width 74 height 13
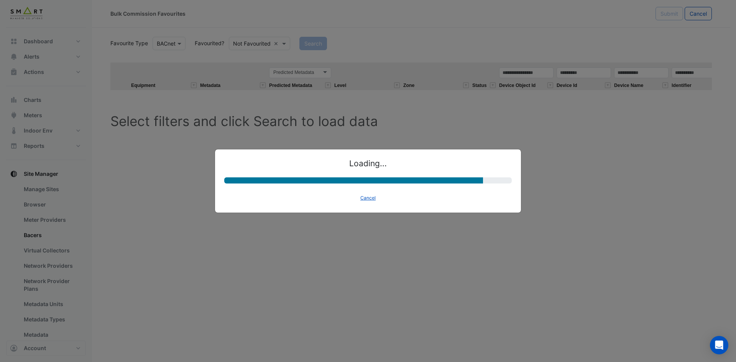
select select "********"
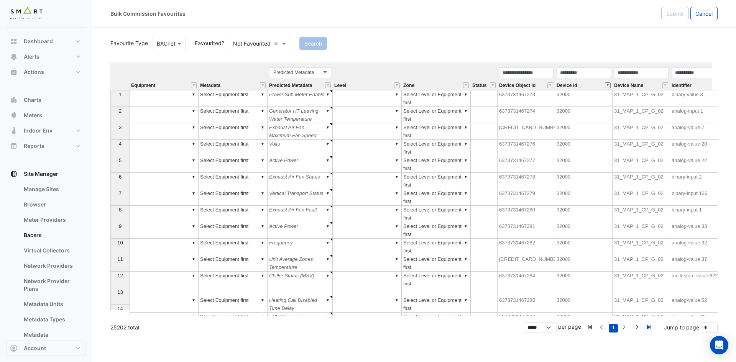
click at [607, 85] on button "" at bounding box center [608, 85] width 6 height 6
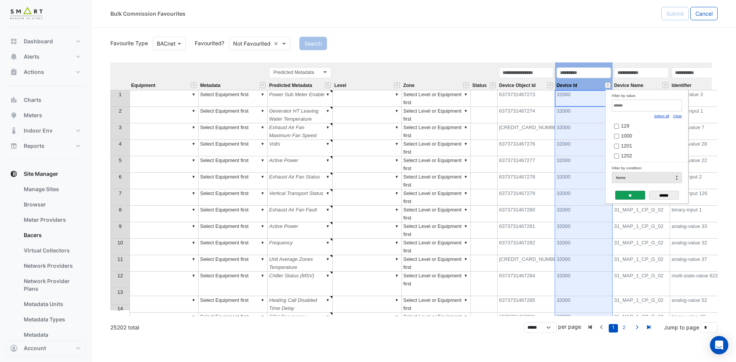
click at [675, 117] on link "Clear" at bounding box center [677, 116] width 9 height 4
click at [672, 111] on input "Filter by value:" at bounding box center [647, 106] width 70 height 12
paste input "*****"
type input "*****"
click at [629, 195] on input "**" at bounding box center [630, 195] width 30 height 9
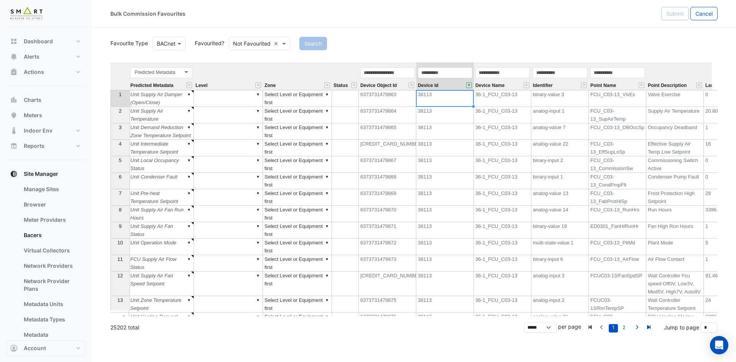
scroll to position [0, 200]
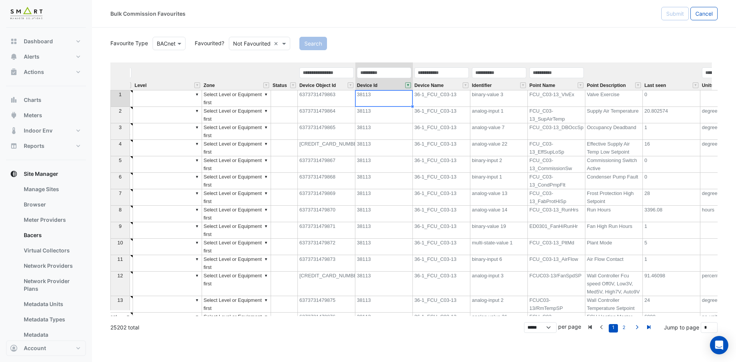
click at [502, 88] on div "Identifier" at bounding box center [498, 78] width 57 height 23
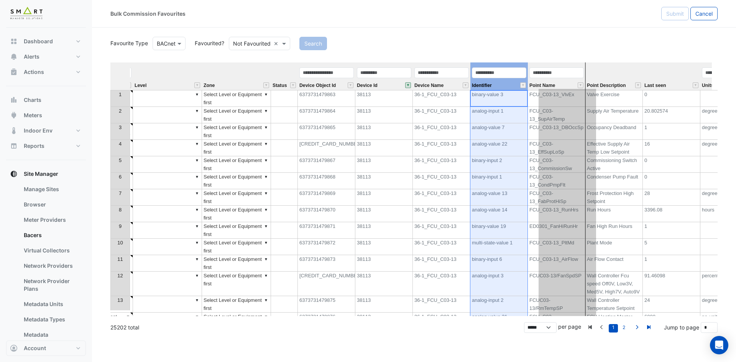
drag, startPoint x: 504, startPoint y: 63, endPoint x: 586, endPoint y: 67, distance: 81.4
click at [573, 64] on tr "Equipment Metadata Predicted Metadata Predicted Metadata Level Zone Status Devi…" at bounding box center [333, 76] width 847 height 28
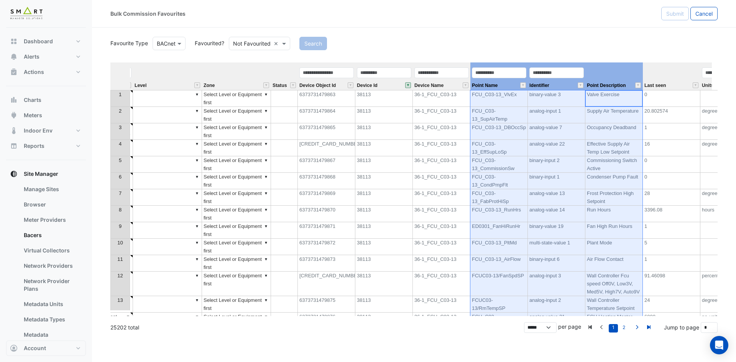
drag, startPoint x: 620, startPoint y: 72, endPoint x: 513, endPoint y: 79, distance: 106.8
click at [513, 79] on tr "Equipment Metadata Predicted Metadata Predicted Metadata Level Zone Status Devi…" at bounding box center [333, 76] width 847 height 28
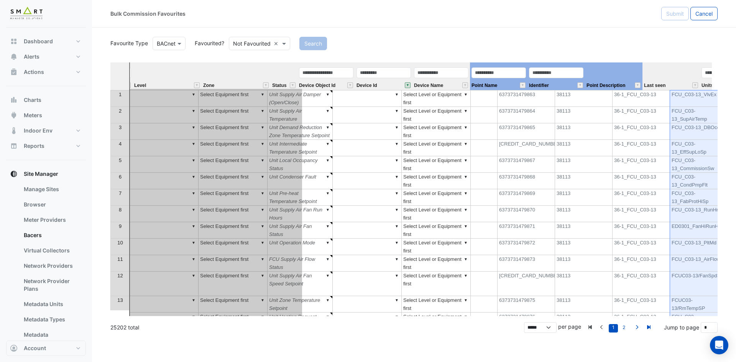
scroll to position [0, 0]
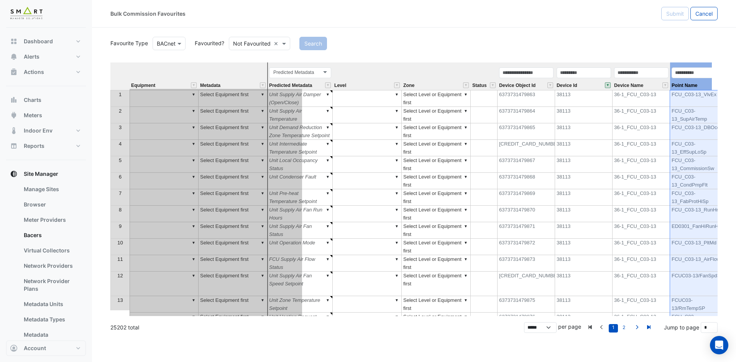
drag, startPoint x: 602, startPoint y: 71, endPoint x: 253, endPoint y: 103, distance: 350.6
click at [253, 103] on div "Equipment Metadata Predicted Metadata Level Zone Status Device Object Id Device…" at bounding box center [413, 189] width 607 height 254
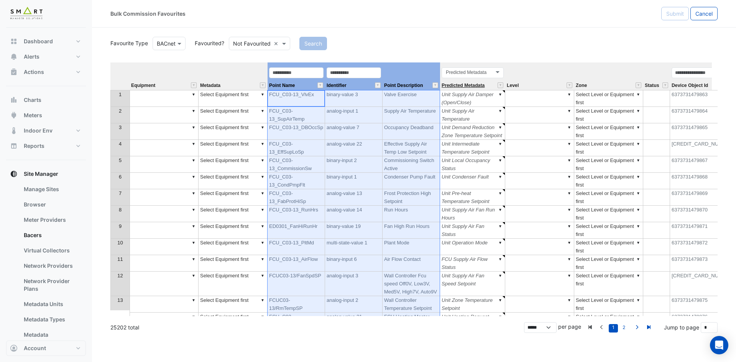
click at [484, 85] on span "Predicted Metadata" at bounding box center [463, 85] width 43 height 5
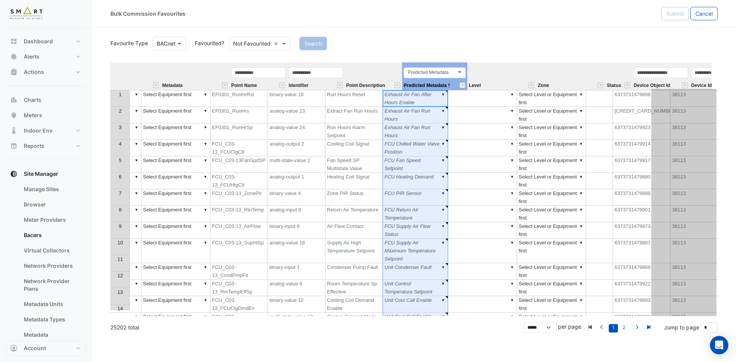
scroll to position [0, 57]
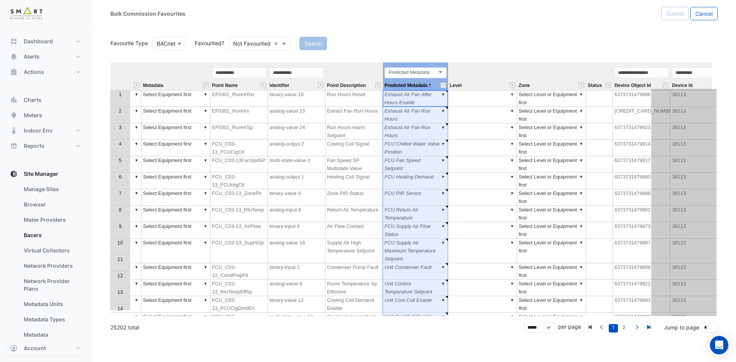
drag, startPoint x: 484, startPoint y: 64, endPoint x: 734, endPoint y: 62, distance: 249.9
click at [734, 62] on section "Favourite Type BACnet Favourited? Not Favourited × Search Equipment Metadata Po…" at bounding box center [414, 180] width 644 height 305
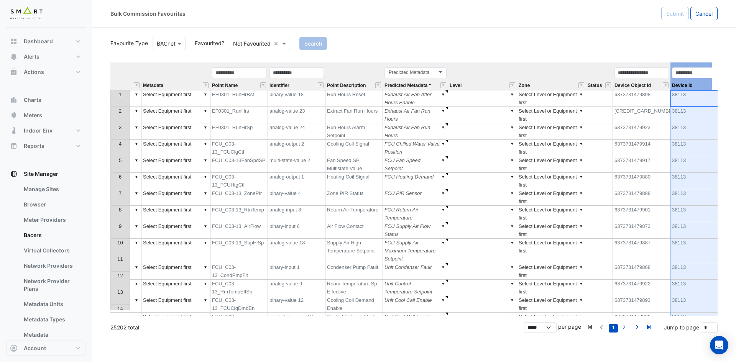
click at [697, 83] on div "Device Id" at bounding box center [698, 78] width 57 height 23
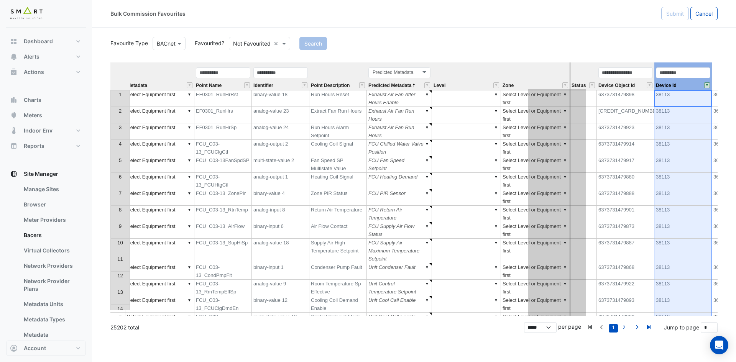
drag, startPoint x: 690, startPoint y: 66, endPoint x: 553, endPoint y: 76, distance: 138.0
click at [553, 76] on tr "Equipment Metadata Point Name Identifier Point Description Predicted Metadata P…" at bounding box center [460, 76] width 847 height 28
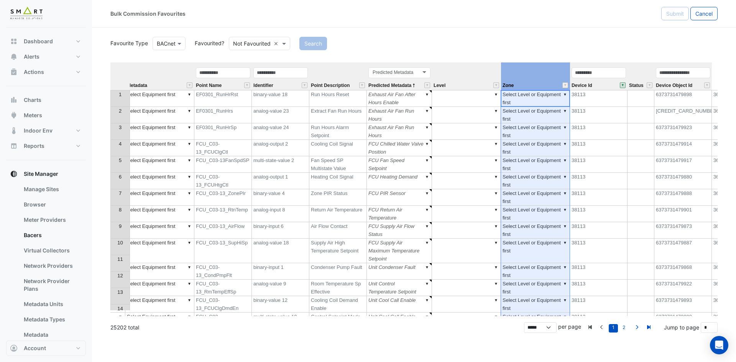
click at [530, 76] on th "Zone" at bounding box center [535, 76] width 69 height 28
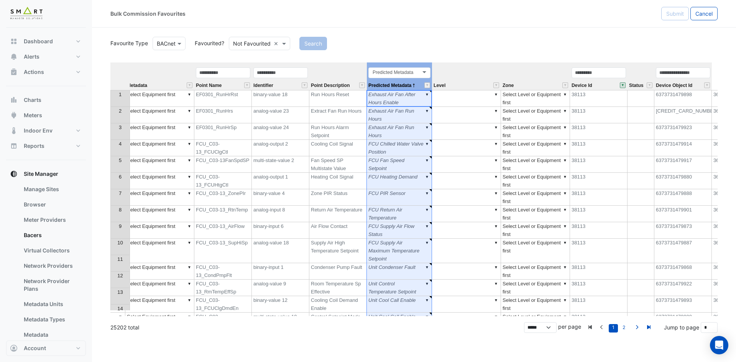
click at [414, 80] on div "Predicted Metadata Predicted Metadata" at bounding box center [399, 78] width 65 height 23
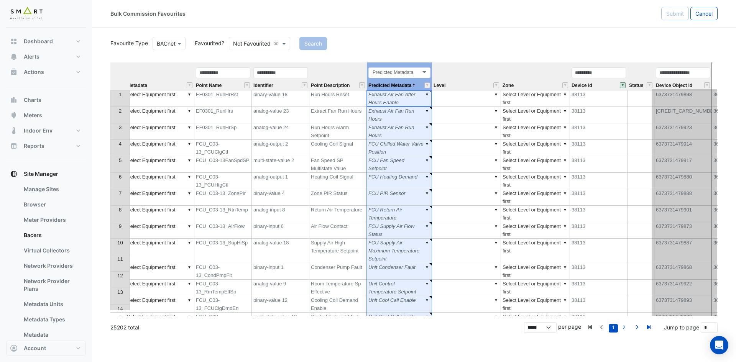
drag, startPoint x: 408, startPoint y: 65, endPoint x: 693, endPoint y: 67, distance: 285.2
click at [693, 67] on tr "Equipment Metadata Point Name Identifier Point Description Predicted Metadata P…" at bounding box center [460, 76] width 847 height 28
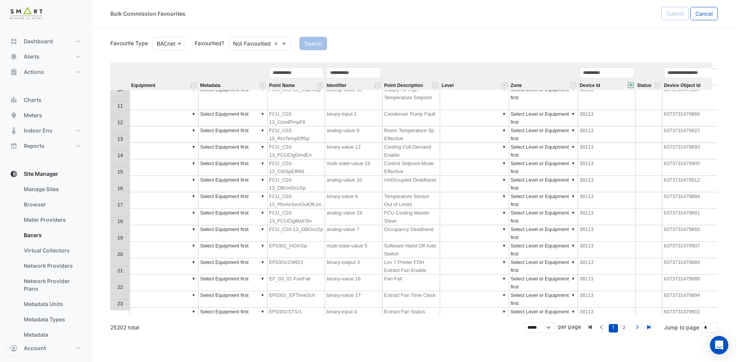
scroll to position [0, 0]
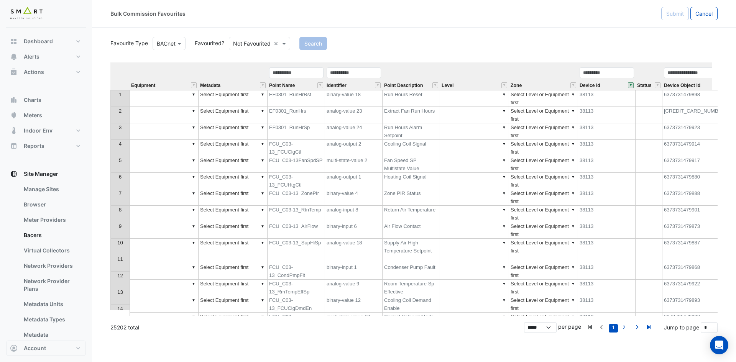
click at [367, 98] on td "binary-value 18" at bounding box center [353, 98] width 57 height 17
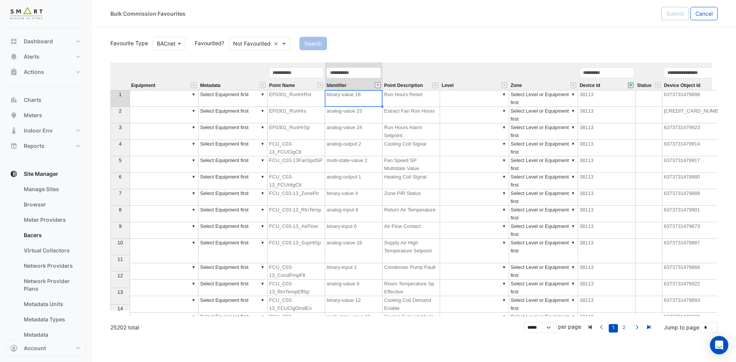
click at [378, 85] on button "" at bounding box center [378, 85] width 6 height 6
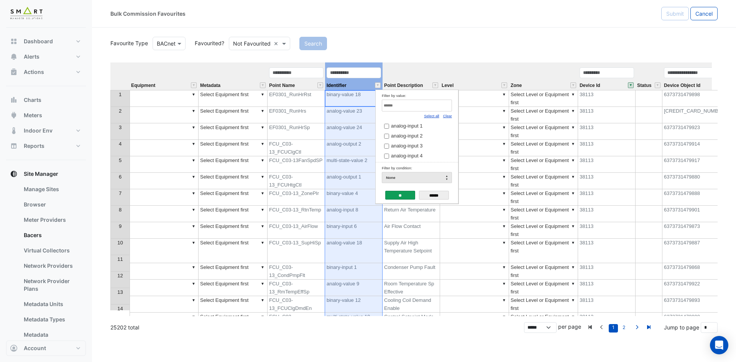
click at [448, 118] on link "Clear" at bounding box center [447, 116] width 9 height 4
click at [438, 108] on input "Filter by value:" at bounding box center [417, 106] width 70 height 12
paste input "**********"
click at [419, 125] on span "binary-input 6" at bounding box center [406, 126] width 30 height 6
drag, startPoint x: 379, startPoint y: 101, endPoint x: 345, endPoint y: 97, distance: 34.4
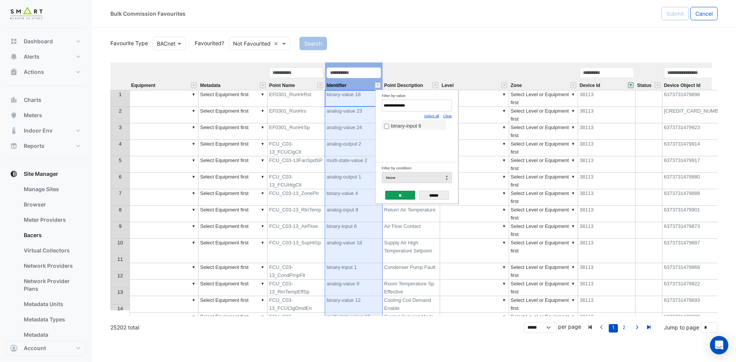
click at [345, 97] on body "Bulk Commission Favourites Submit Cancel Favourite Type BACnet Favourited? Not …" at bounding box center [368, 181] width 736 height 362
paste input "Filter by value:"
click at [404, 128] on span "binary-input 1" at bounding box center [406, 126] width 30 height 6
drag, startPoint x: 414, startPoint y: 106, endPoint x: 332, endPoint y: 97, distance: 82.9
click at [332, 97] on body "Bulk Commission Favourites Submit Cancel Favourite Type BACnet Favourited? Not …" at bounding box center [368, 181] width 736 height 362
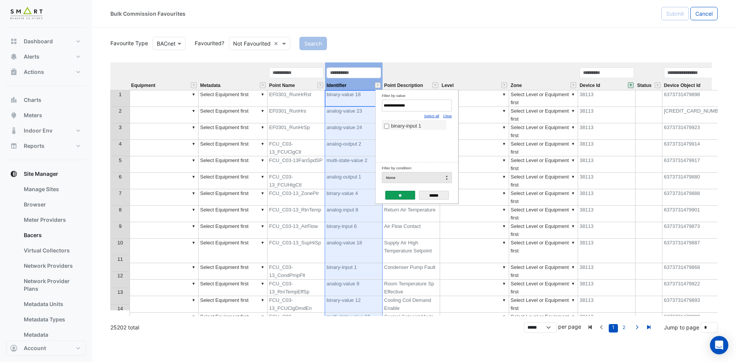
paste input "*"
click at [430, 128] on label "analog-output 2" at bounding box center [414, 126] width 60 height 8
drag, startPoint x: 411, startPoint y: 107, endPoint x: 316, endPoint y: 103, distance: 94.7
click at [316, 103] on body "Bulk Commission Favourites Submit Cancel Favourite Type BACnet Favourited? Not …" at bounding box center [368, 181] width 736 height 362
paste input "Filter by value:"
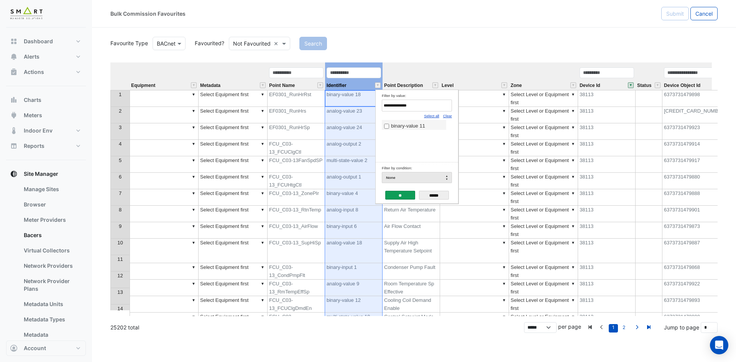
click at [392, 126] on span "binary-value 11" at bounding box center [408, 126] width 34 height 6
drag, startPoint x: 361, startPoint y: 105, endPoint x: 301, endPoint y: 103, distance: 59.8
click at [301, 103] on body "Bulk Commission Favourites Submit Cancel Favourite Type BACnet Favourited? Not …" at bounding box center [368, 181] width 736 height 362
paste input "*"
click at [389, 125] on label "analog-output 11" at bounding box center [414, 126] width 60 height 8
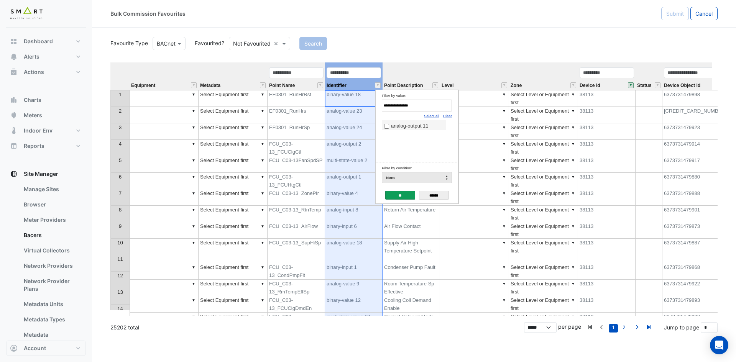
drag, startPoint x: 426, startPoint y: 108, endPoint x: 318, endPoint y: 107, distance: 107.7
click at [318, 107] on body "Bulk Commission Favourites Submit Cancel Favourite Type BACnet Favourited? Not …" at bounding box center [368, 181] width 736 height 362
paste input "Filter by value:"
click at [422, 125] on span "binary-output 1" at bounding box center [407, 126] width 33 height 6
drag, startPoint x: 363, startPoint y: 102, endPoint x: 324, endPoint y: 102, distance: 39.5
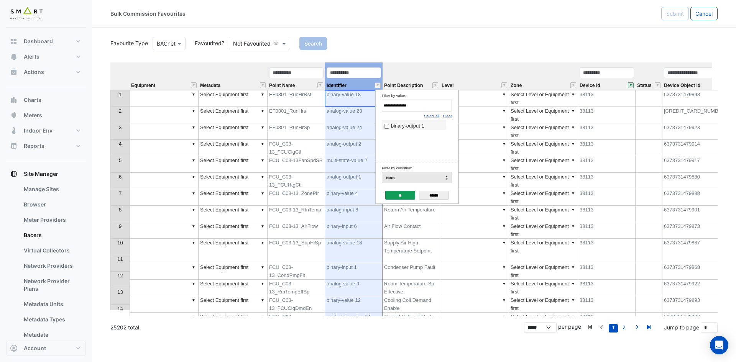
click at [324, 102] on body "Bulk Commission Favourites Submit Cancel Favourite Type BACnet Favourited? Not …" at bounding box center [368, 181] width 736 height 362
paste input "Filter by value:"
click at [409, 125] on span "analog-output 1" at bounding box center [408, 126] width 34 height 6
drag, startPoint x: 326, startPoint y: 101, endPoint x: 314, endPoint y: 100, distance: 12.7
click at [314, 100] on body "Bulk Commission Favourites Submit Cancel Favourite Type BACnet Favourited? Not …" at bounding box center [368, 181] width 736 height 362
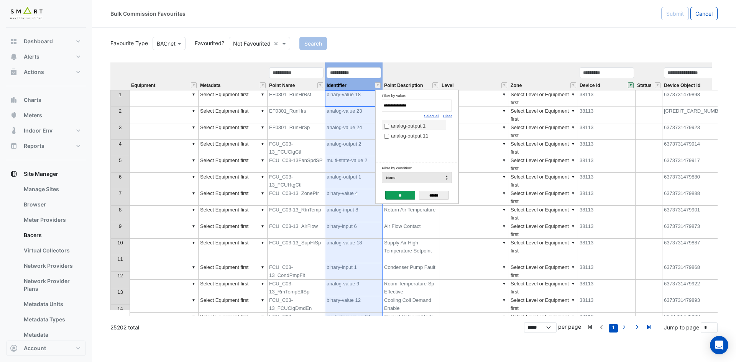
paste input "****"
click at [419, 125] on span "multi-state-value 1" at bounding box center [411, 126] width 41 height 6
drag, startPoint x: 433, startPoint y: 107, endPoint x: 307, endPoint y: 107, distance: 126.1
click at [307, 107] on body "Bulk Commission Favourites Submit Cancel Favourite Type BACnet Favourited? Not …" at bounding box center [368, 181] width 736 height 362
paste input "Filter by value:"
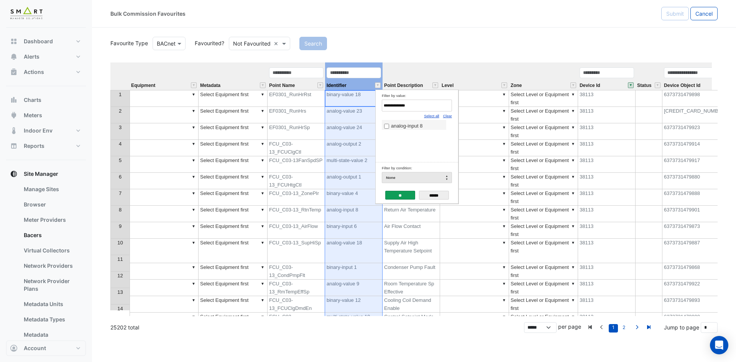
click at [396, 128] on span "analog-input 8" at bounding box center [406, 126] width 31 height 6
drag, startPoint x: 400, startPoint y: 107, endPoint x: 325, endPoint y: 98, distance: 75.6
click at [325, 98] on body "Bulk Commission Favourites Submit Cancel Favourite Type BACnet Favourited? Not …" at bounding box center [368, 181] width 736 height 362
paste input "Filter by value:"
click at [418, 129] on span "analog-input 4" at bounding box center [406, 126] width 31 height 6
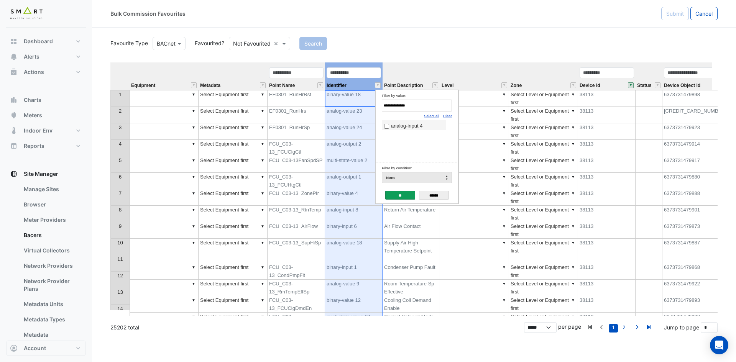
drag, startPoint x: 413, startPoint y: 102, endPoint x: 285, endPoint y: 103, distance: 128.0
click at [285, 103] on body "Bulk Commission Favourites Submit Cancel Favourite Type BACnet Favourited? Not …" at bounding box center [368, 181] width 736 height 362
paste input "Filter by value:"
click at [391, 125] on span "analog-input 1" at bounding box center [406, 126] width 31 height 6
drag, startPoint x: 422, startPoint y: 106, endPoint x: 299, endPoint y: 106, distance: 123.8
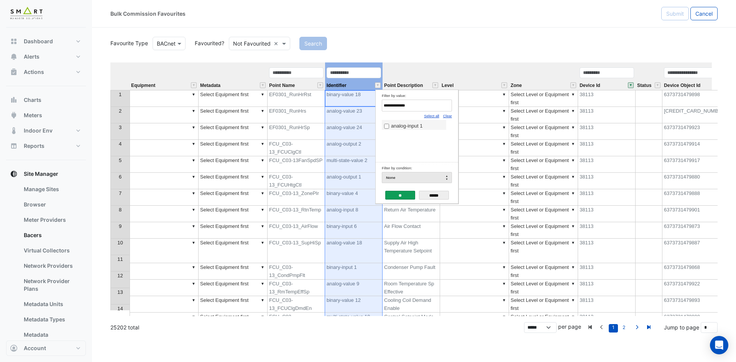
click at [299, 106] on body "Bulk Commission Favourites Submit Cancel Favourite Type BACnet Favourited? Not …" at bounding box center [368, 181] width 736 height 362
paste input "Filter by value:"
type input "**********"
click at [394, 128] on span "analog-input 2" at bounding box center [406, 126] width 31 height 6
click at [400, 192] on input "**" at bounding box center [400, 195] width 30 height 9
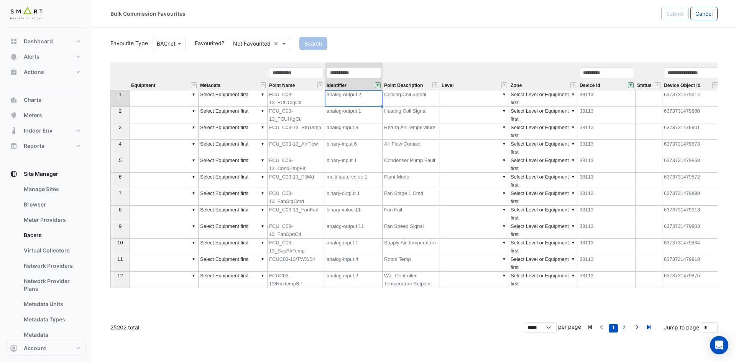
click at [115, 73] on th at bounding box center [119, 76] width 19 height 28
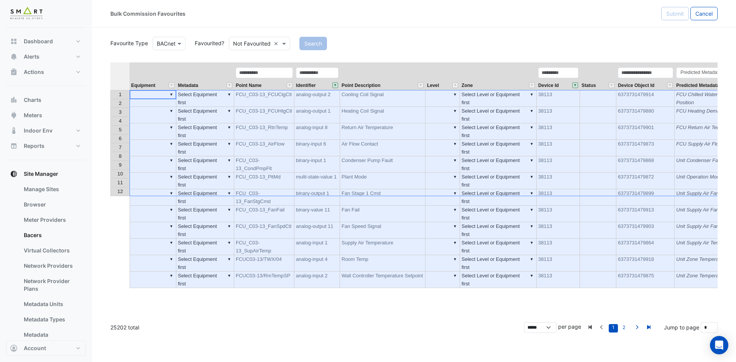
click at [211, 73] on th "Metadata" at bounding box center [205, 76] width 58 height 28
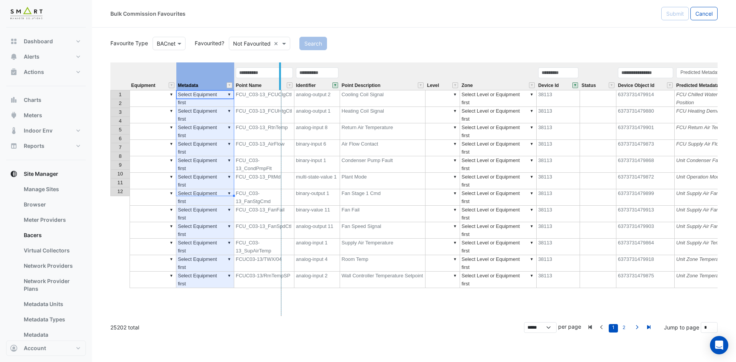
drag, startPoint x: 233, startPoint y: 72, endPoint x: 280, endPoint y: 74, distance: 47.2
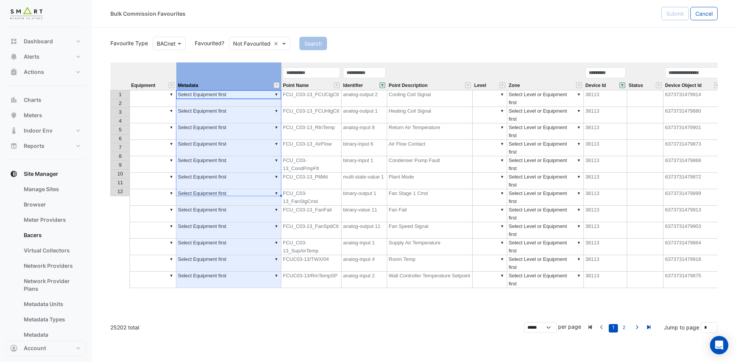
click at [148, 94] on td "▼" at bounding box center [153, 98] width 47 height 17
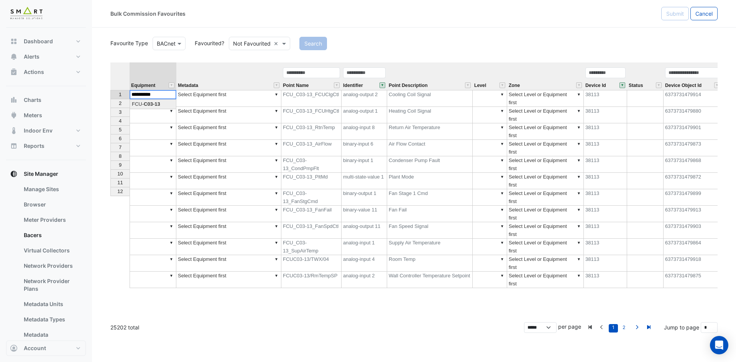
click at [154, 106] on div "Equipment Metadata Point Name Identifier Point Description Level Zone Device Id…" at bounding box center [413, 189] width 607 height 254
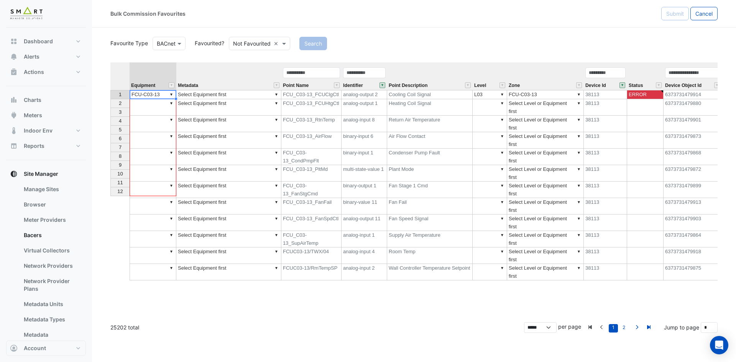
drag, startPoint x: 176, startPoint y: 99, endPoint x: 175, endPoint y: 189, distance: 89.7
click at [110, 189] on div "Equipment Metadata Point Name Identifier Point Description Level Zone Device Id…" at bounding box center [110, 171] width 0 height 218
type textarea "**********"
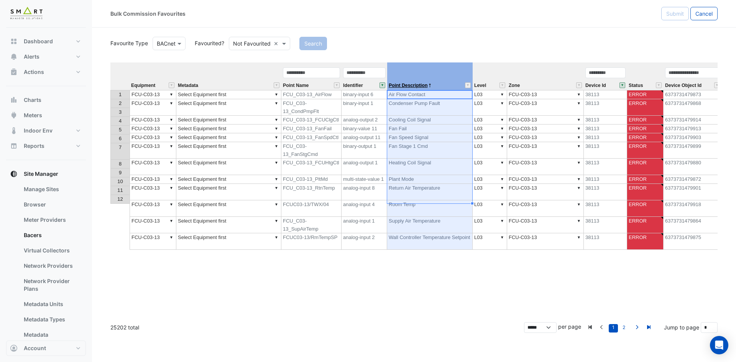
click at [422, 85] on span "Point Description" at bounding box center [408, 85] width 39 height 5
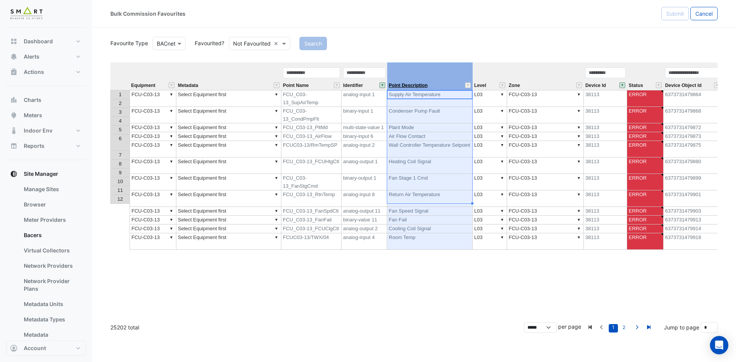
click at [422, 85] on span "Point Description" at bounding box center [408, 85] width 39 height 5
click at [117, 71] on th at bounding box center [119, 76] width 19 height 28
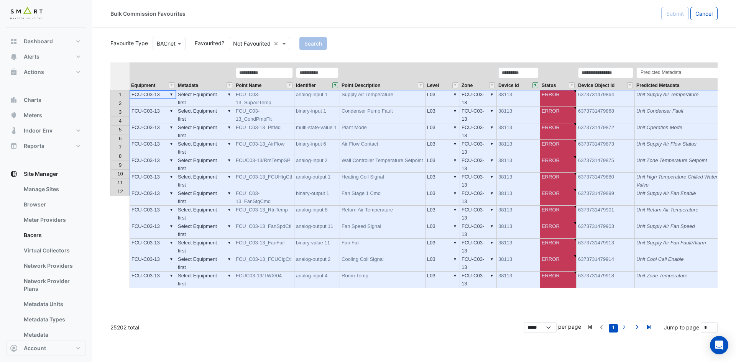
click at [209, 82] on div "Metadata" at bounding box center [205, 85] width 58 height 10
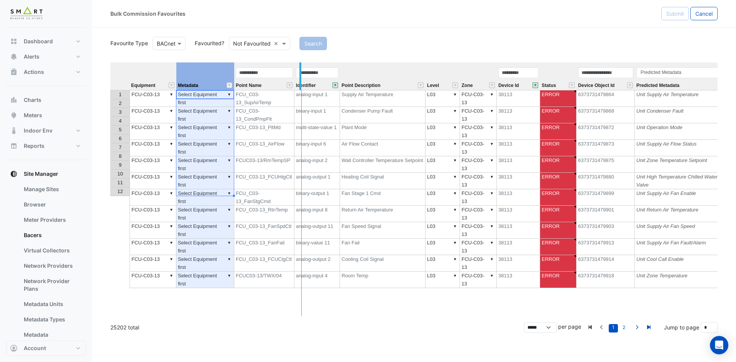
drag, startPoint x: 232, startPoint y: 71, endPoint x: 300, endPoint y: 74, distance: 67.9
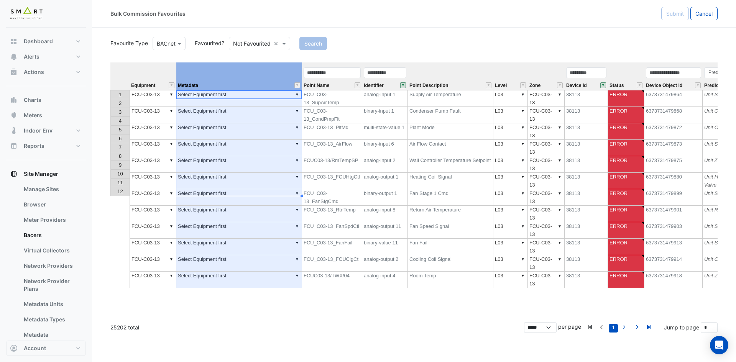
click at [265, 95] on td "▼ Select Equipment first" at bounding box center [239, 98] width 126 height 17
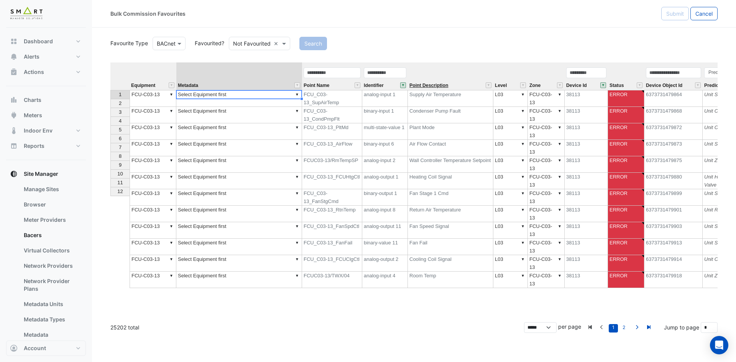
click at [438, 85] on span "Point Description" at bounding box center [428, 85] width 39 height 5
click at [261, 94] on td "▼ Select Equipment first" at bounding box center [239, 98] width 126 height 17
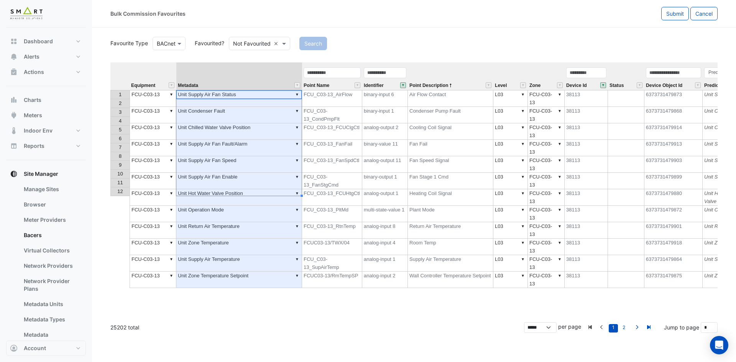
type textarea "**********"
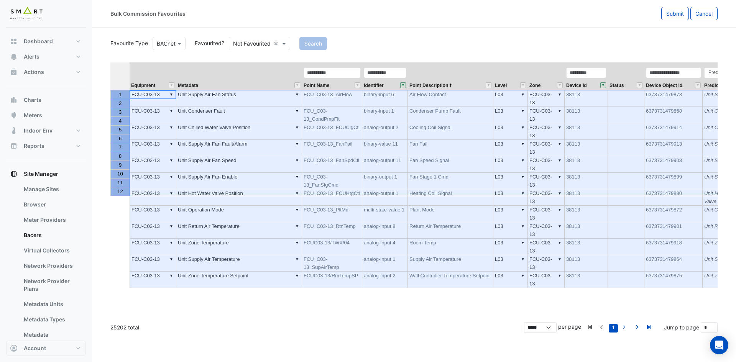
drag, startPoint x: 122, startPoint y: 95, endPoint x: 119, endPoint y: 188, distance: 93.6
click at [119, 188] on tbody "1 2 3 4 5 6 7 8 9 10 11 12" at bounding box center [119, 143] width 19 height 106
click at [672, 13] on span "Submit" at bounding box center [675, 13] width 18 height 7
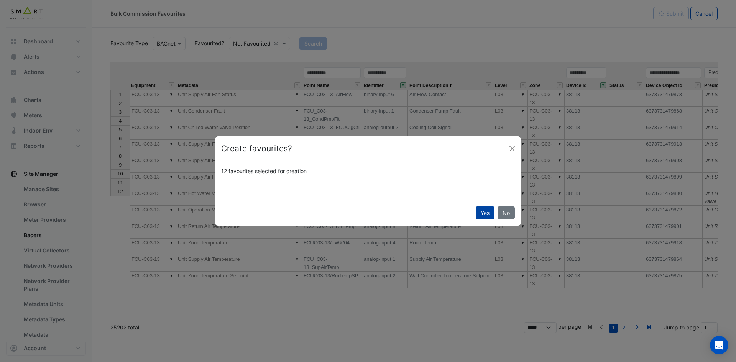
click at [480, 212] on button "Yes" at bounding box center [485, 212] width 19 height 13
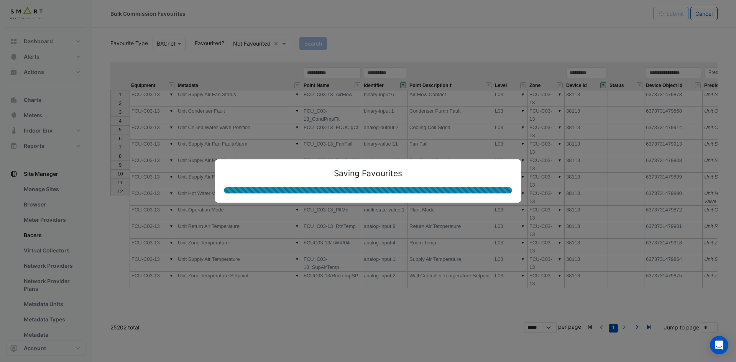
type textarea "**********"
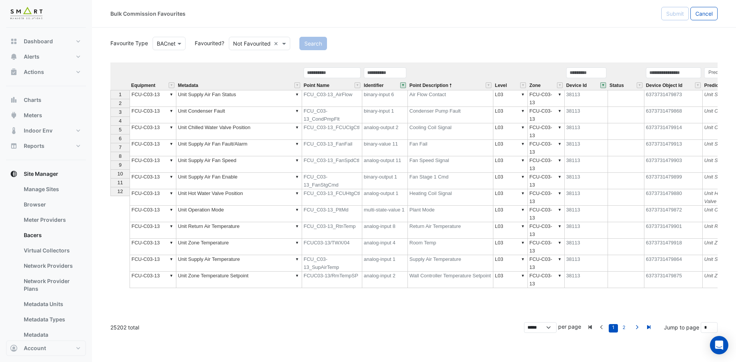
click at [378, 279] on div "Equipment Metadata Point Name Identifier Point Description Level Zone Device Id…" at bounding box center [413, 189] width 607 height 254
click at [565, 264] on div "Equipment Metadata Point Name Identifier Point Description Level Zone Device Id…" at bounding box center [413, 189] width 607 height 254
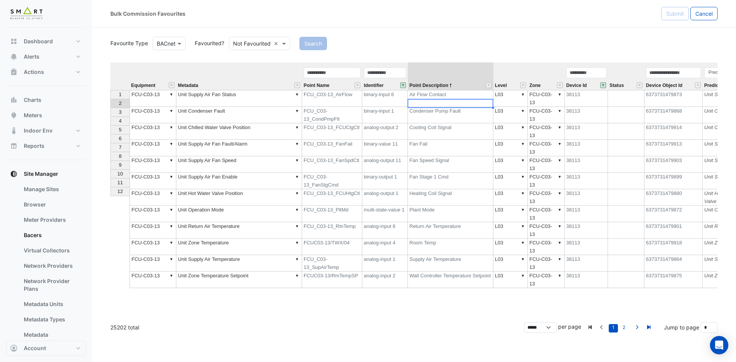
click at [457, 107] on td "Condenser Pump Fault" at bounding box center [450, 115] width 85 height 16
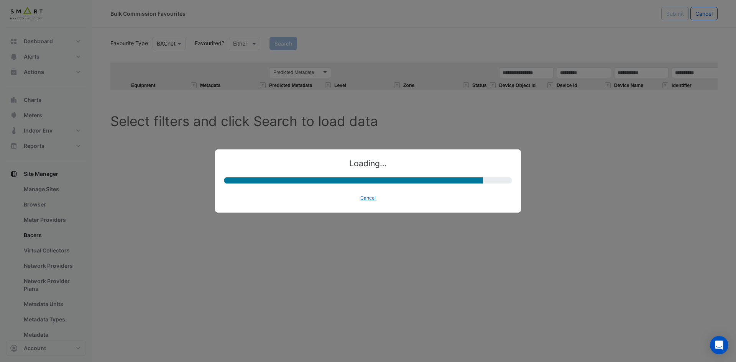
select select "********"
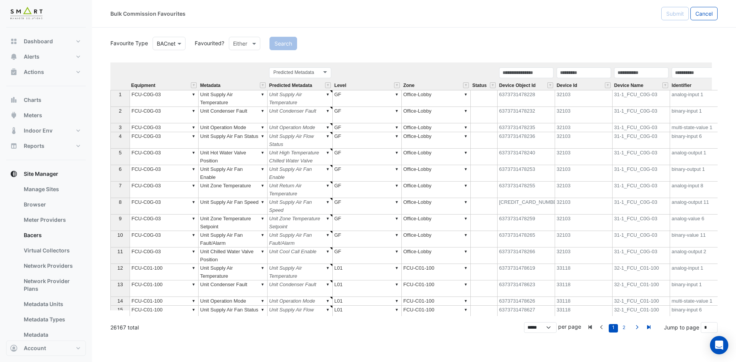
type textarea "******"
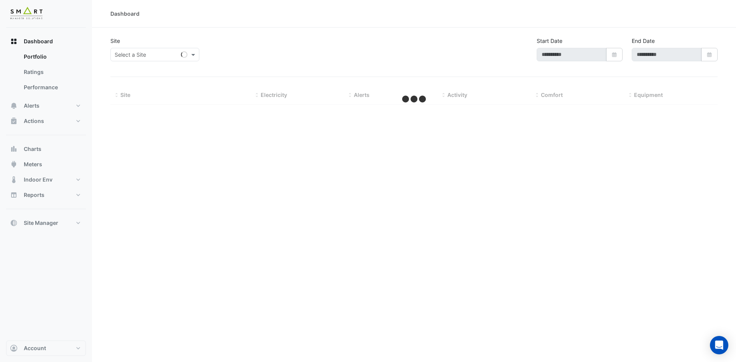
type input "**********"
select select "***"
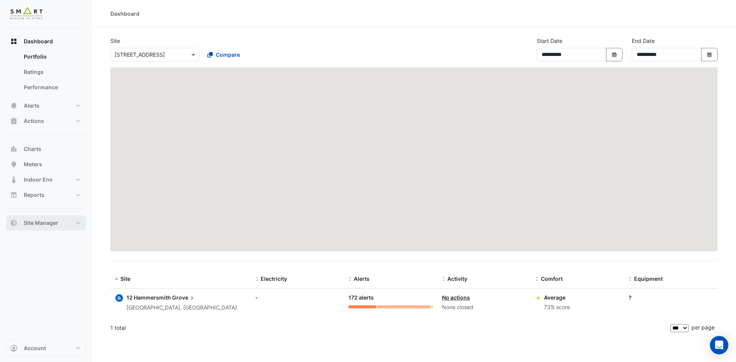
click at [72, 221] on button "Site Manager" at bounding box center [46, 222] width 80 height 15
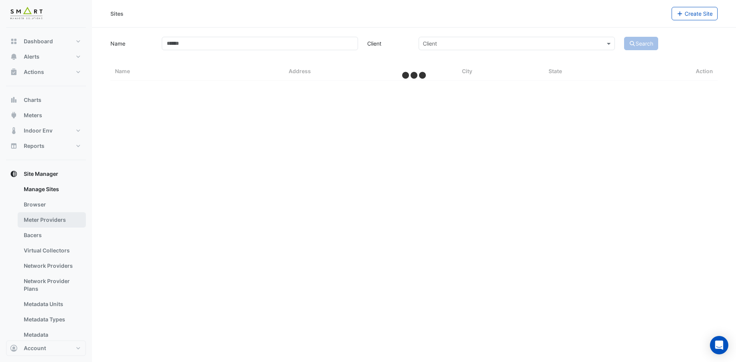
select select "***"
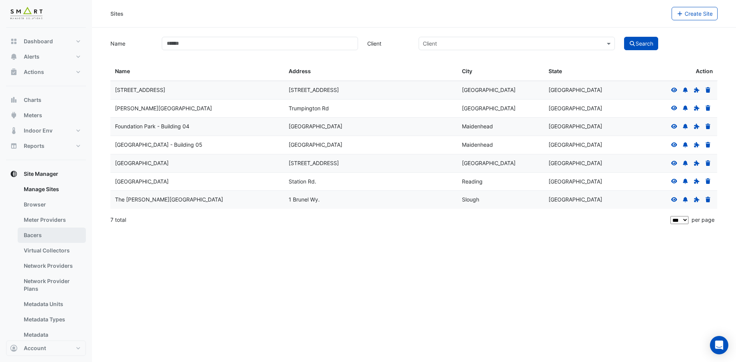
click at [48, 233] on link "Bacers" at bounding box center [52, 235] width 68 height 15
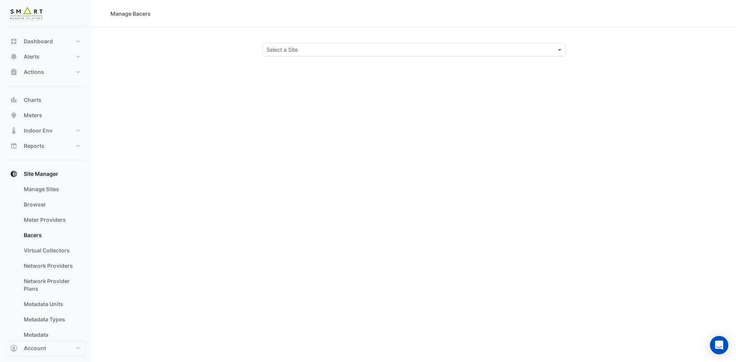
click at [532, 50] on input "text" at bounding box center [406, 50] width 280 height 8
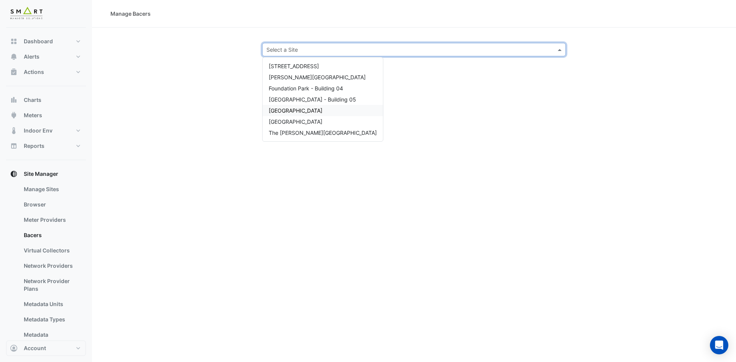
click at [287, 110] on span "Marble Arch Place" at bounding box center [296, 110] width 54 height 7
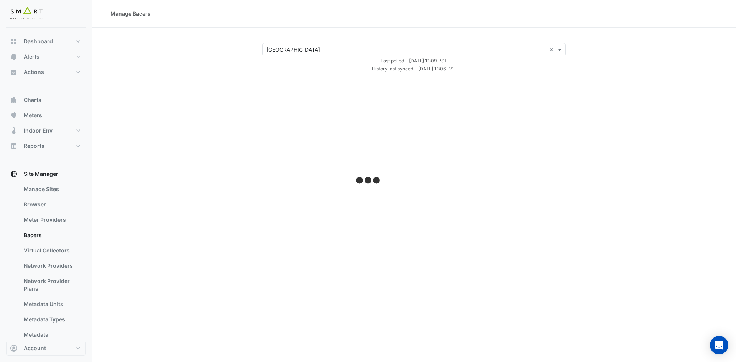
select select "***"
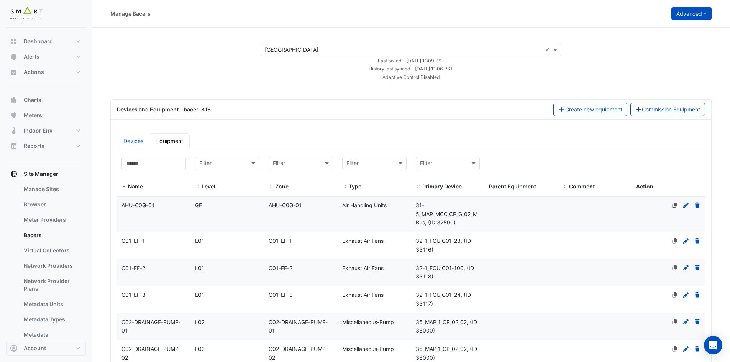
click at [704, 17] on button "Advanced" at bounding box center [692, 13] width 40 height 13
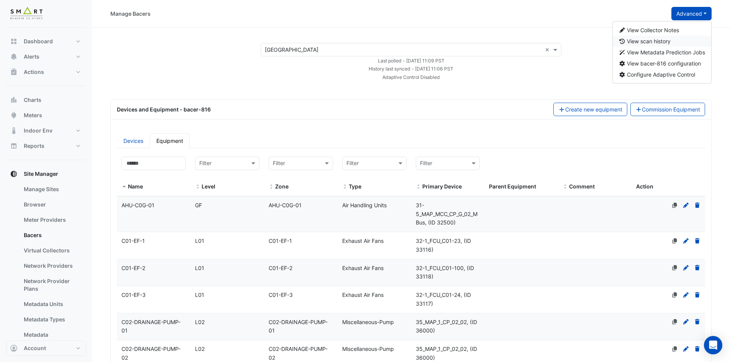
click at [652, 43] on span "View scan history" at bounding box center [649, 41] width 44 height 7
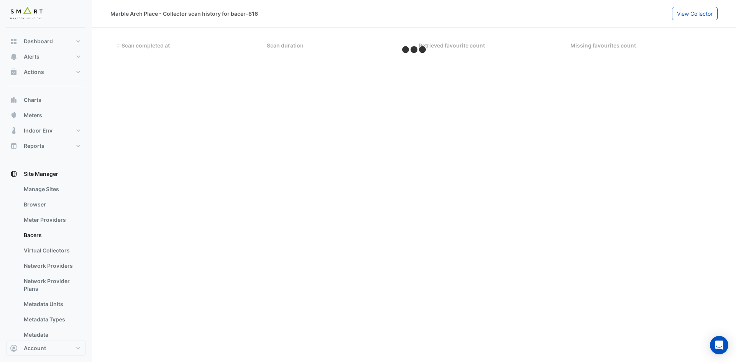
select select "***"
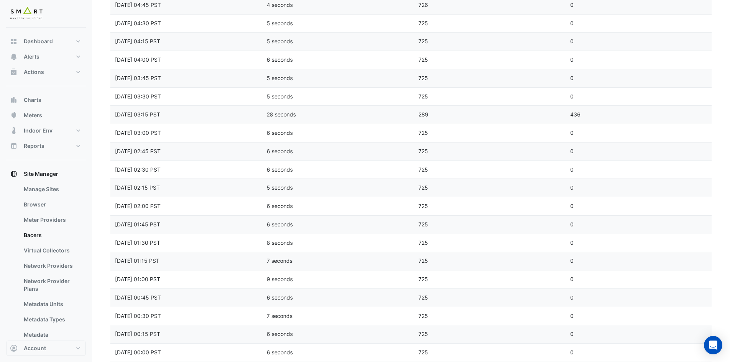
scroll to position [422, 0]
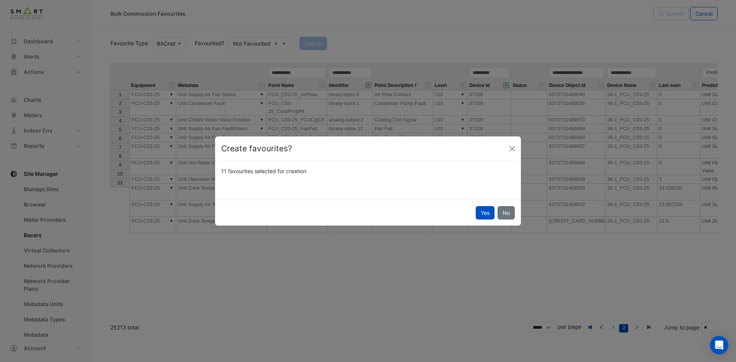
select select "********"
click at [483, 214] on button "Yes" at bounding box center [485, 212] width 19 height 13
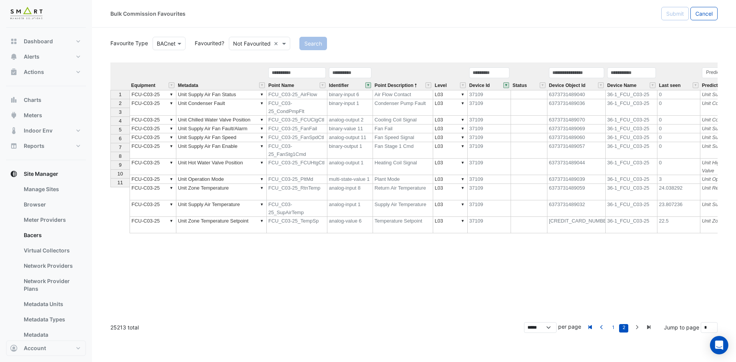
type textarea "**********"
type textarea "******"
click at [506, 85] on button "" at bounding box center [506, 85] width 6 height 6
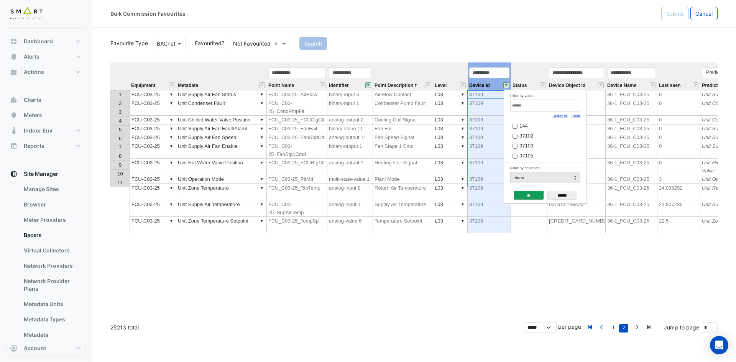
click at [576, 117] on link "Clear" at bounding box center [575, 116] width 9 height 4
click at [567, 109] on input "Filter by value:" at bounding box center [545, 106] width 70 height 12
paste input "*****"
type input "*****"
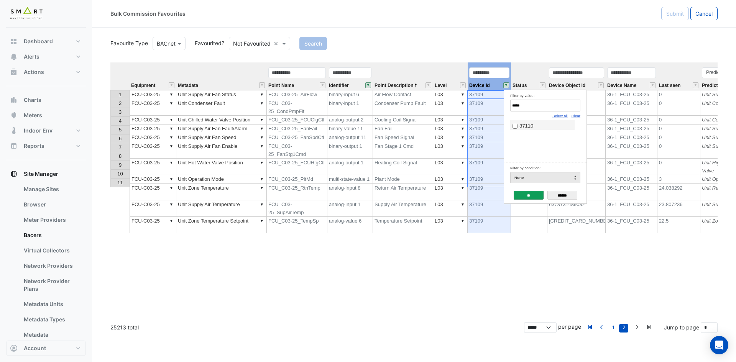
click at [522, 123] on span "37110" at bounding box center [526, 126] width 14 height 6
click at [529, 197] on input "**" at bounding box center [529, 195] width 30 height 9
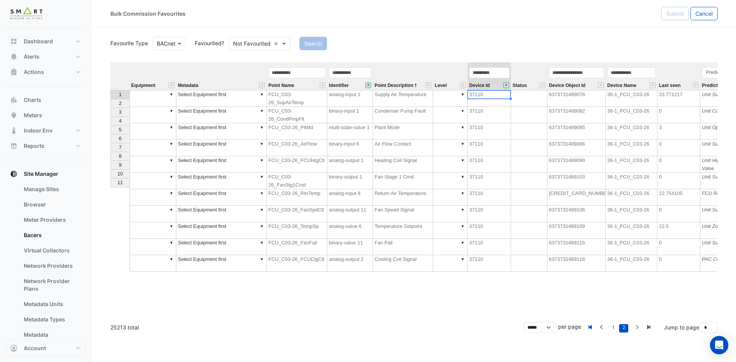
click at [158, 94] on td "▼" at bounding box center [153, 98] width 47 height 17
click at [166, 107] on div "Equipment Metadata Point Name Identifier Point Description Level Device Id Stat…" at bounding box center [413, 189] width 607 height 254
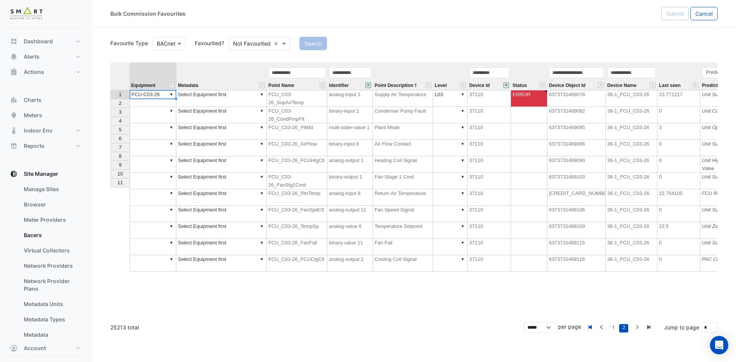
type textarea "**********"
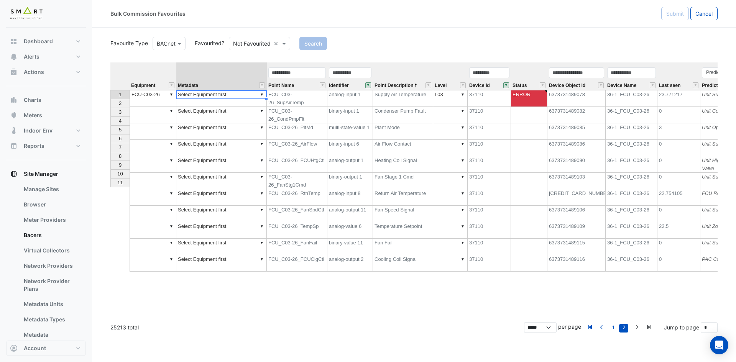
click at [110, 99] on div "Equipment Metadata Point Name Identifier Point Description Level Device Id Stat…" at bounding box center [110, 166] width 0 height 209
click at [170, 97] on div "Equipment Metadata Point Name Identifier Point Description Level Device Id Stat…" at bounding box center [413, 189] width 607 height 254
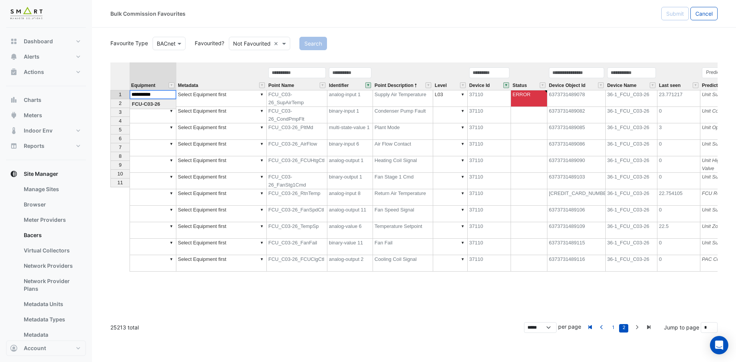
click at [168, 107] on div "Equipment Metadata Point Name Identifier Point Description Level Device Id Stat…" at bounding box center [413, 189] width 607 height 254
drag, startPoint x: 176, startPoint y: 100, endPoint x: 166, endPoint y: 181, distance: 81.9
click at [110, 181] on div "Equipment Metadata Point Name Identifier Point Description Level Device Id Stat…" at bounding box center [110, 166] width 0 height 209
type textarea "**********"
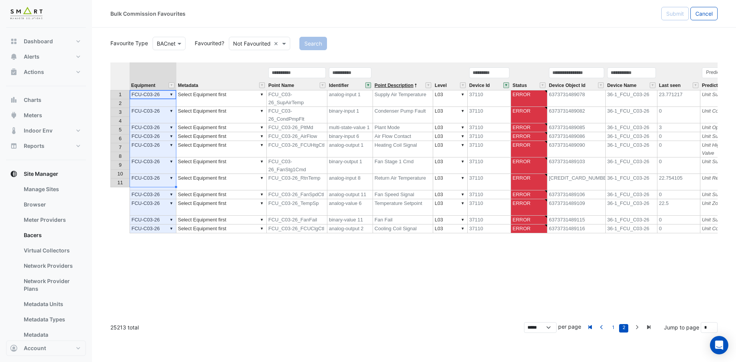
click at [391, 86] on span "Point Description" at bounding box center [393, 85] width 39 height 5
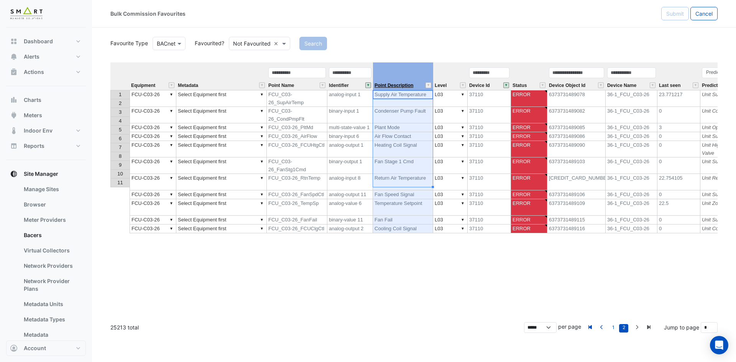
click at [391, 86] on span "Point Description" at bounding box center [393, 85] width 39 height 5
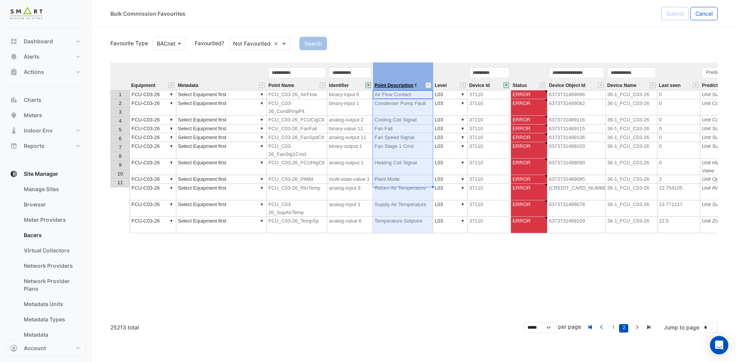
click at [391, 86] on span "Point Description" at bounding box center [393, 85] width 39 height 5
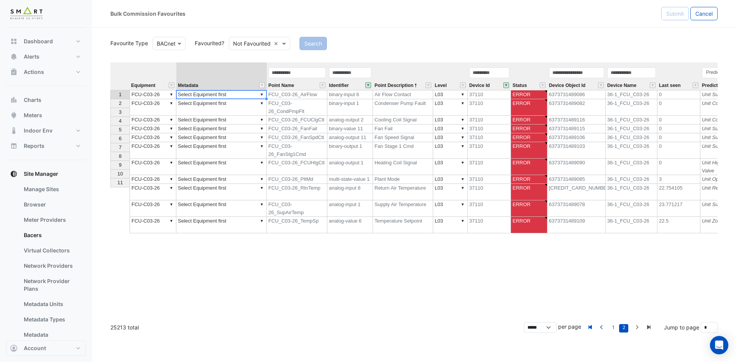
click at [226, 93] on td "▼ Select Equipment first" at bounding box center [221, 94] width 90 height 9
type textarea "**********"
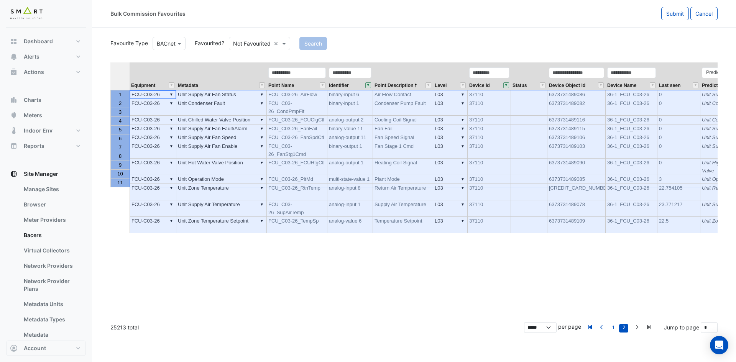
drag, startPoint x: 120, startPoint y: 92, endPoint x: 126, endPoint y: 180, distance: 88.4
click at [126, 180] on tbody "1 2 3 4 5 6 7 8 9 10 11" at bounding box center [119, 138] width 19 height 97
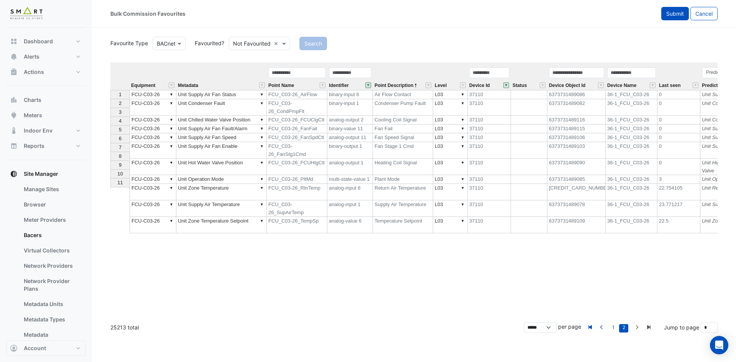
click at [676, 16] on span "Submit" at bounding box center [675, 13] width 18 height 7
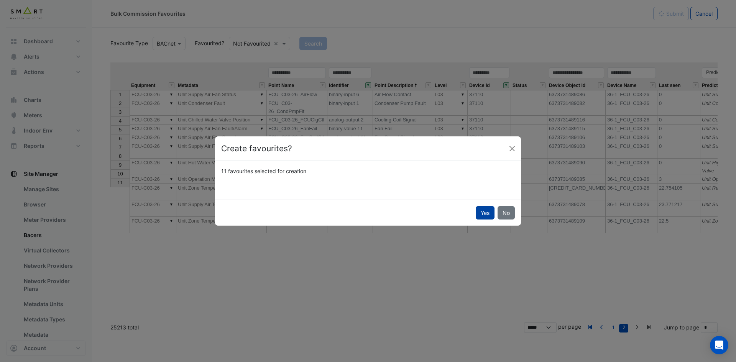
click at [487, 212] on button "Yes" at bounding box center [485, 212] width 19 height 13
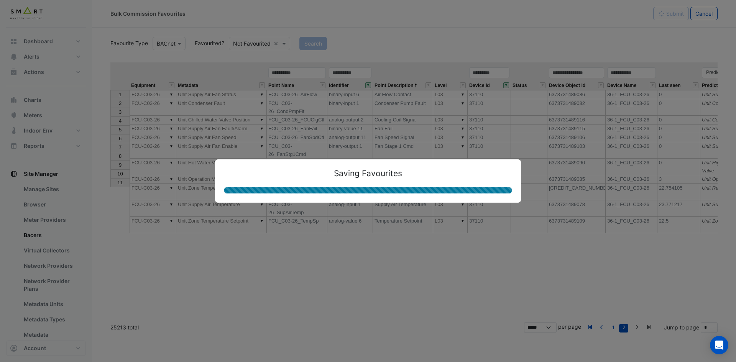
type textarea "**********"
